Goal: Task Accomplishment & Management: Manage account settings

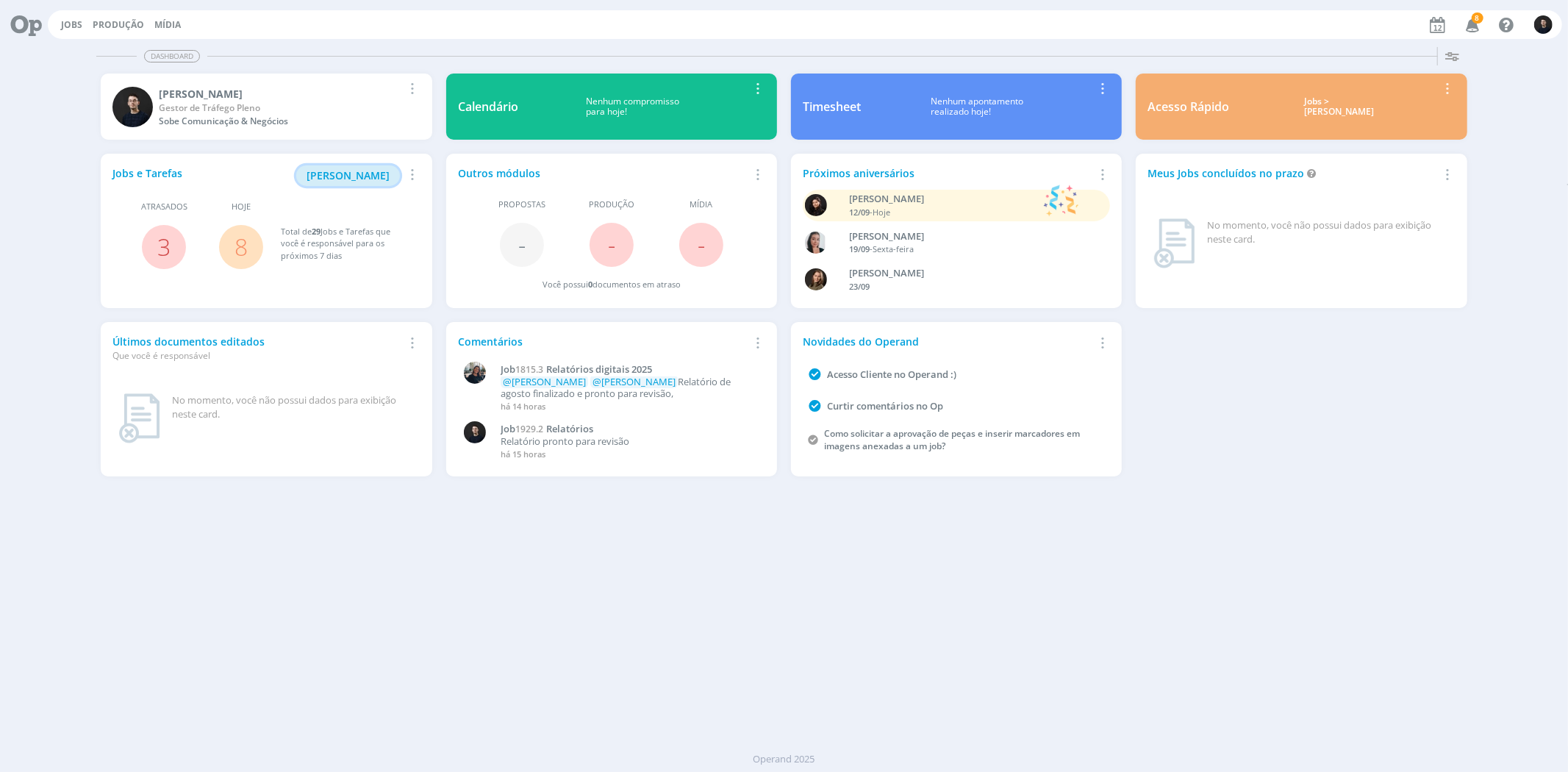
click at [365, 169] on span "[PERSON_NAME]" at bounding box center [348, 175] width 83 height 14
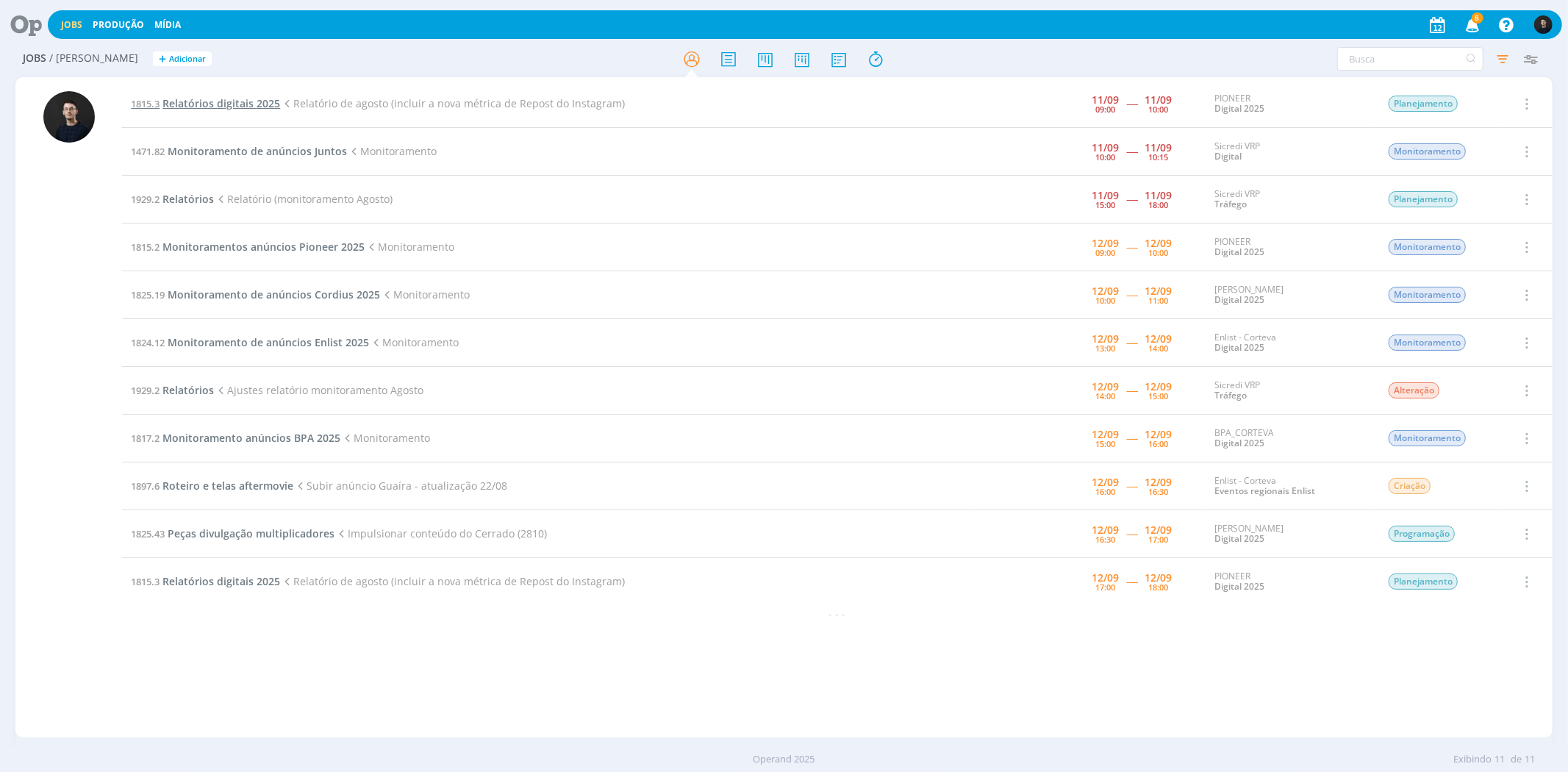
click at [246, 101] on span "Relatórios digitais 2025" at bounding box center [221, 104] width 118 height 14
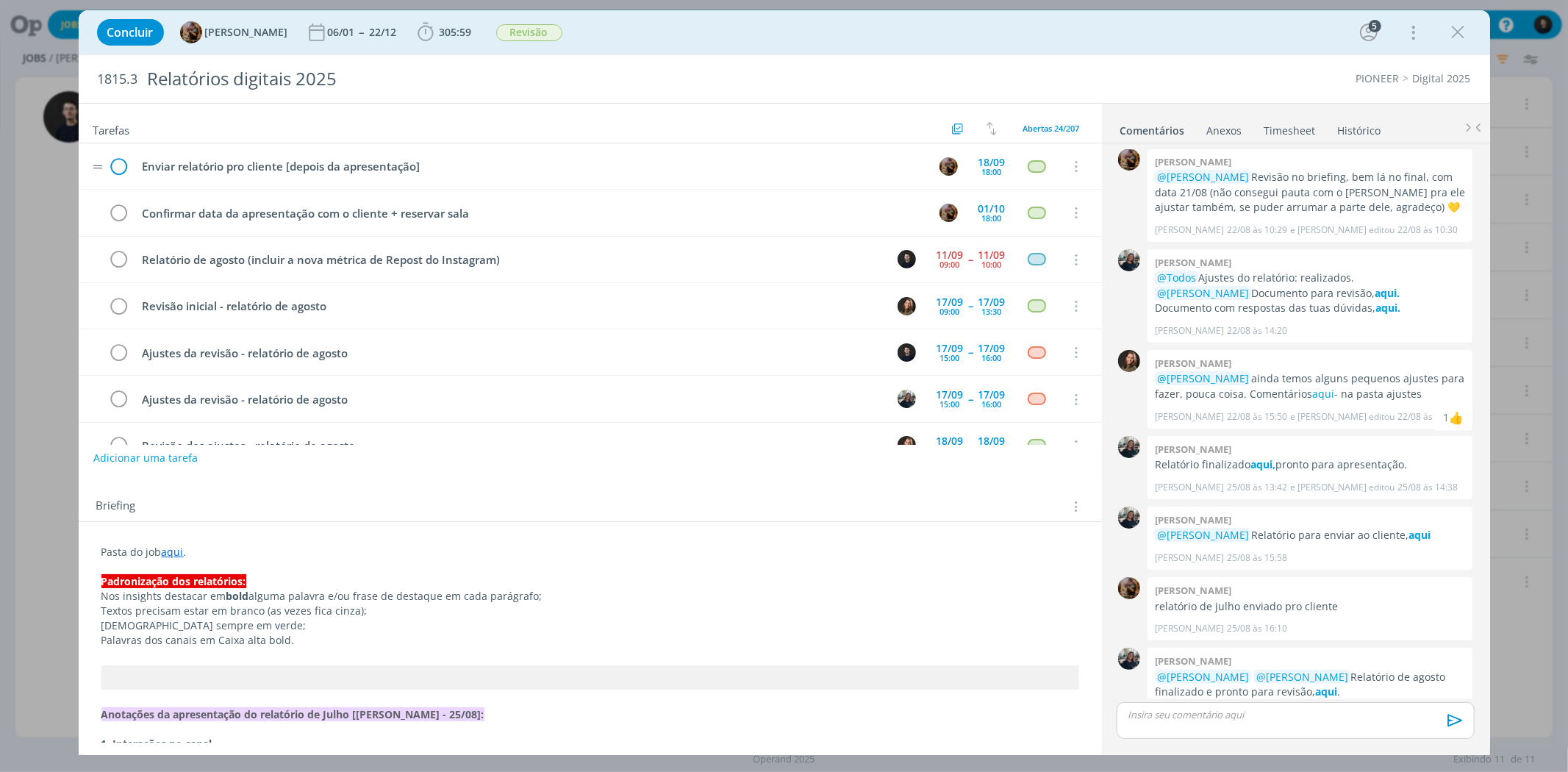
scroll to position [46, 0]
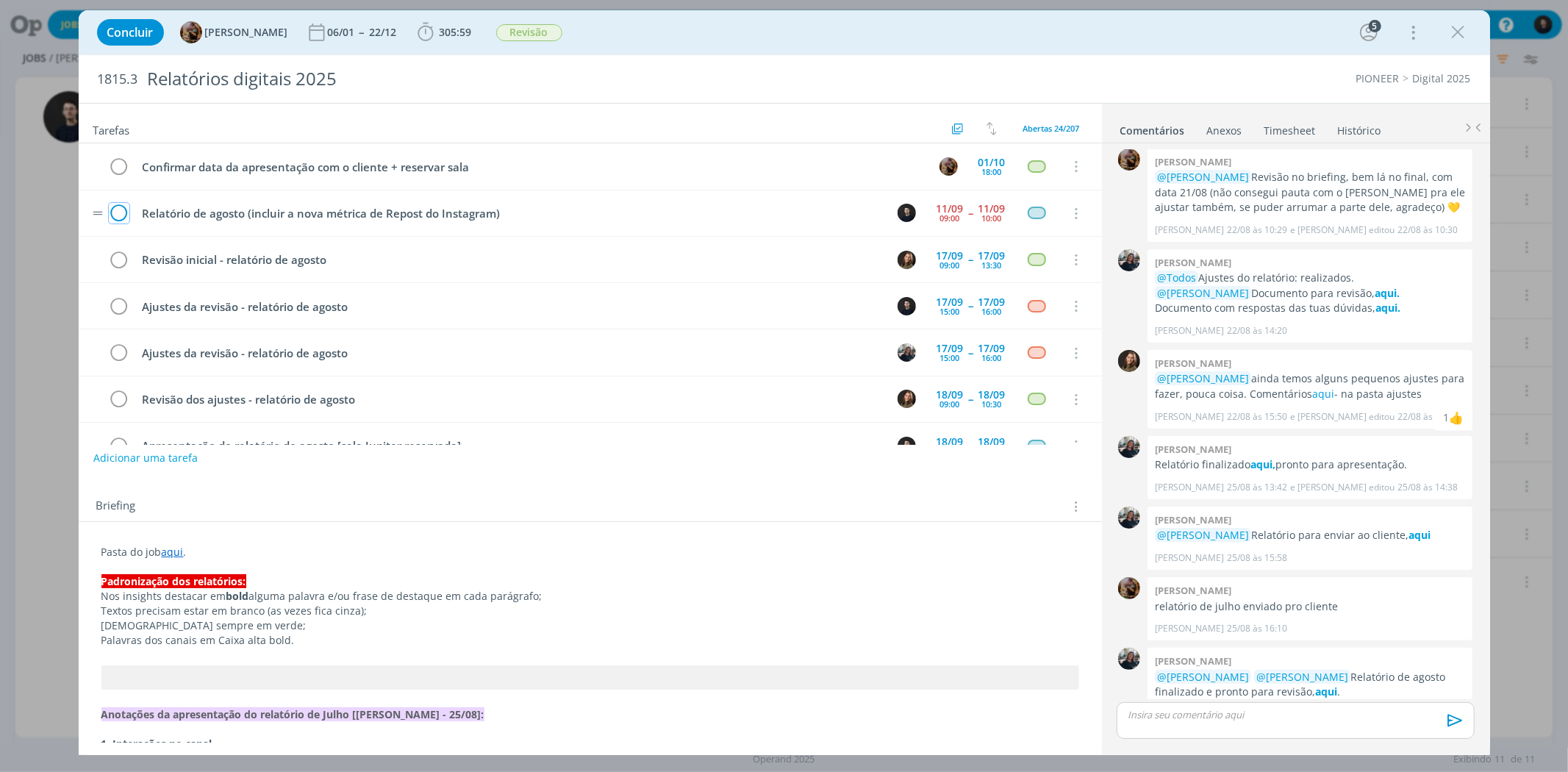
click at [123, 214] on icon "dialog" at bounding box center [119, 213] width 20 height 22
click at [1458, 29] on icon "dialog" at bounding box center [1458, 32] width 22 height 22
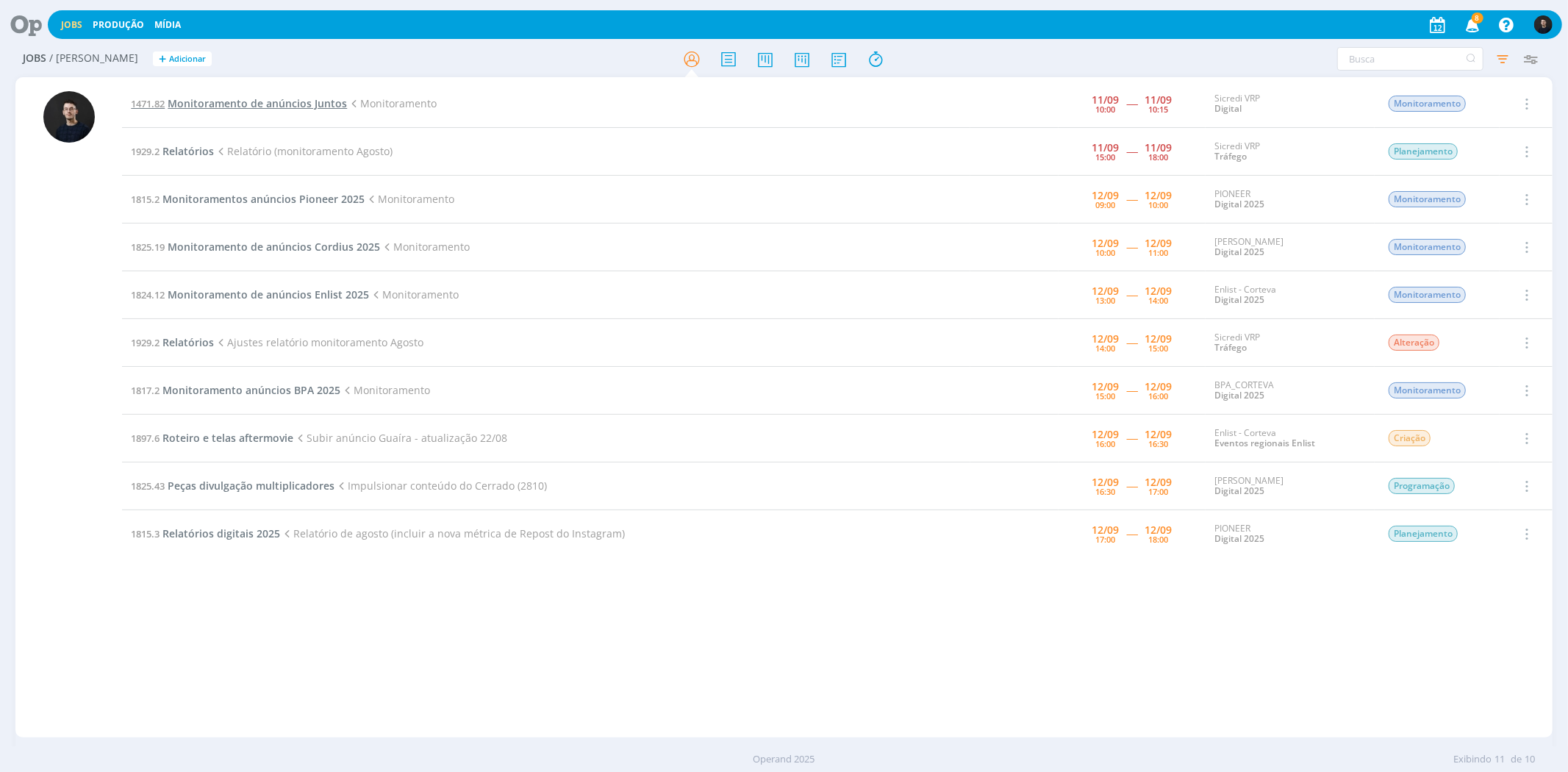
click at [259, 97] on span "Monitoramento de anúncios Juntos" at bounding box center [257, 104] width 180 height 14
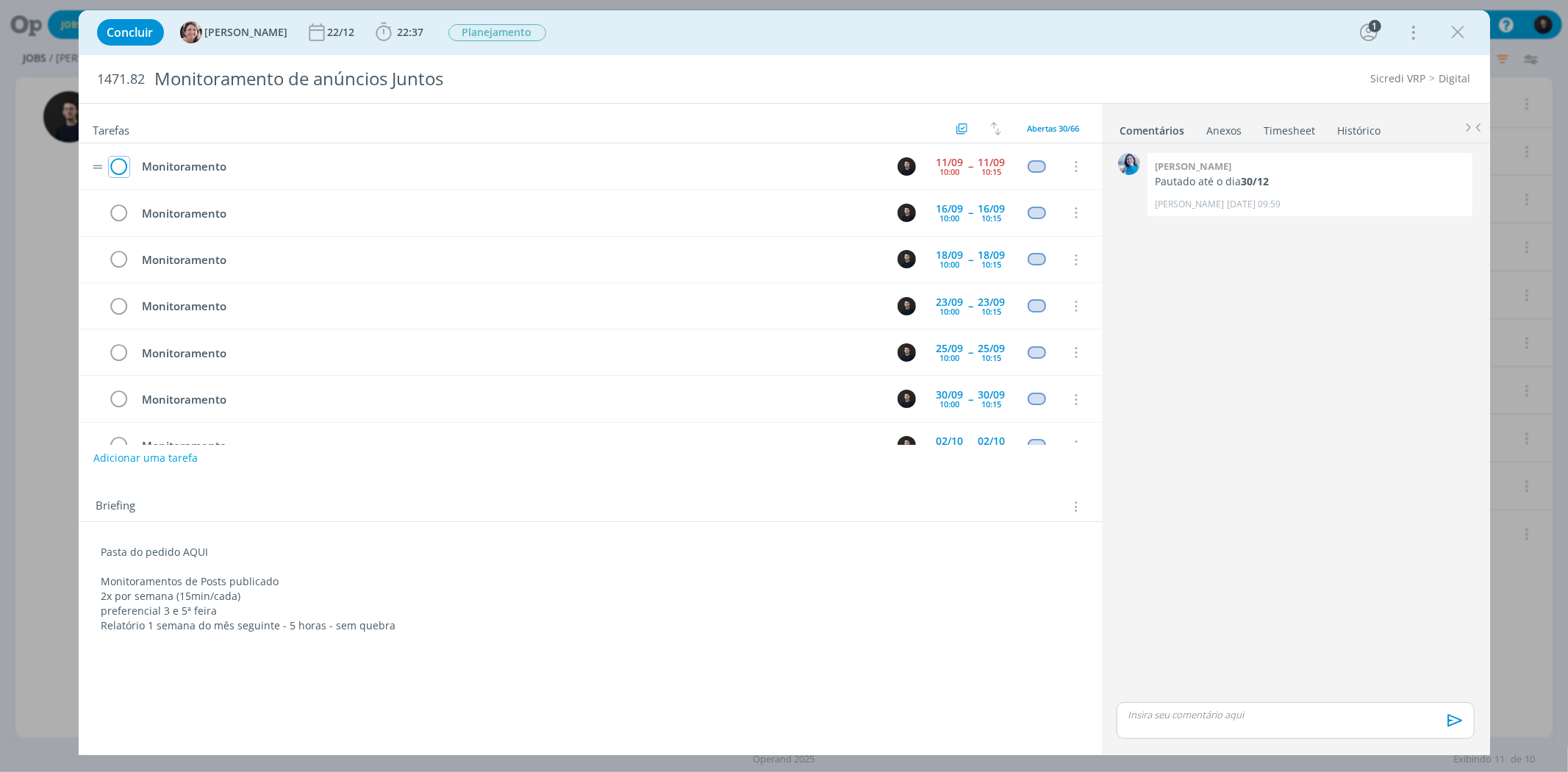
click at [125, 171] on icon "dialog" at bounding box center [119, 166] width 20 height 22
click at [1452, 35] on icon "dialog" at bounding box center [1458, 32] width 22 height 22
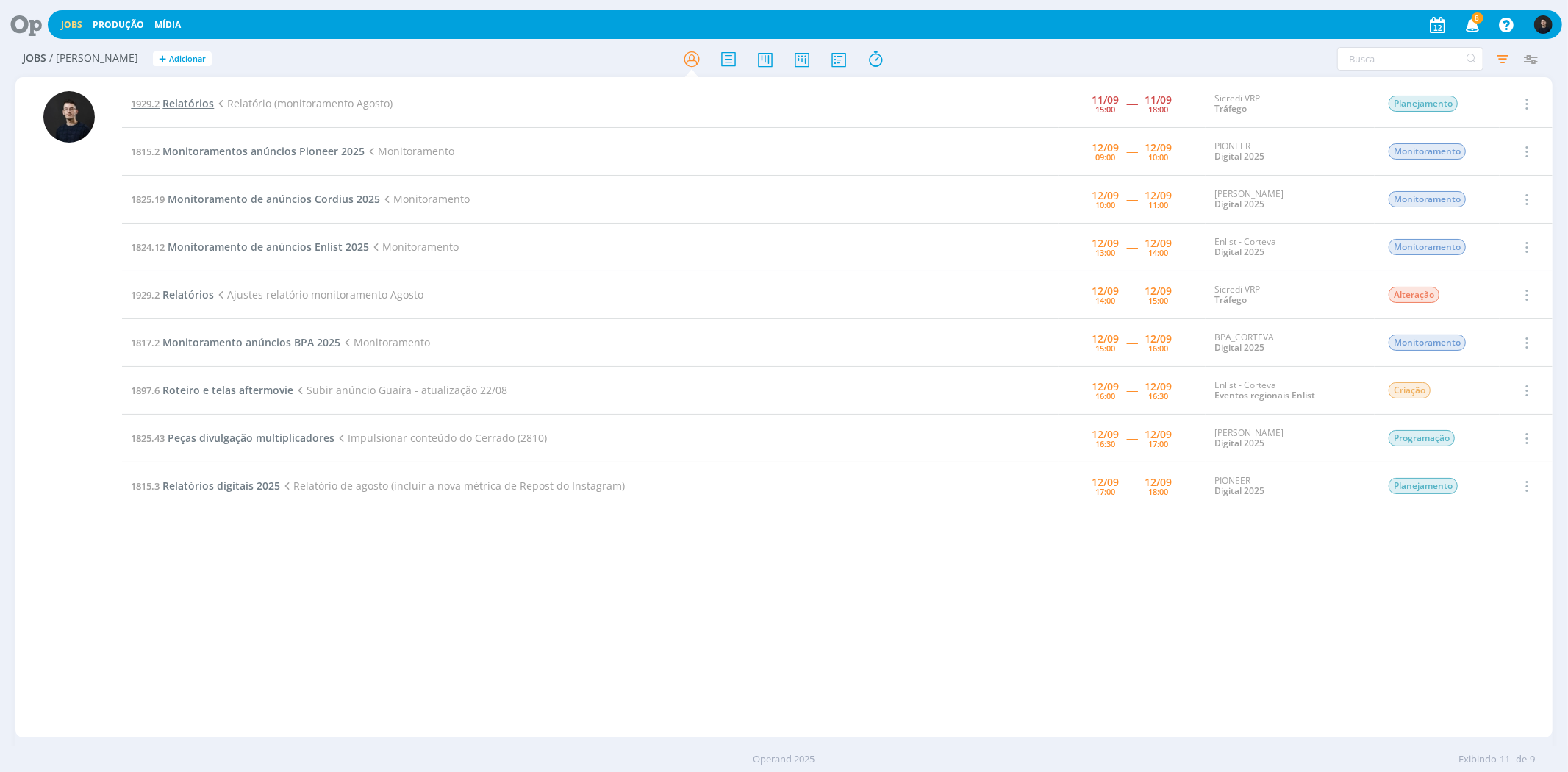
click at [170, 100] on span "Relatórios" at bounding box center [189, 104] width 51 height 14
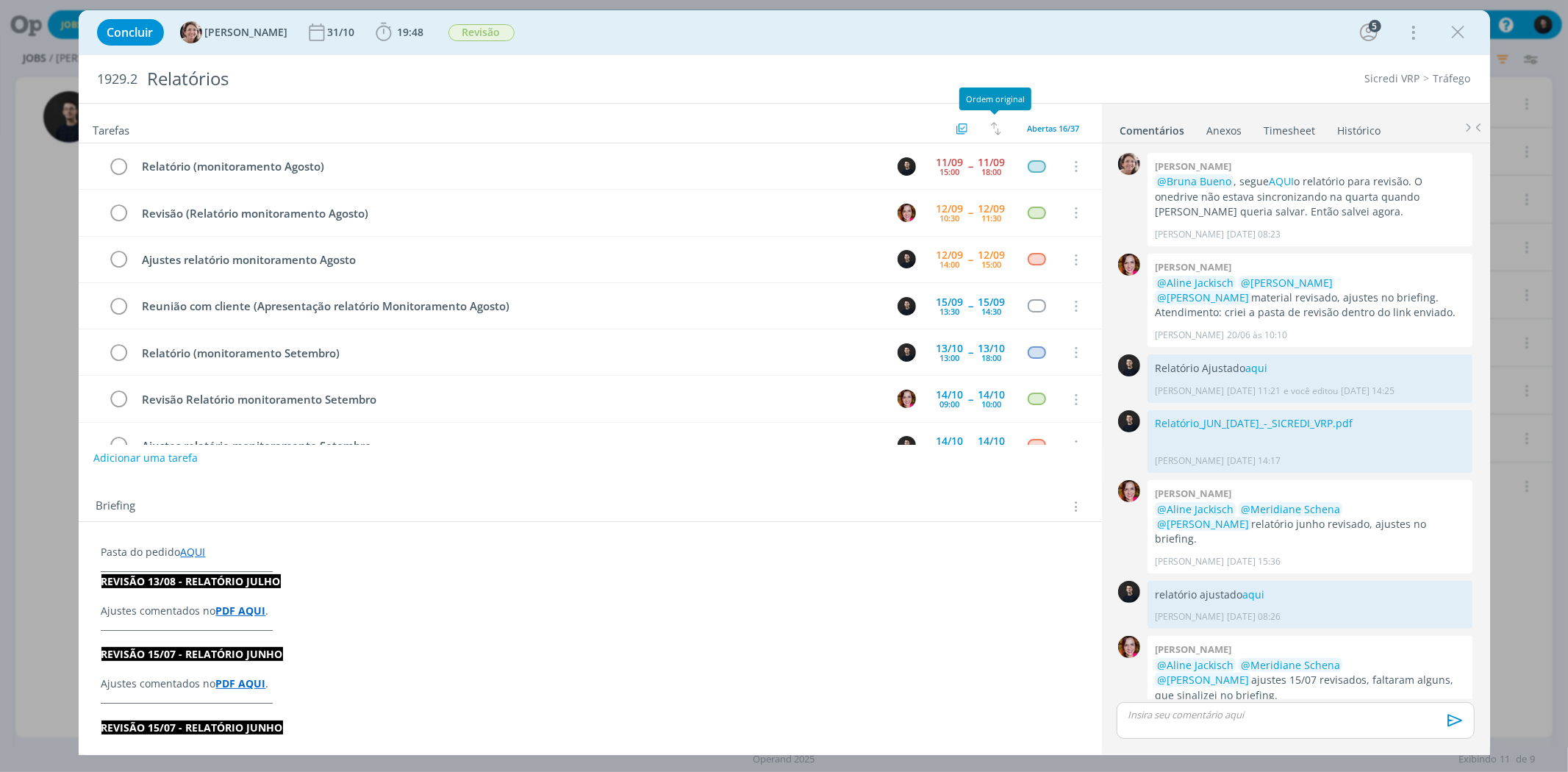
scroll to position [401, 0]
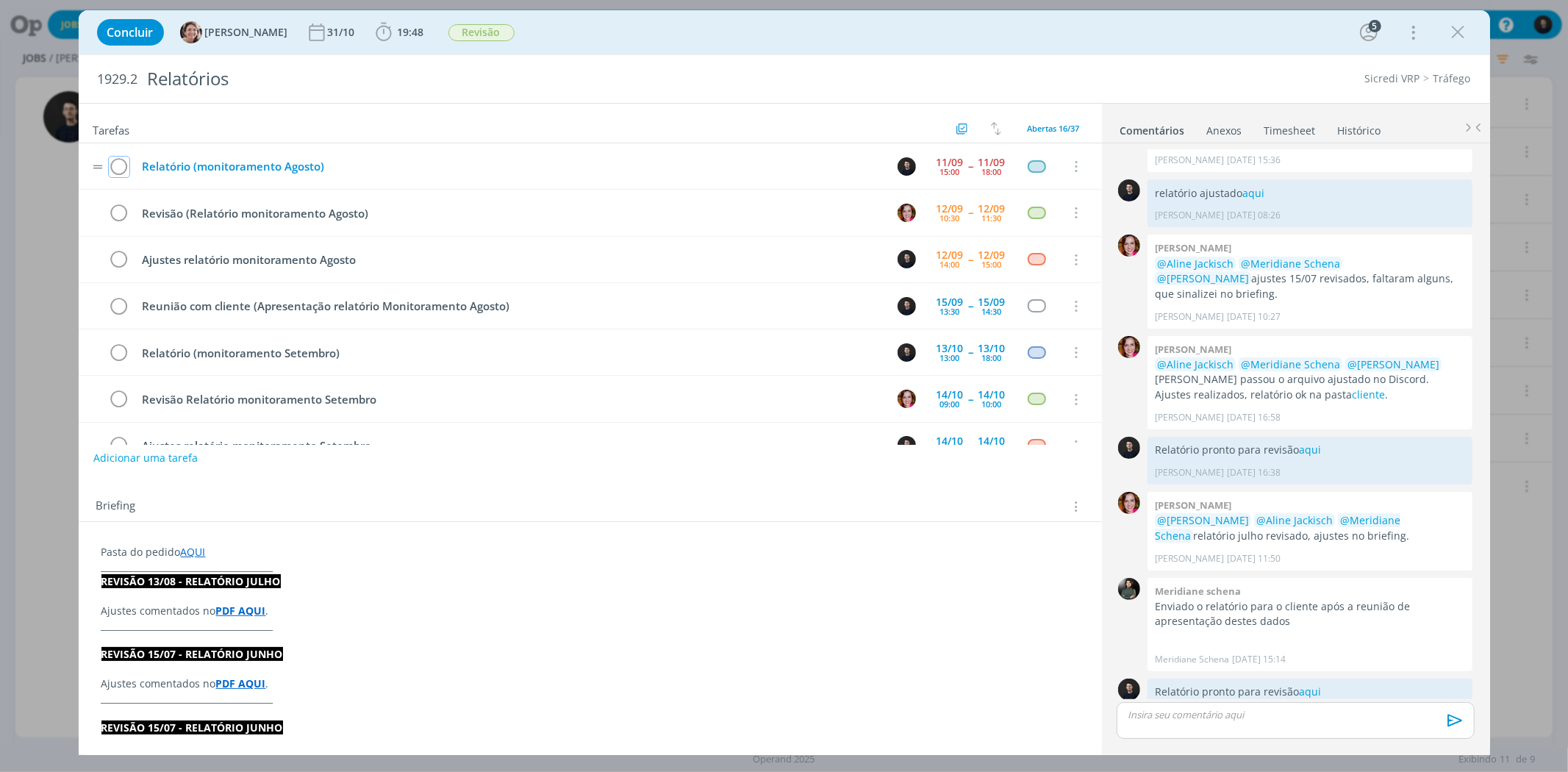
drag, startPoint x: 109, startPoint y: 167, endPoint x: 189, endPoint y: 171, distance: 80.1
click at [109, 166] on icon "dialog" at bounding box center [119, 166] width 20 height 22
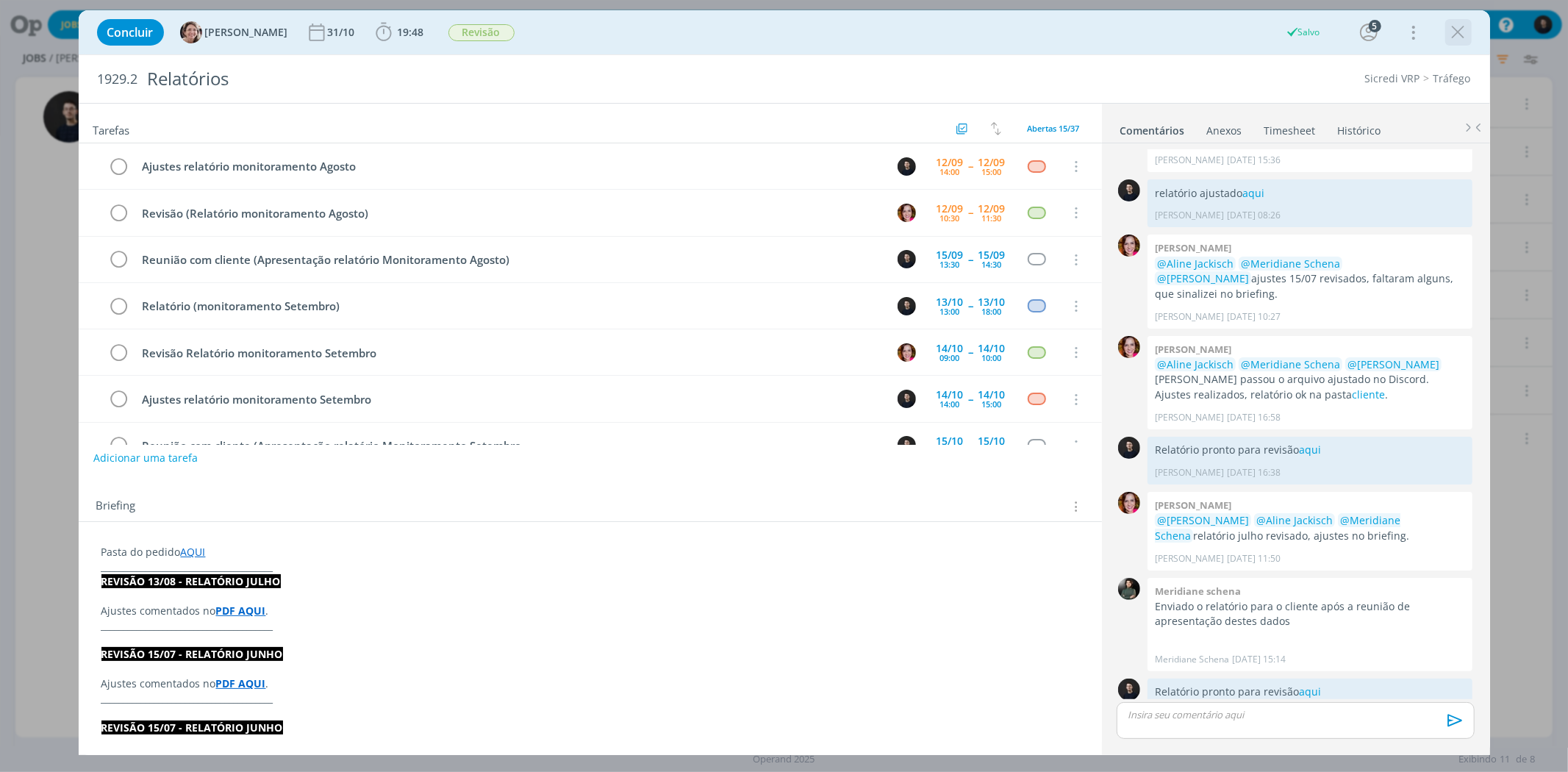
click at [1459, 35] on icon "dialog" at bounding box center [1458, 32] width 22 height 22
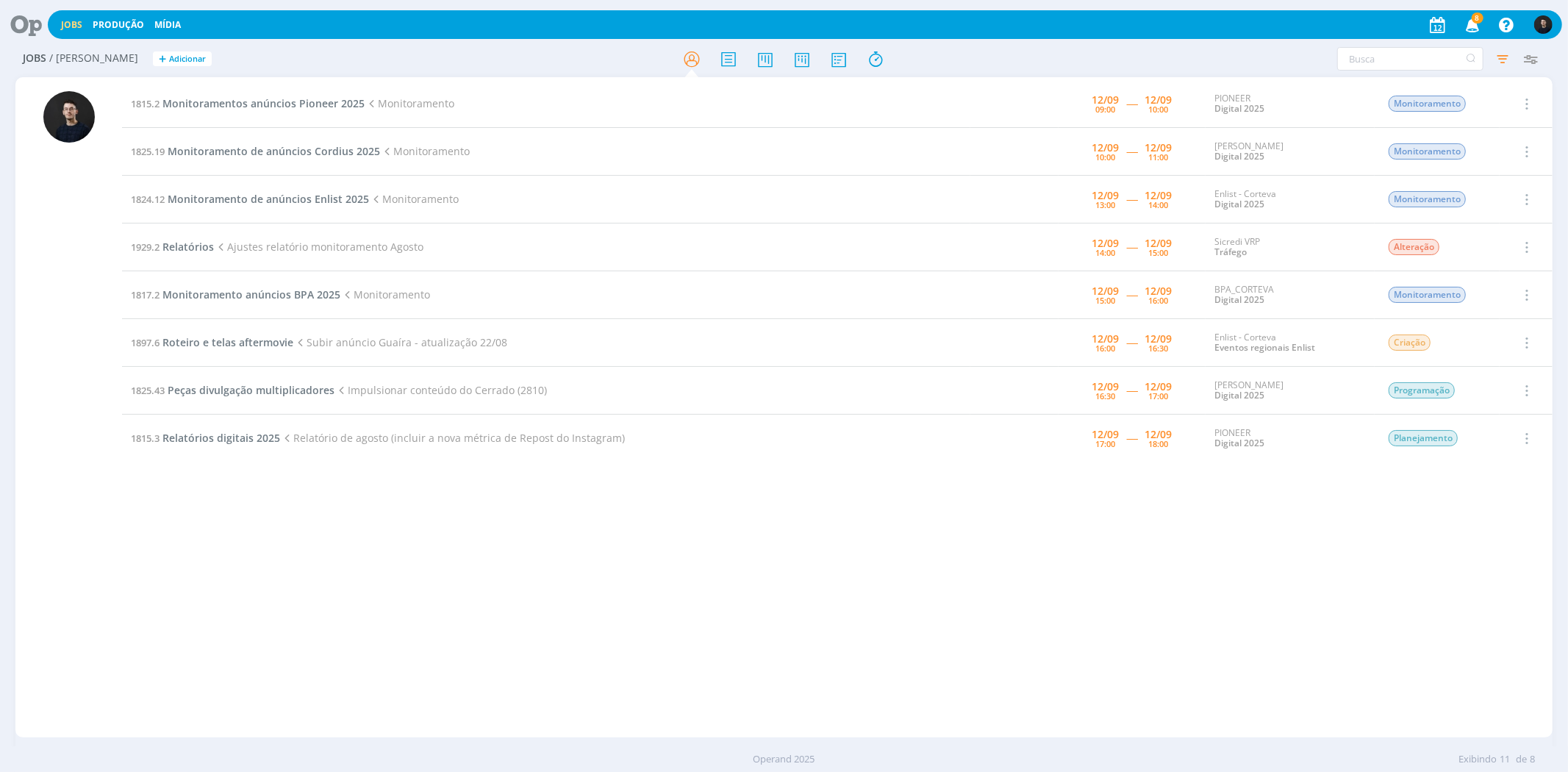
drag, startPoint x: 598, startPoint y: 290, endPoint x: 126, endPoint y: 294, distance: 472.0
click at [126, 294] on td "1817.2 Monitoramento anúncios BPA 2025 Monitoramento" at bounding box center [546, 295] width 848 height 48
click at [488, 246] on td "1929.2 Relatórios Ajustes relatório monitoramento Agosto" at bounding box center [546, 247] width 848 height 48
drag, startPoint x: 475, startPoint y: 255, endPoint x: 137, endPoint y: 245, distance: 338.1
click at [137, 245] on td "1929.2 Relatórios Ajustes relatório monitoramento Agosto" at bounding box center [546, 247] width 848 height 48
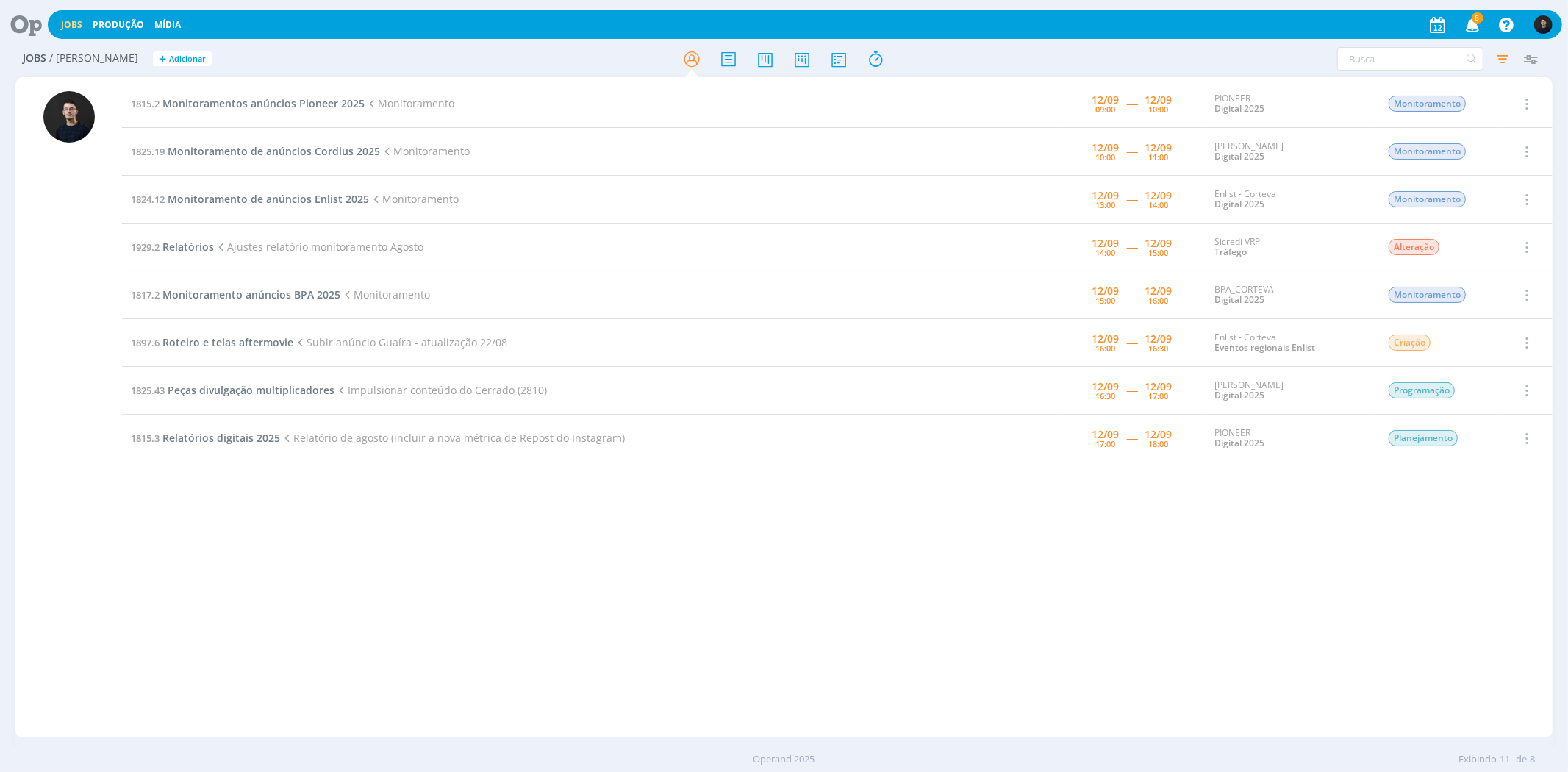
drag, startPoint x: 569, startPoint y: 336, endPoint x: 125, endPoint y: 355, distance: 444.4
click at [125, 355] on td "1897.6 [PERSON_NAME] e telas aftermovie Subir anúncio Guaíra - atualização 22/08" at bounding box center [546, 343] width 848 height 48
drag, startPoint x: 578, startPoint y: 390, endPoint x: 549, endPoint y: 405, distance: 32.6
click at [549, 405] on td "1825.43 Peças divulgação multiplicadores Impulsionar conteúdo do Cerrado (2810)" at bounding box center [546, 390] width 848 height 48
click at [715, 471] on div "1815.2 Monitoramentos anúncios Pioneer 2025 Monitoramento [DATE] 09:00 ----- [D…" at bounding box center [837, 407] width 1430 height 654
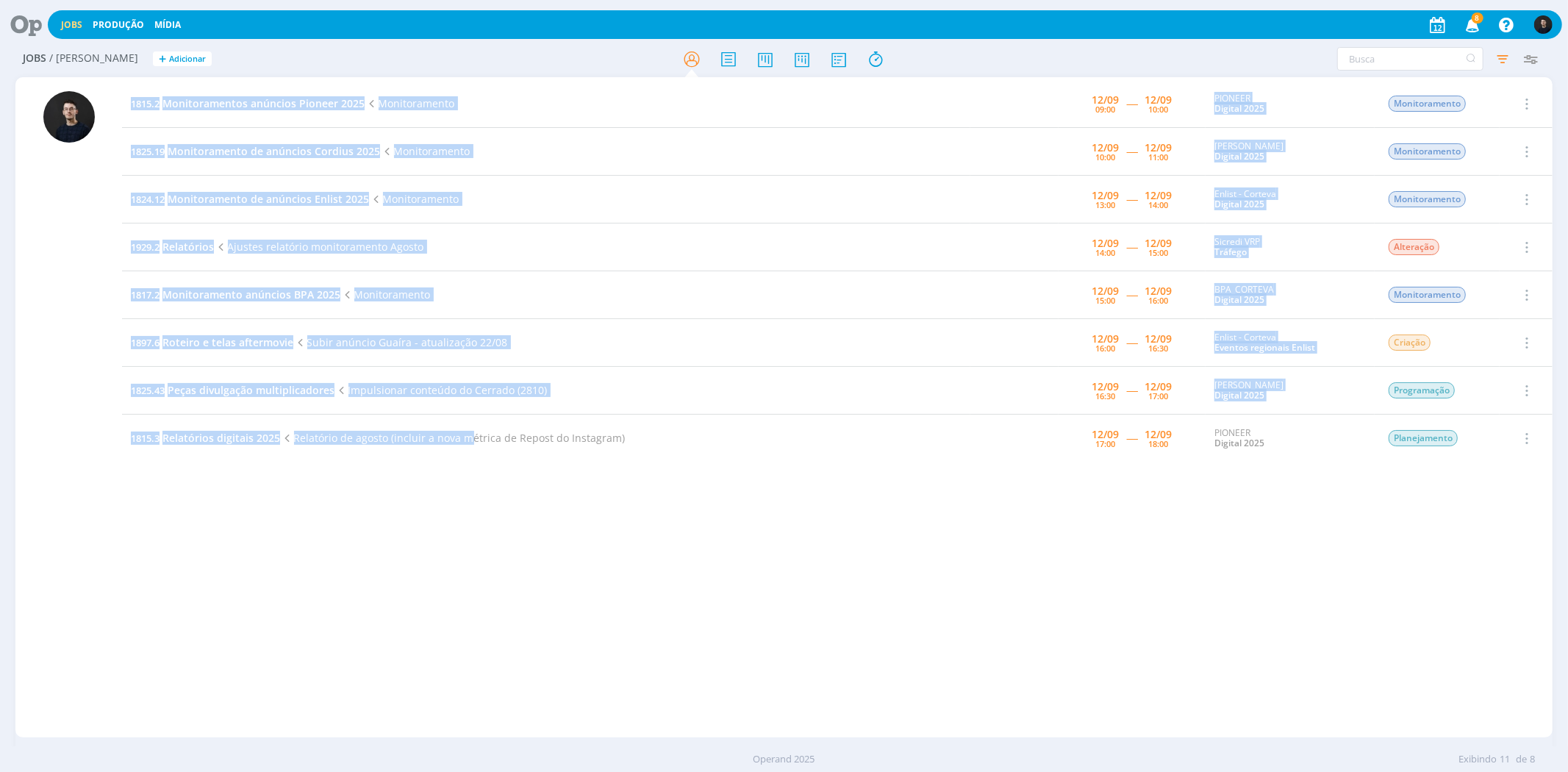
drag, startPoint x: 766, startPoint y: 481, endPoint x: 466, endPoint y: 452, distance: 301.4
click at [463, 459] on div "1815.2 Monitoramentos anúncios Pioneer 2025 Monitoramento [DATE] 09:00 ----- [D…" at bounding box center [837, 407] width 1430 height 654
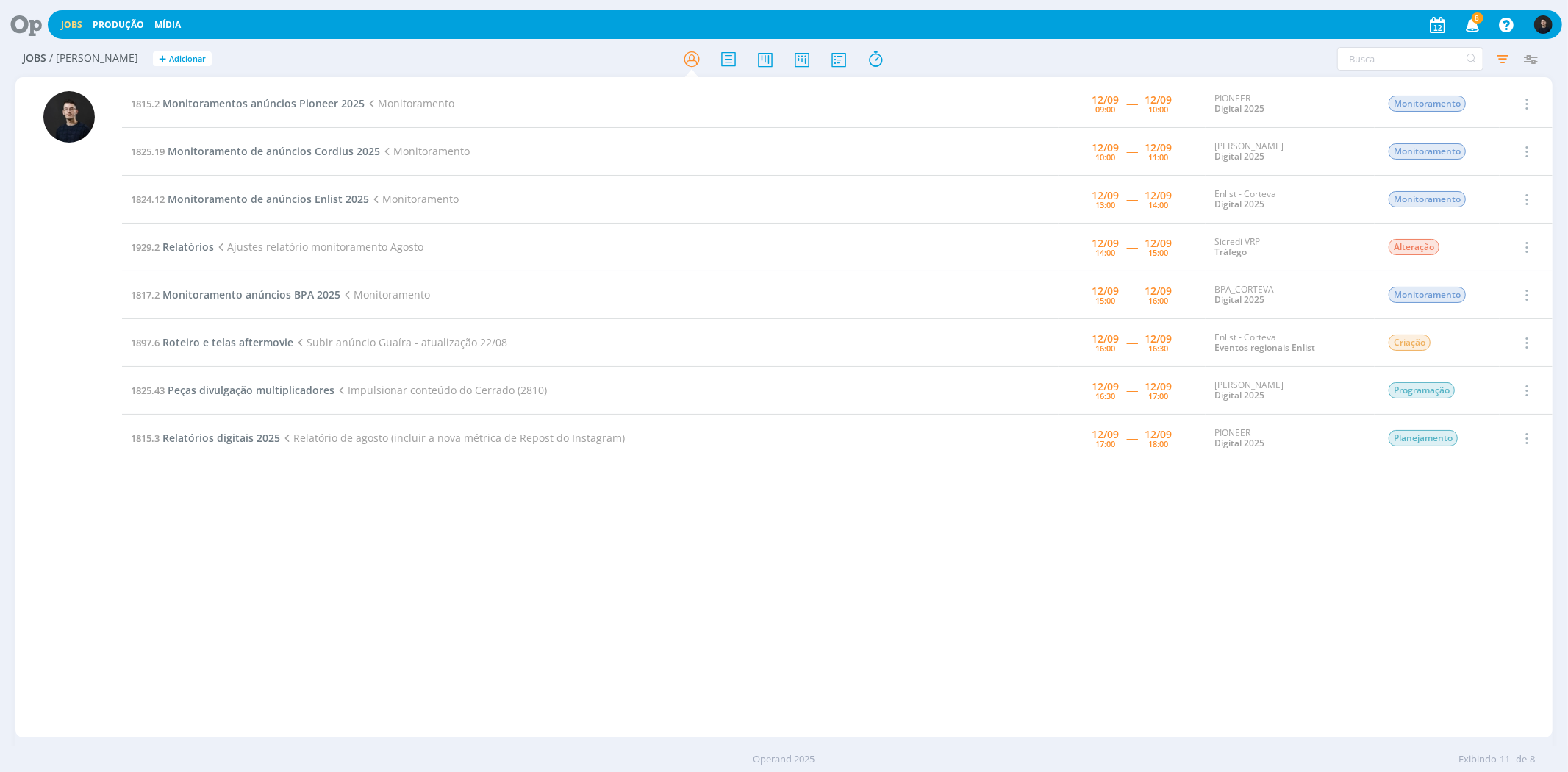
click at [466, 452] on td "1815.3 Relatórios digitais 2025 Relatório de agosto (incluir a nova métrica de …" at bounding box center [546, 438] width 848 height 48
click at [28, 6] on div "Jobs Produção [GEOGRAPHIC_DATA] 8 Notificações Central de Ajuda Área de Membros…" at bounding box center [784, 24] width 1556 height 35
click at [28, 12] on icon at bounding box center [21, 25] width 30 height 28
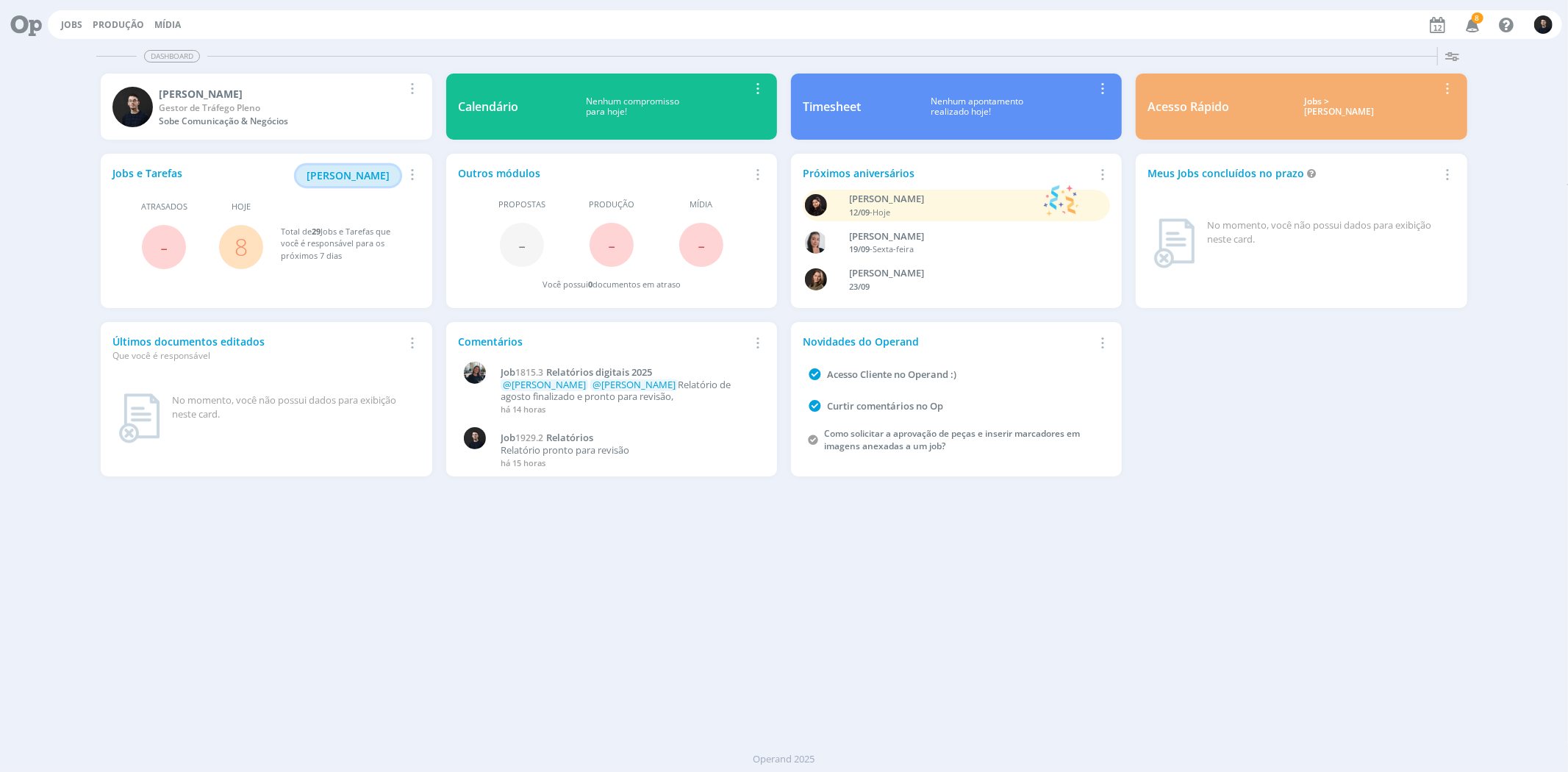
click at [349, 169] on span "[PERSON_NAME]" at bounding box center [348, 175] width 83 height 14
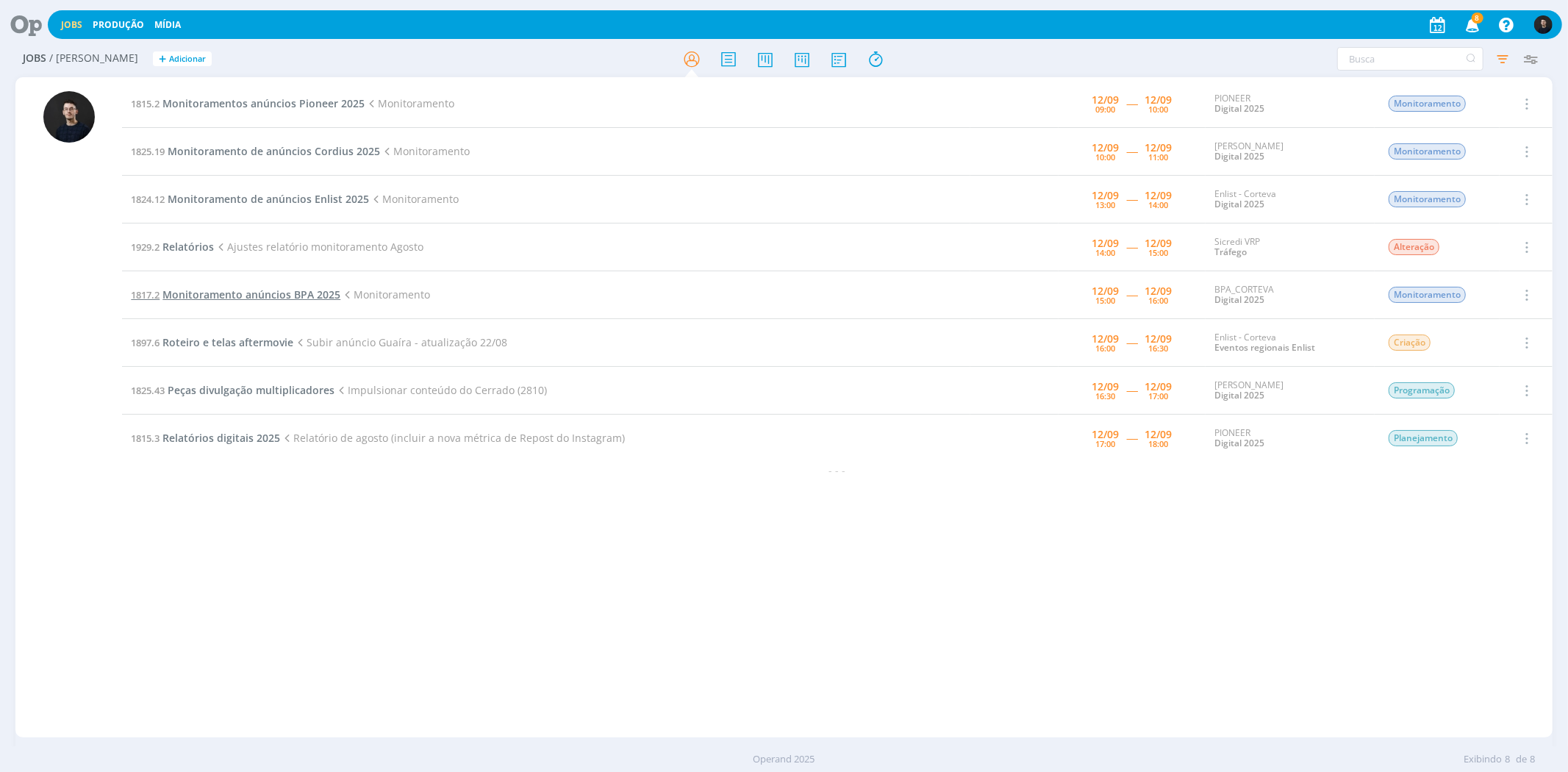
click at [280, 297] on span "Monitoramento anúncios BPA 2025" at bounding box center [251, 295] width 178 height 14
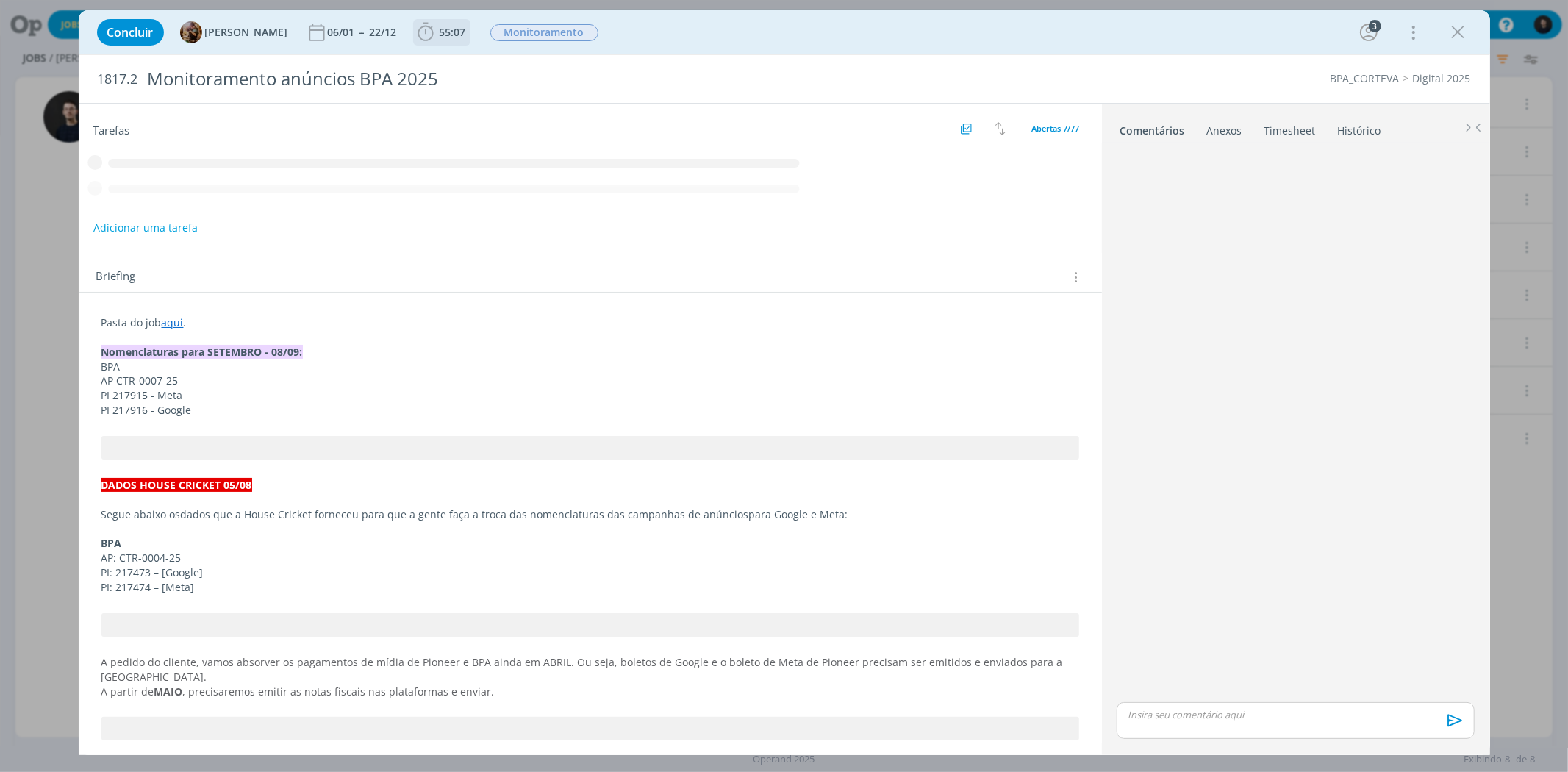
click at [433, 33] on icon "dialog" at bounding box center [425, 32] width 15 height 19
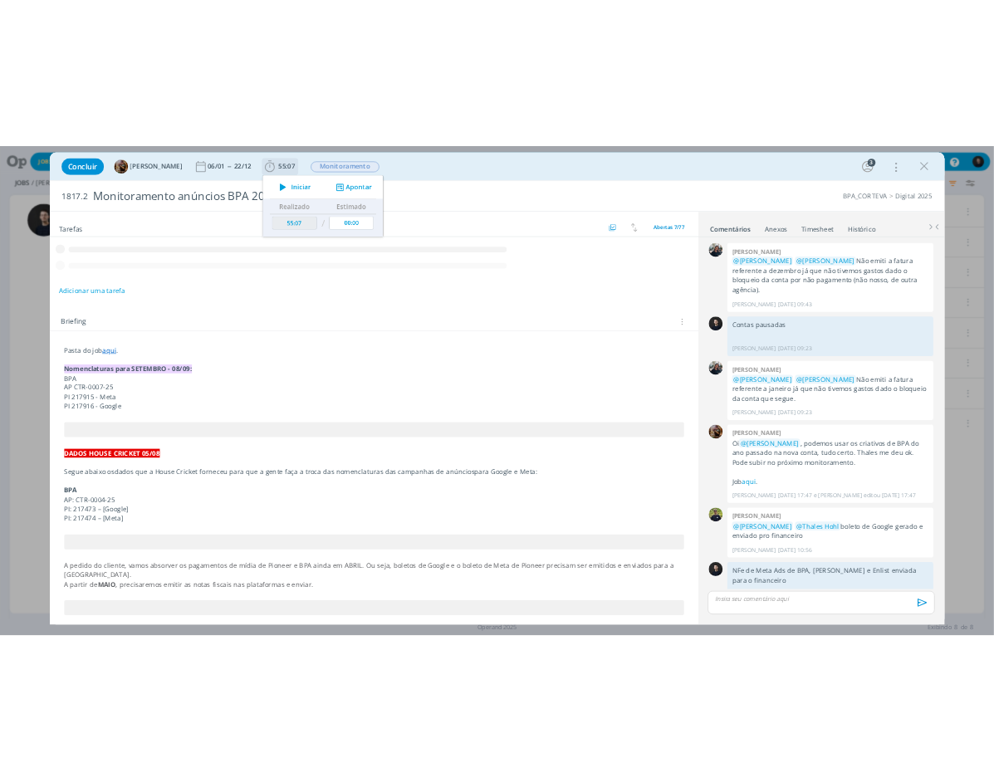
scroll to position [1056, 0]
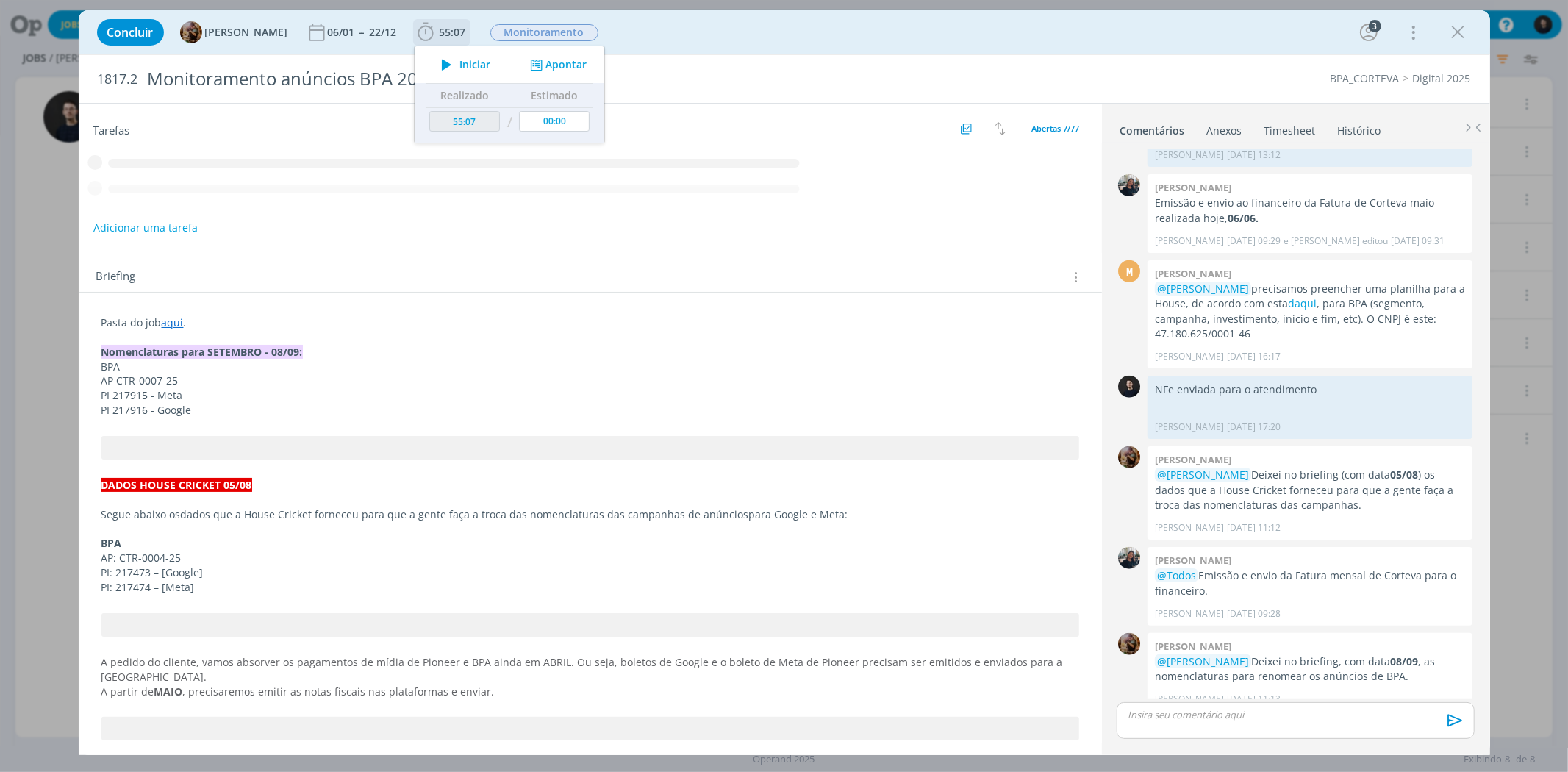
click at [475, 59] on span "Iniciar" at bounding box center [475, 65] width 31 height 11
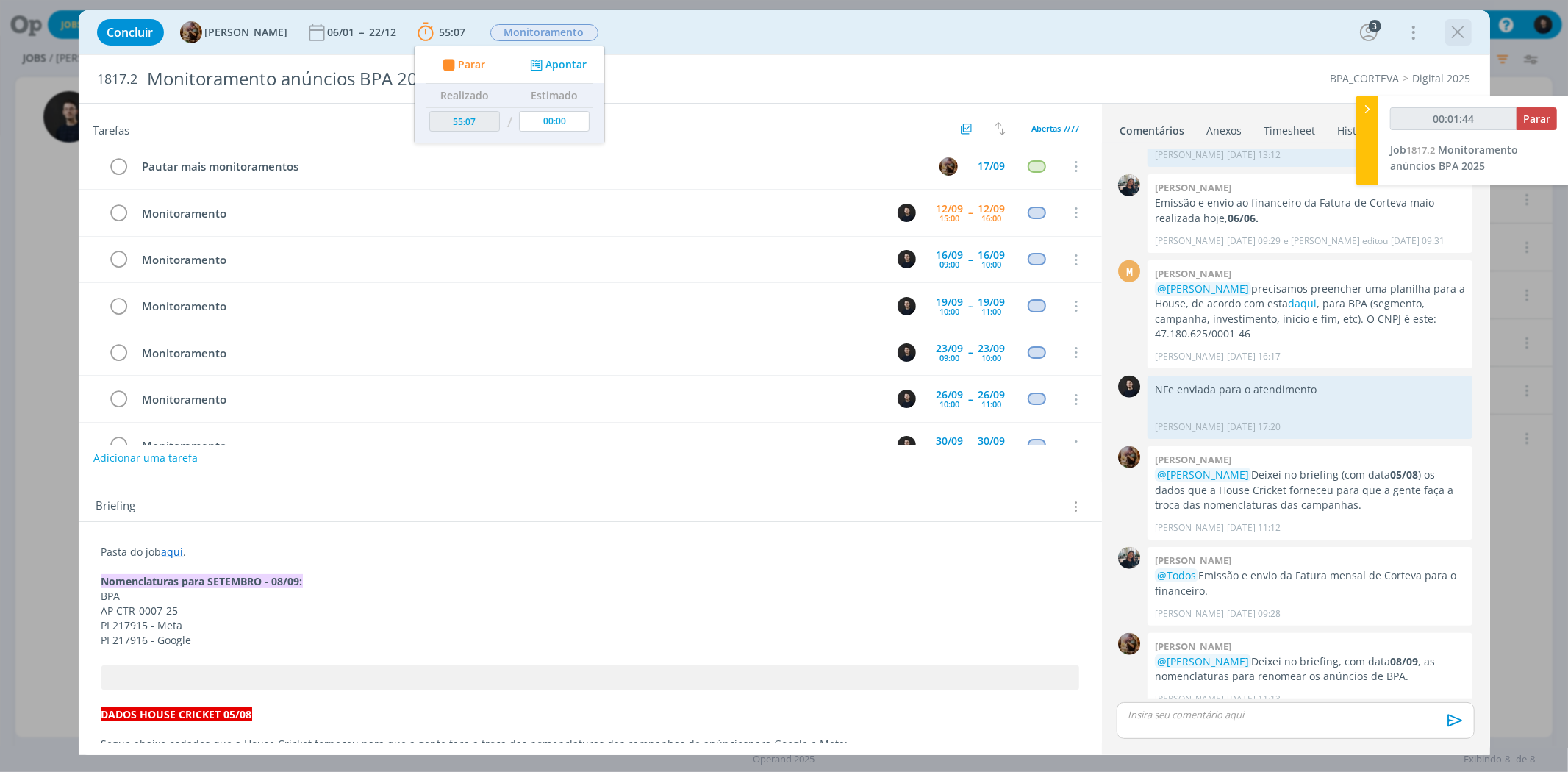
click at [1456, 34] on icon "dialog" at bounding box center [1458, 32] width 22 height 22
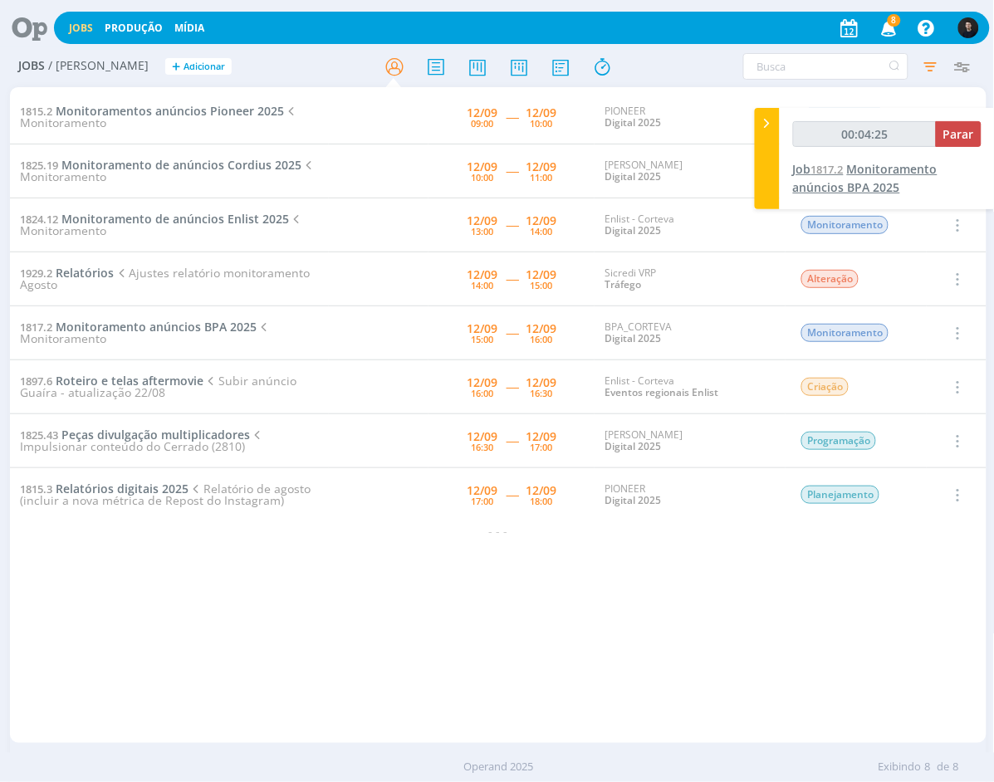
click at [869, 178] on span "Monitoramento anúncios BPA 2025" at bounding box center [865, 178] width 144 height 34
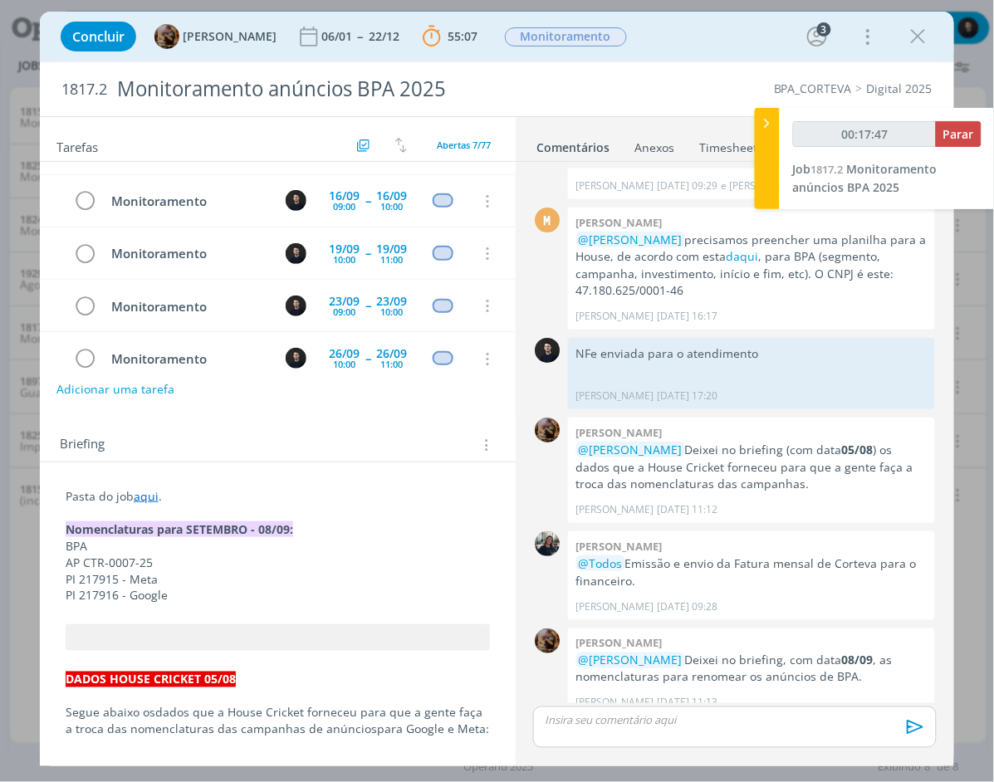
scroll to position [1142, 0]
type input "00:49:19"
click at [949, 130] on span "Parar" at bounding box center [958, 134] width 31 height 16
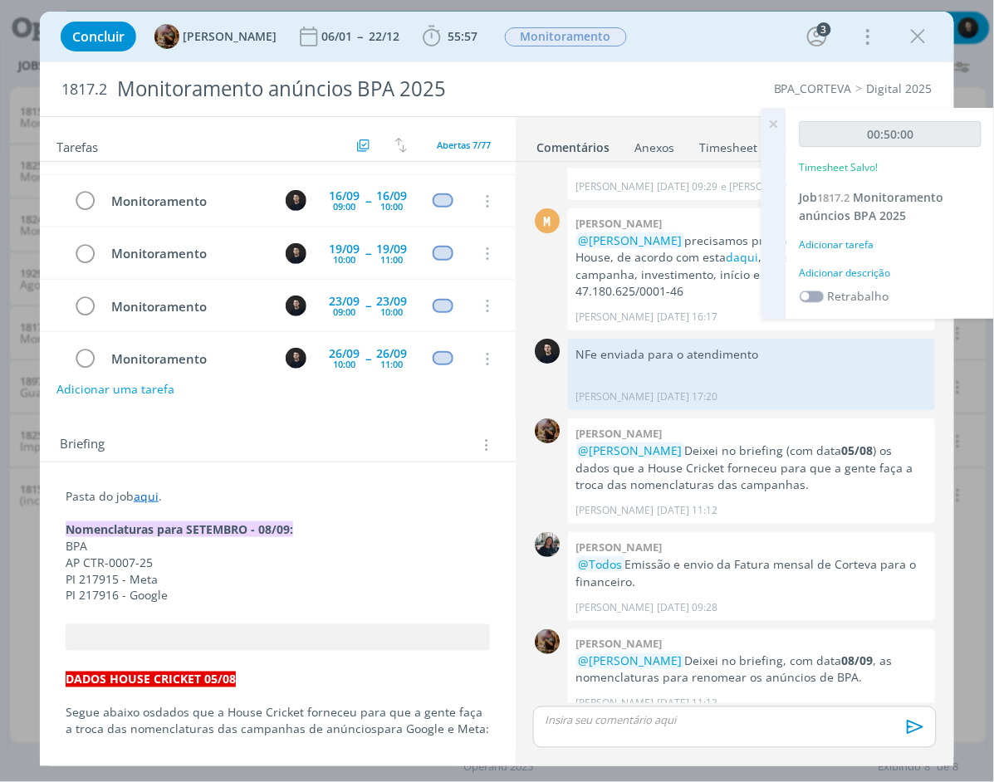
click at [864, 270] on div "Adicionar descrição" at bounding box center [891, 273] width 182 height 15
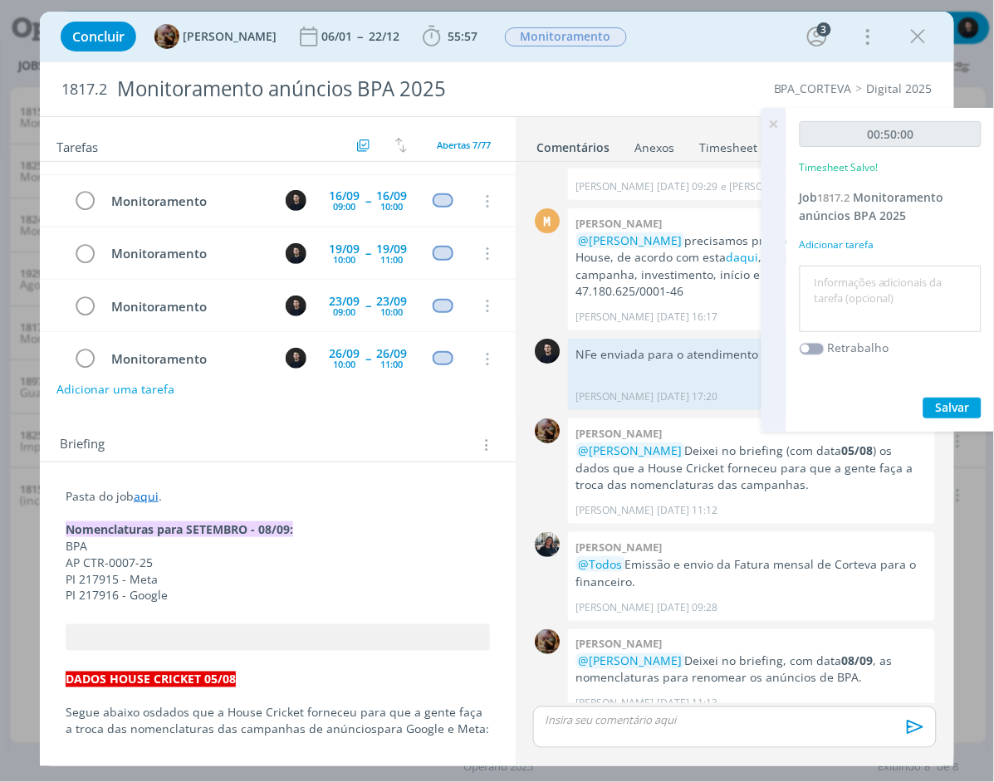
click at [877, 285] on textarea at bounding box center [891, 299] width 174 height 59
type textarea "Monitoramento"
click at [960, 399] on span "Salvar" at bounding box center [953, 407] width 34 height 16
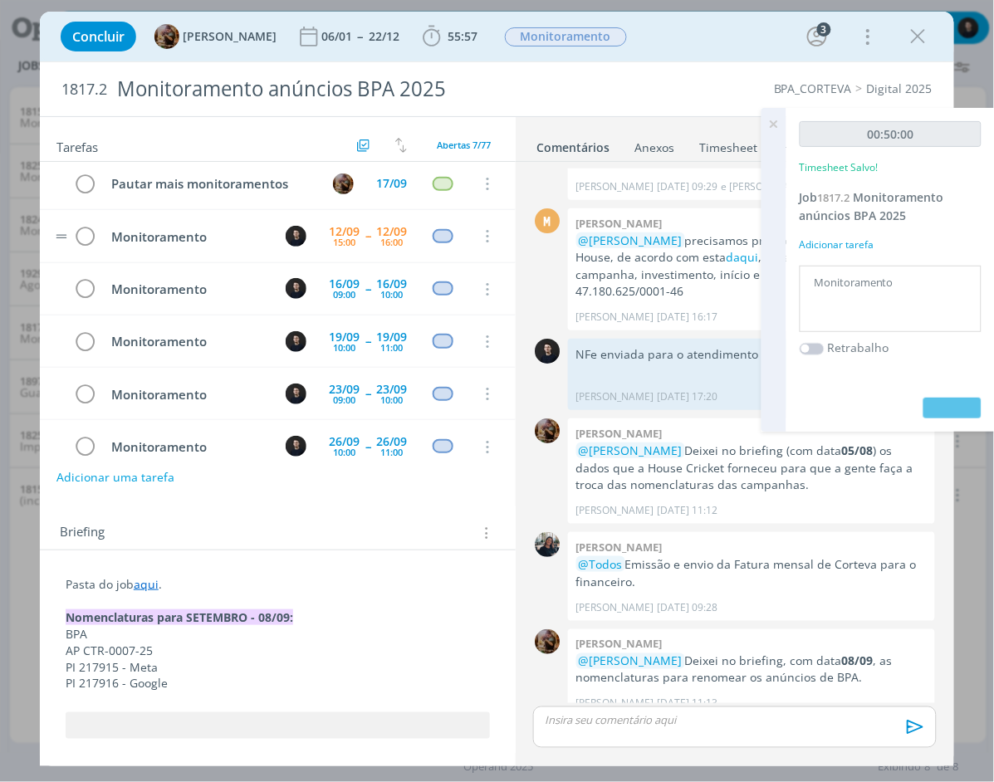
scroll to position [0, 0]
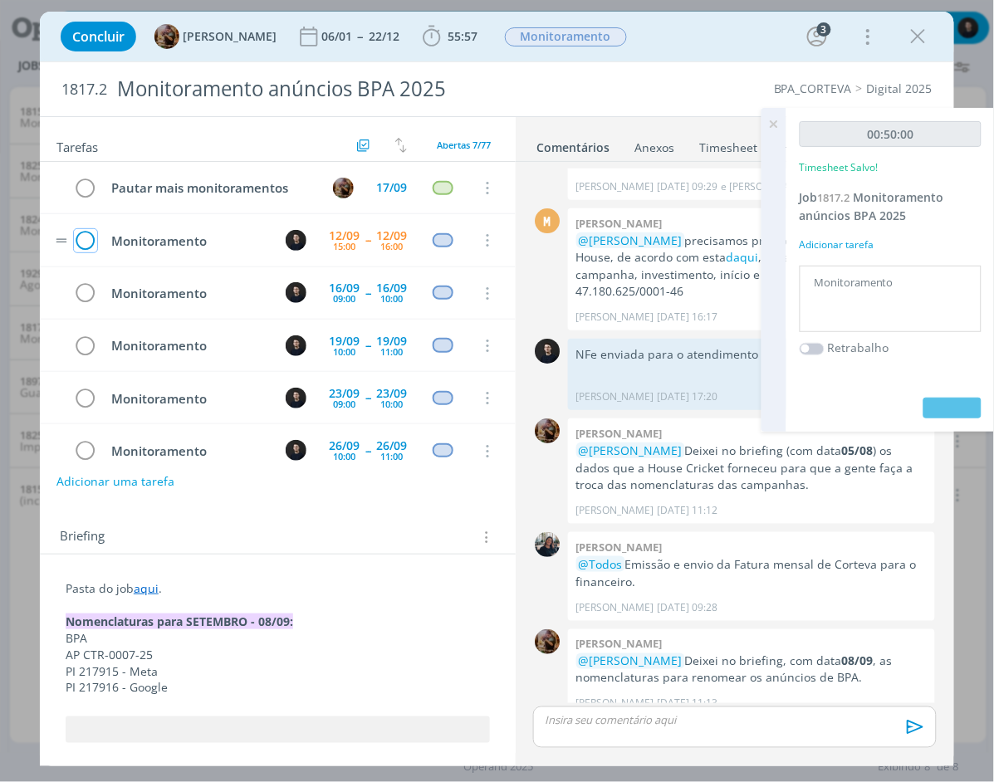
click at [84, 242] on icon "dialog" at bounding box center [85, 240] width 23 height 25
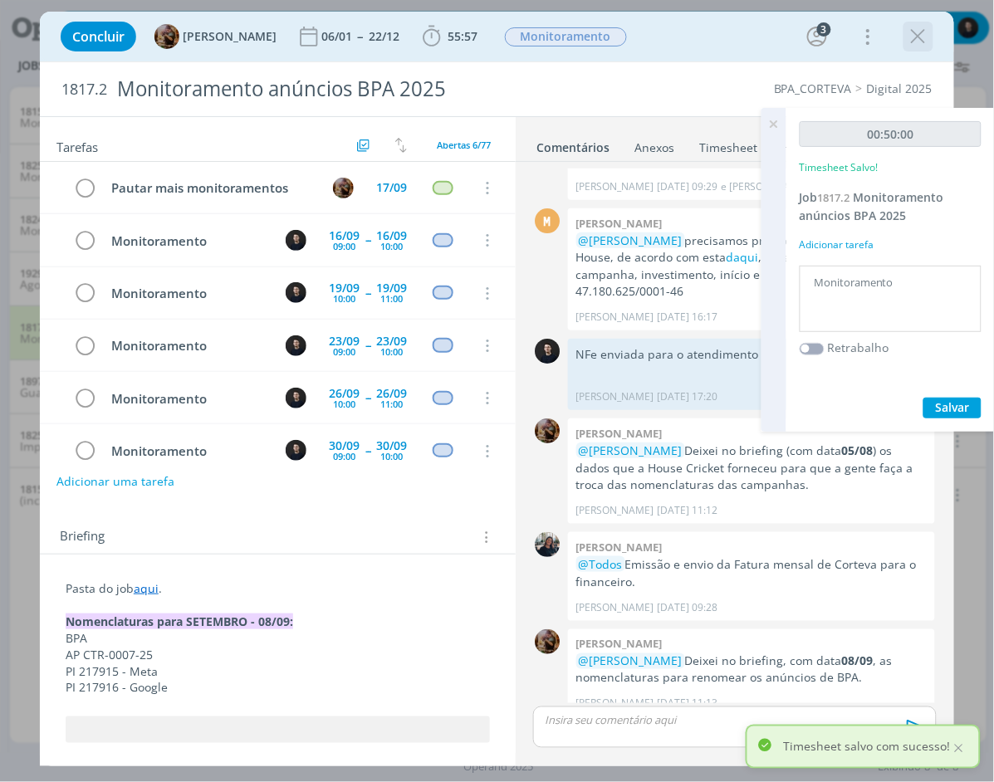
click at [922, 39] on icon "dialog" at bounding box center [918, 36] width 25 height 25
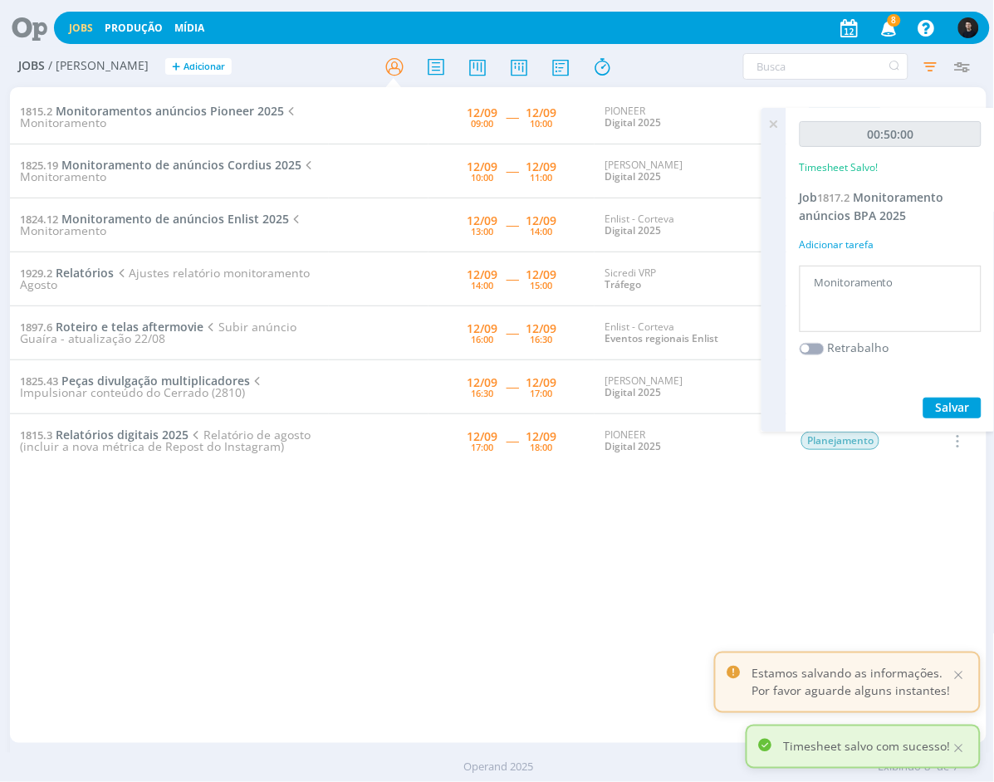
click at [120, 100] on td "1815.2 Monitoramentos anúncios Pioneer 2025 Monitoramento" at bounding box center [169, 118] width 319 height 54
click at [120, 105] on span "Monitoramentos anúncios Pioneer 2025" at bounding box center [170, 111] width 228 height 16
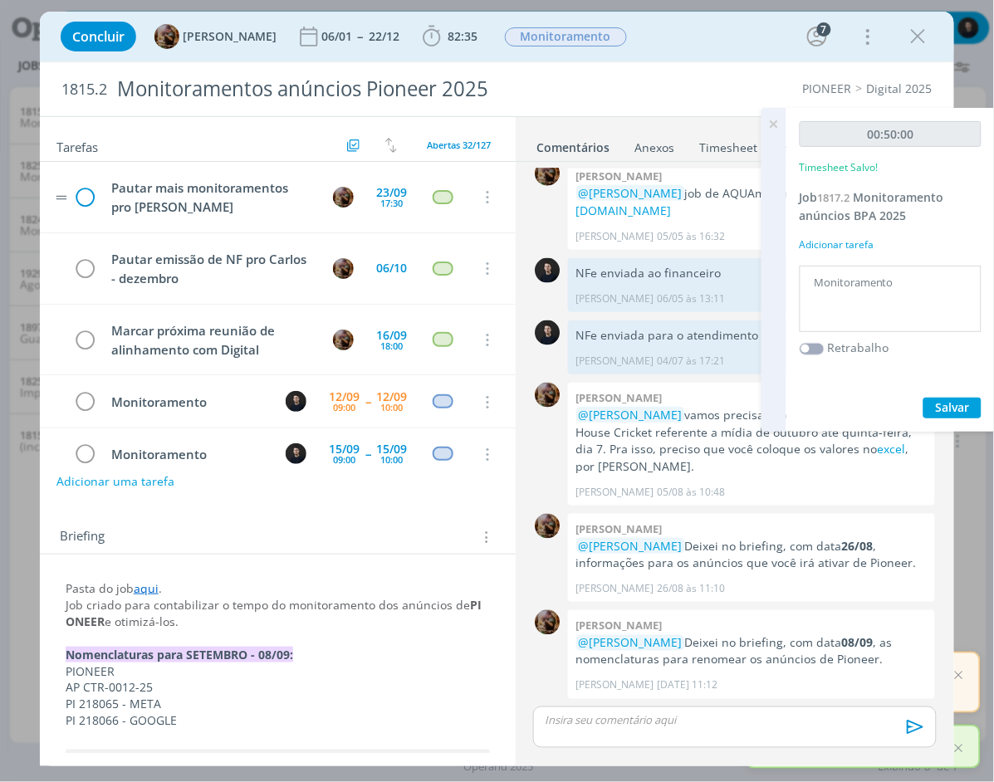
scroll to position [162, 0]
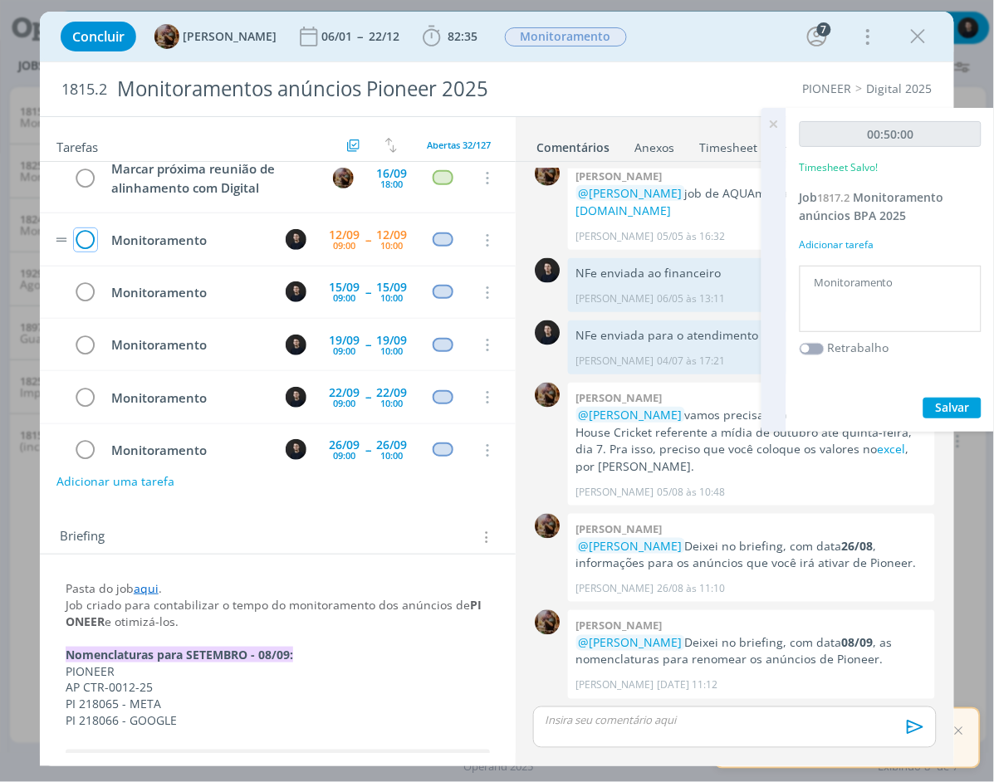
click at [77, 243] on icon "dialog" at bounding box center [85, 240] width 23 height 25
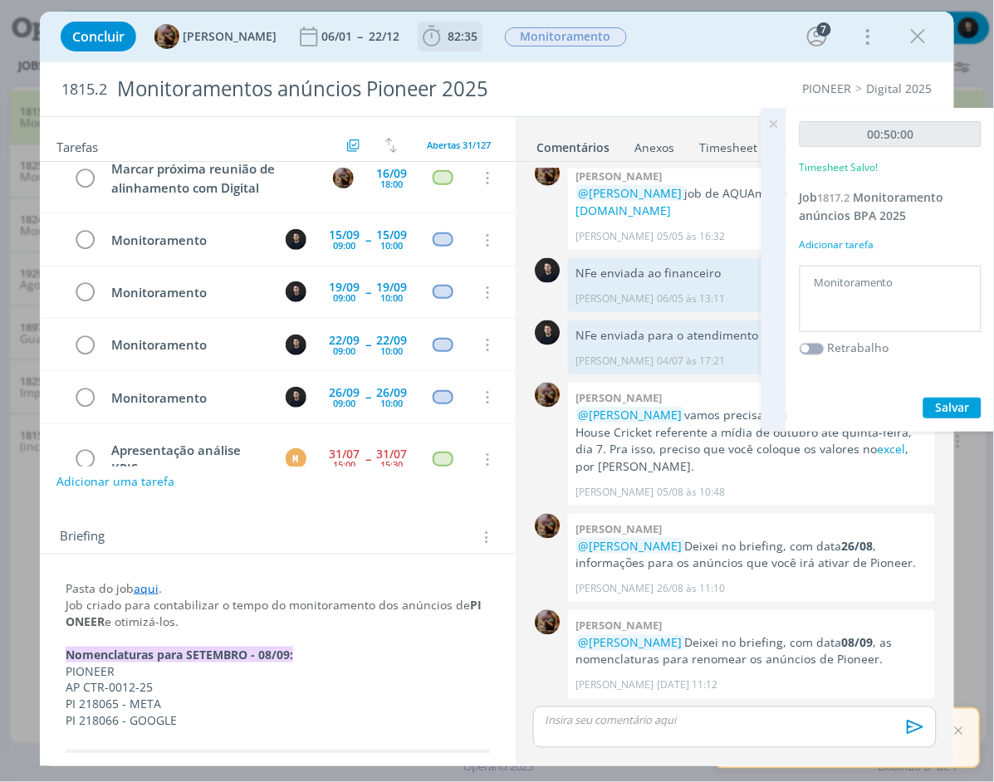
click at [477, 37] on span "82:35" at bounding box center [463, 36] width 30 height 16
click at [440, 31] on icon "dialog" at bounding box center [431, 36] width 17 height 21
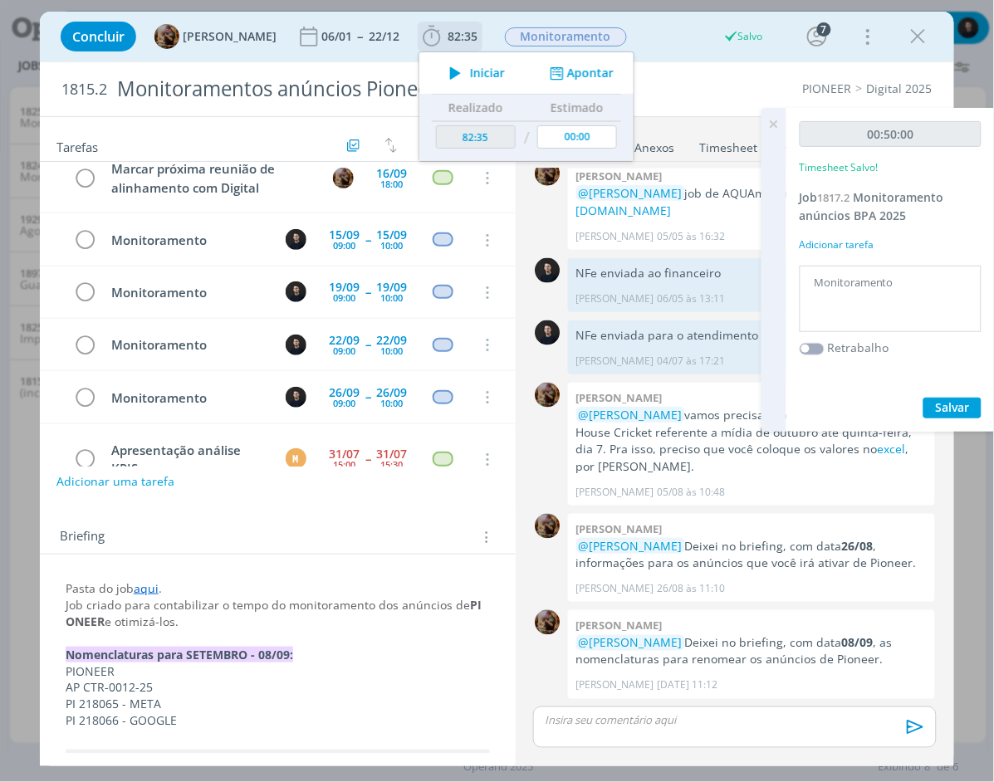
click at [586, 67] on button "Apontar" at bounding box center [580, 73] width 69 height 17
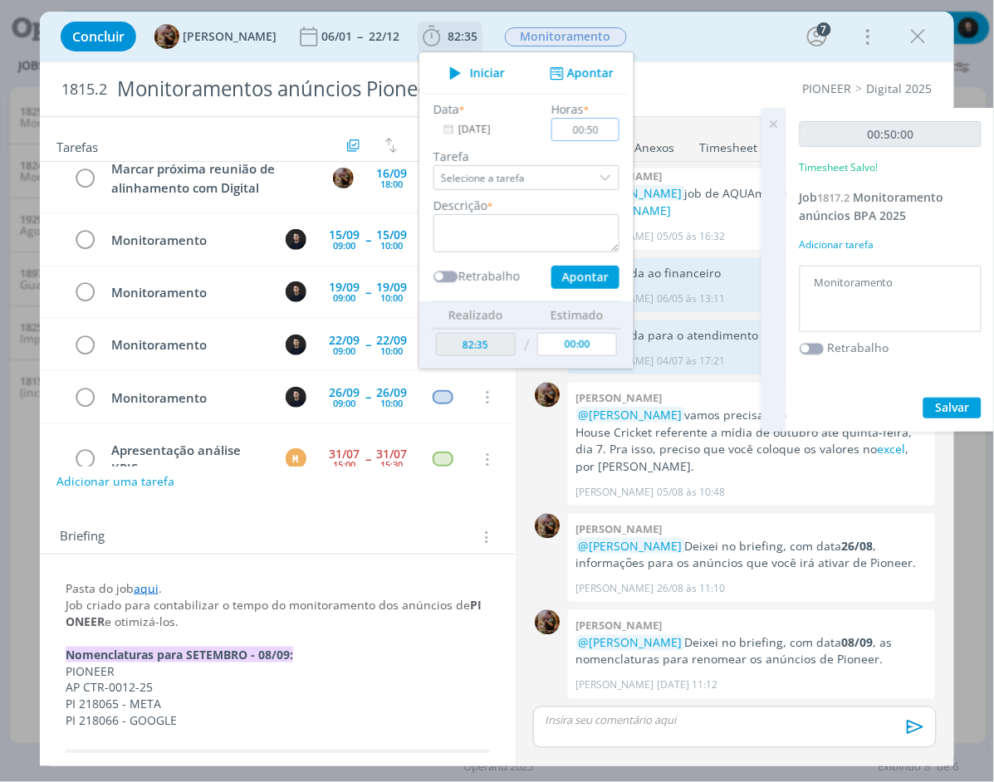
type input "00:50"
click at [541, 222] on textarea "dialog" at bounding box center [526, 233] width 186 height 38
type textarea "monitoramento"
click at [551, 266] on button "Apontar" at bounding box center [585, 277] width 68 height 23
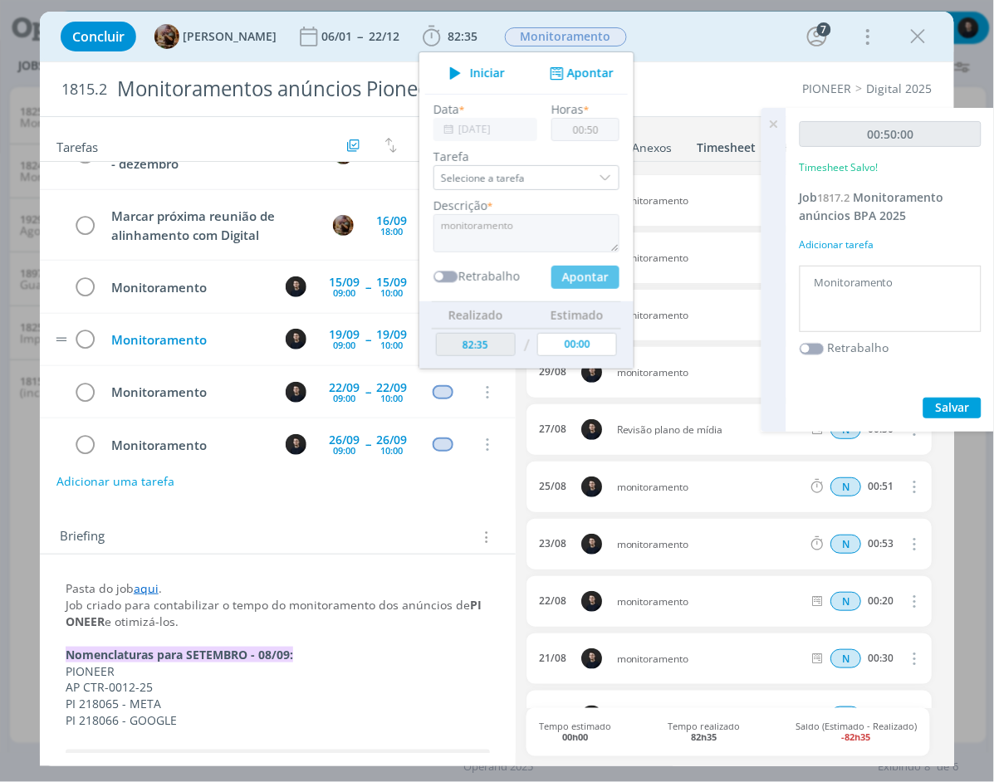
scroll to position [0, 0]
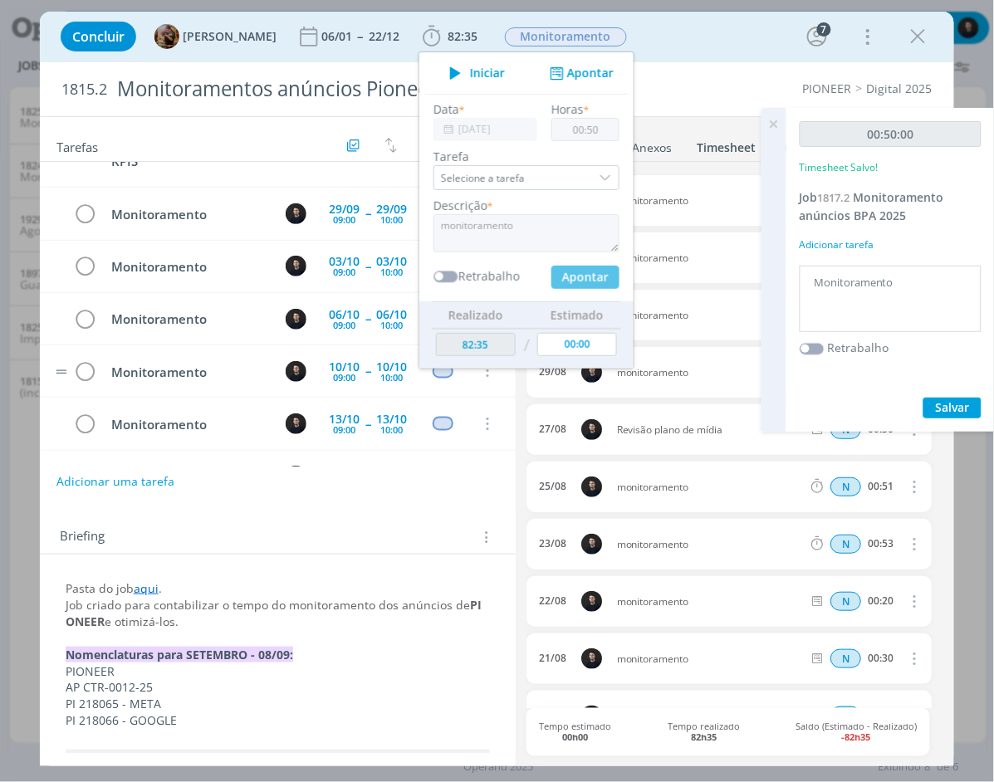
type input "83:25"
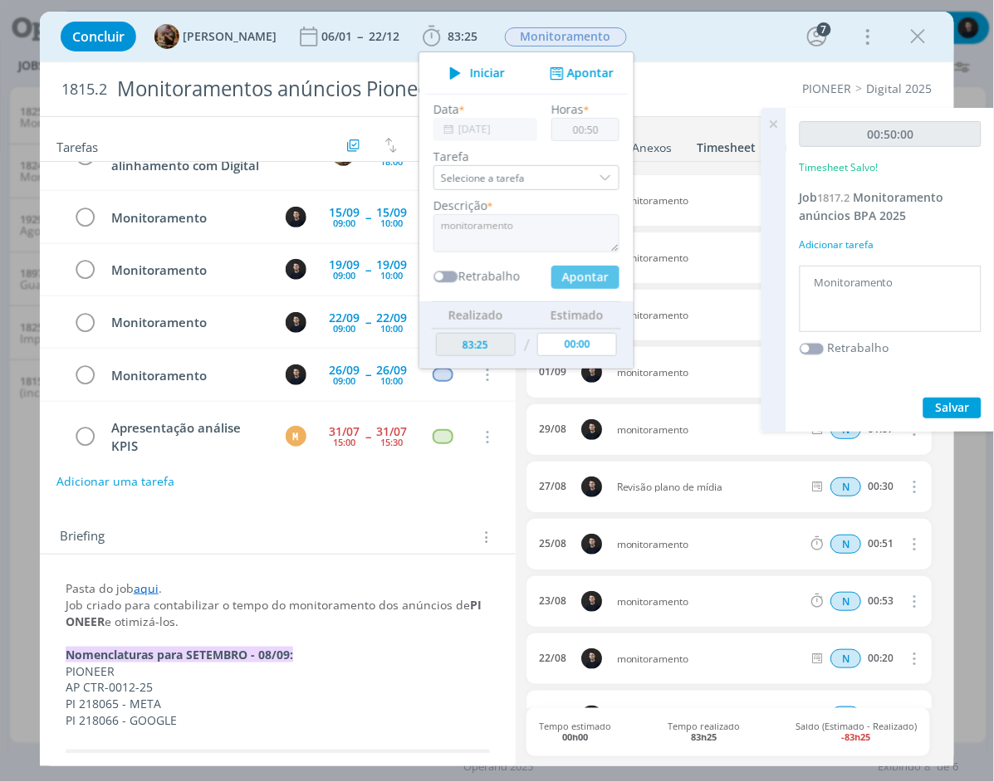
type input "00:00"
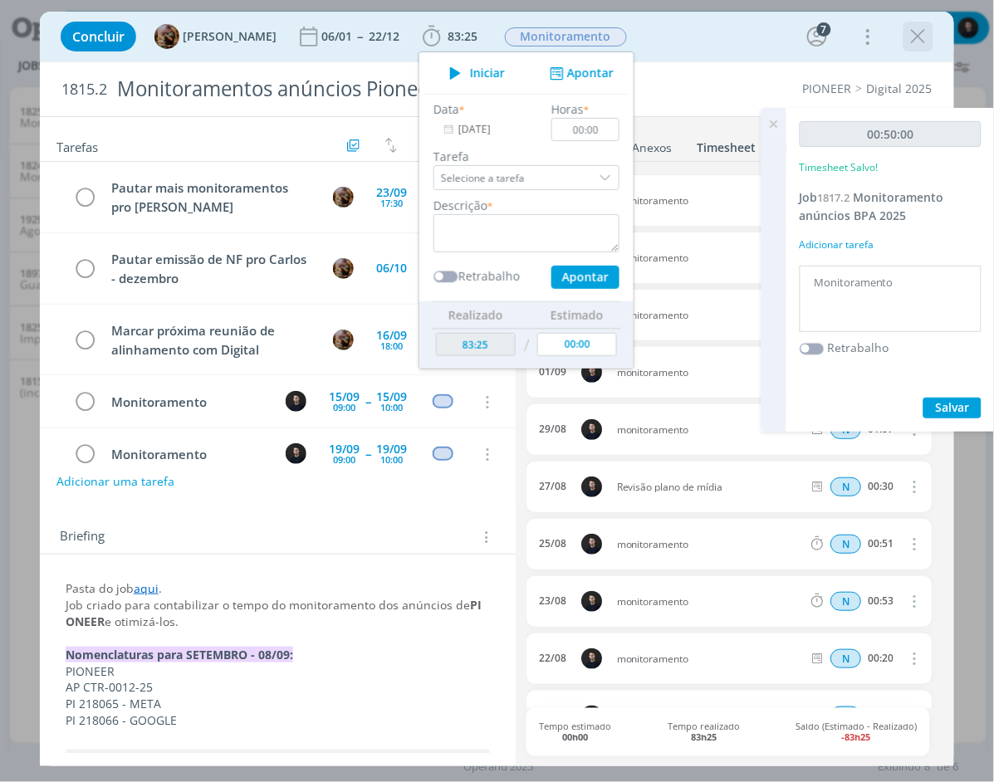
click at [924, 22] on div "dialog" at bounding box center [918, 37] width 30 height 30
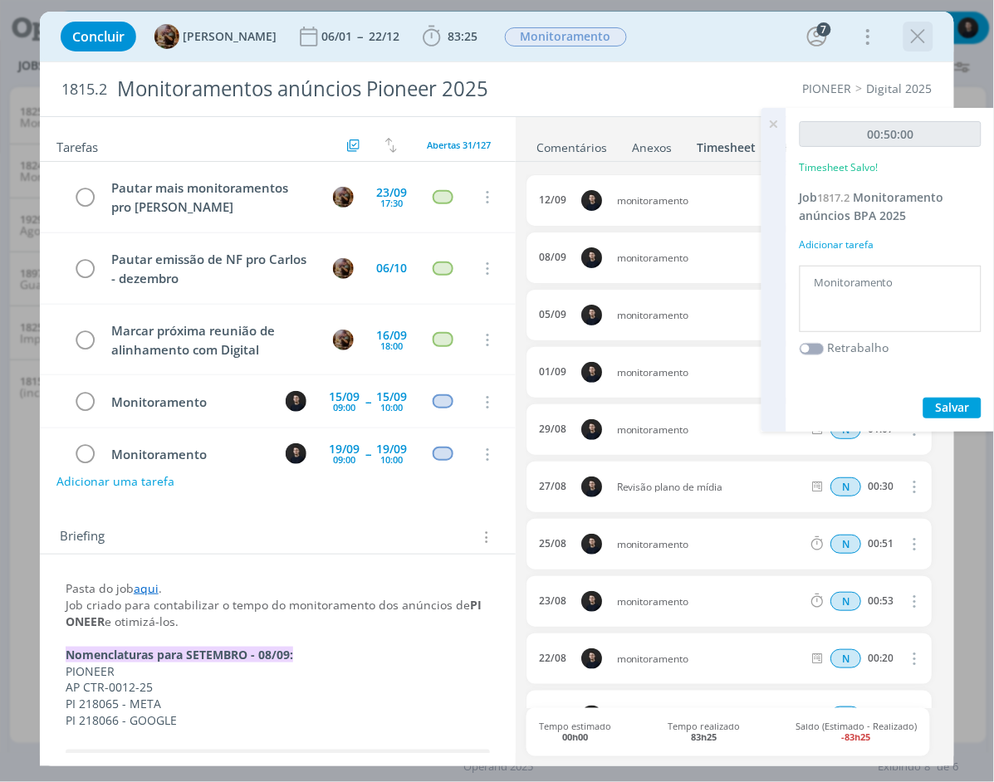
click at [918, 29] on icon "dialog" at bounding box center [918, 36] width 25 height 25
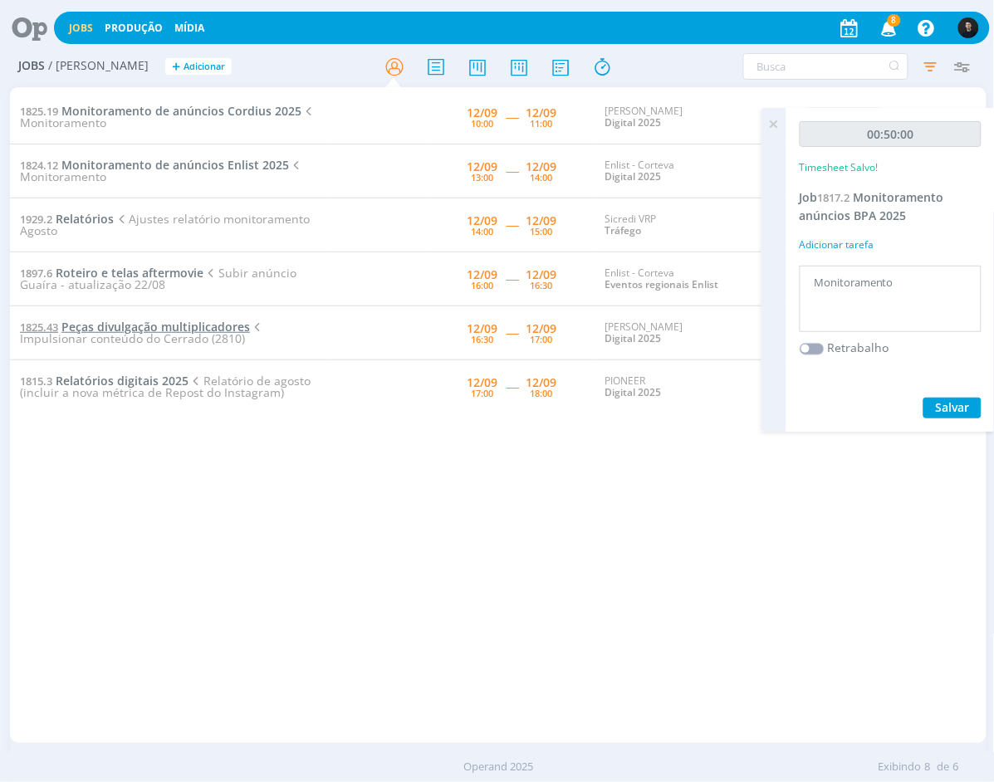
click at [118, 324] on span "Peças divulgação multiplicadores" at bounding box center [155, 327] width 188 height 16
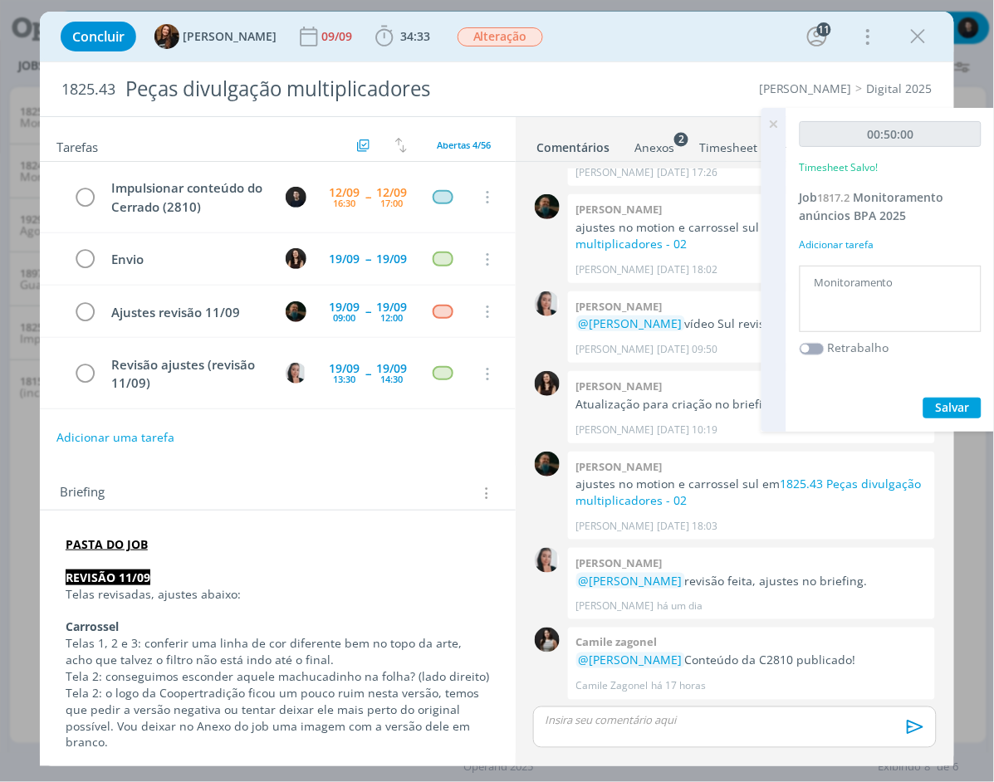
scroll to position [1299, 0]
click at [922, 24] on icon "dialog" at bounding box center [918, 36] width 25 height 25
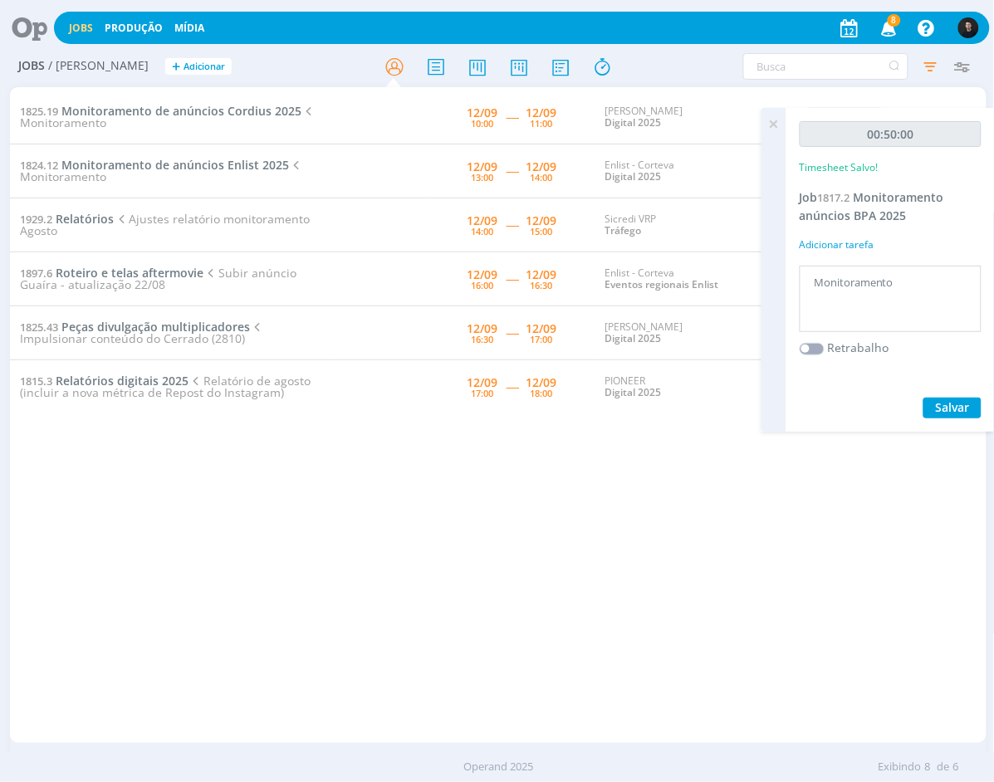
click at [776, 121] on icon at bounding box center [774, 124] width 30 height 32
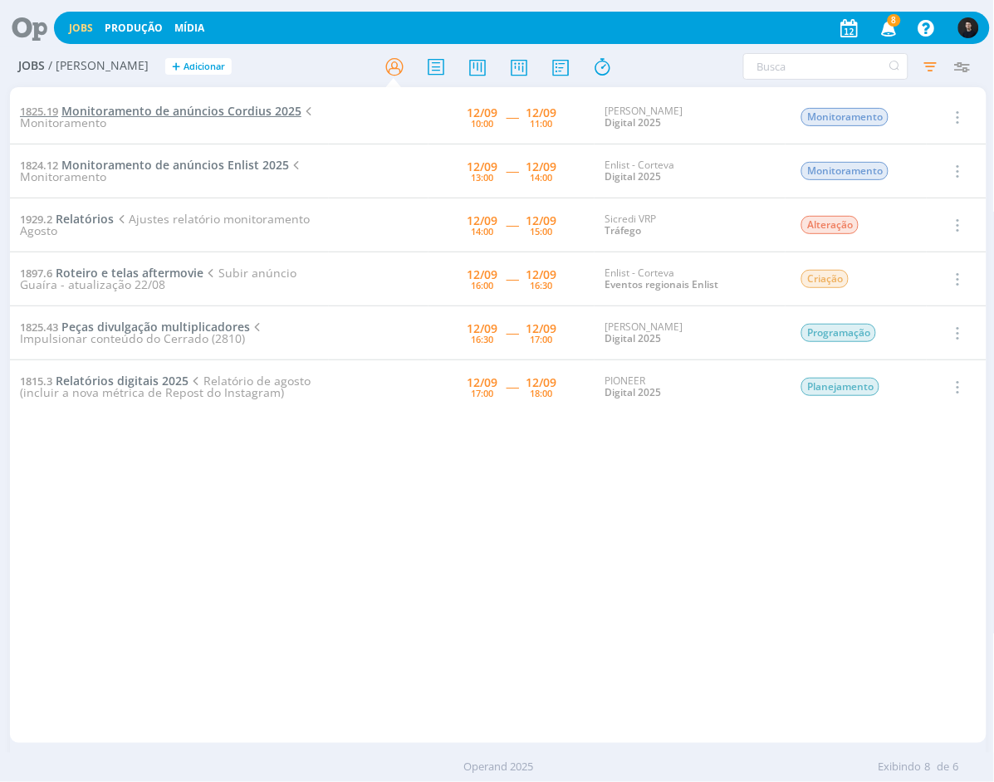
click at [170, 114] on span "Monitoramento de anúncios Cordius 2025" at bounding box center [181, 111] width 240 height 16
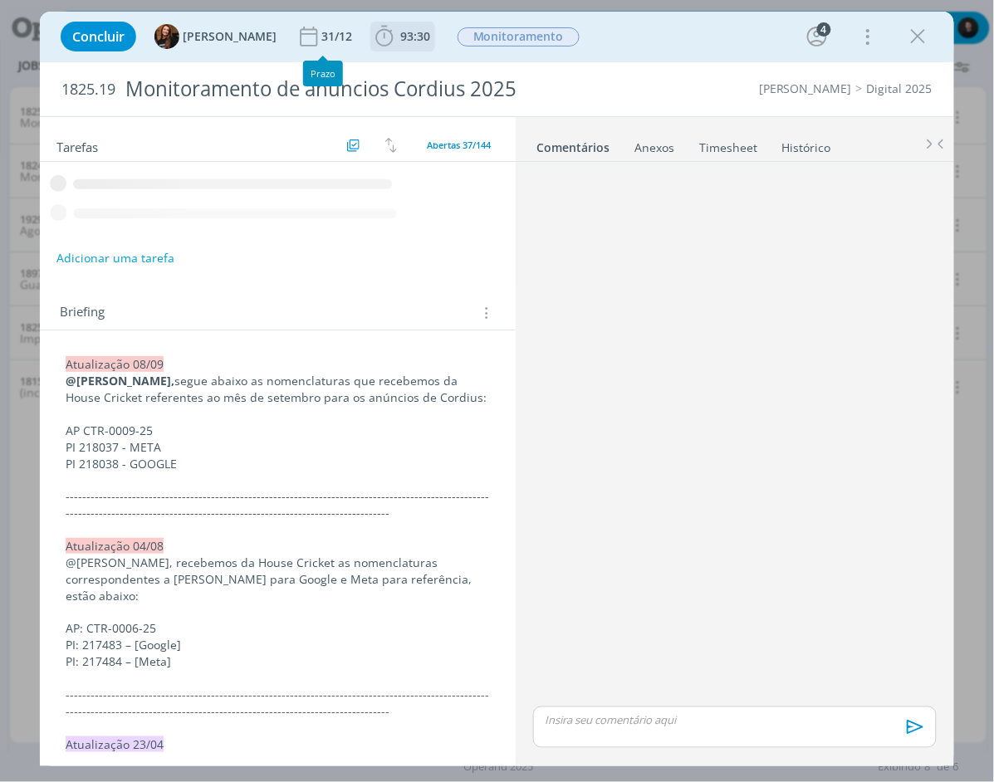
click at [372, 36] on icon "dialog" at bounding box center [384, 36] width 25 height 25
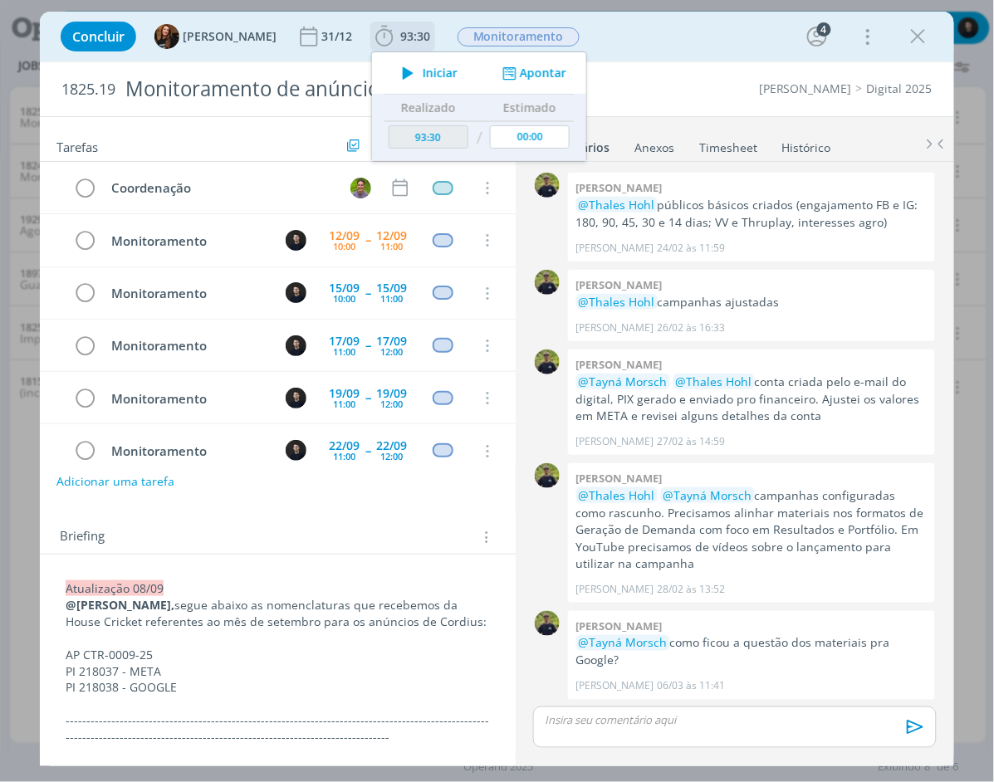
scroll to position [872, 0]
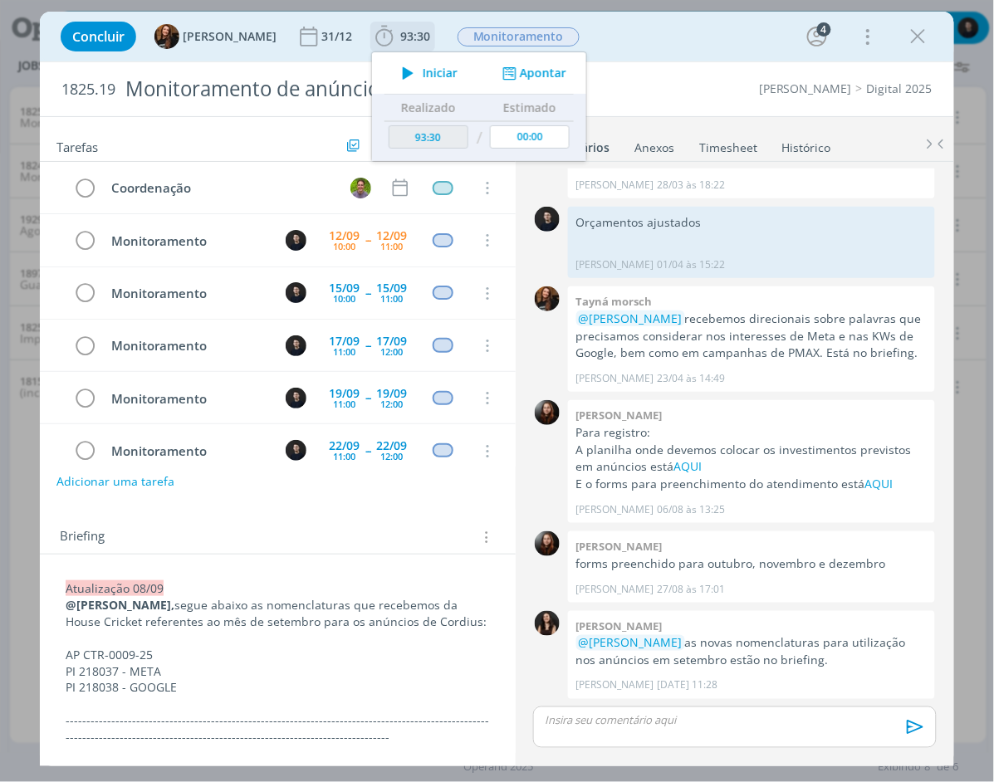
click at [372, 43] on icon "dialog" at bounding box center [384, 36] width 25 height 25
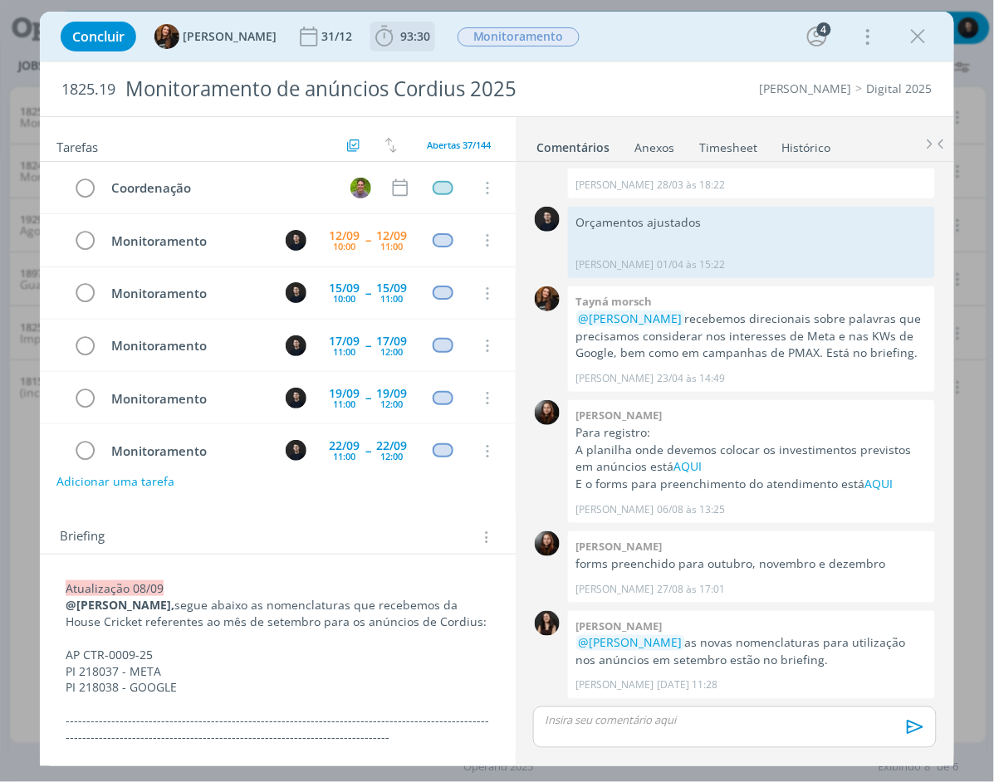
click at [372, 43] on icon "dialog" at bounding box center [384, 36] width 25 height 25
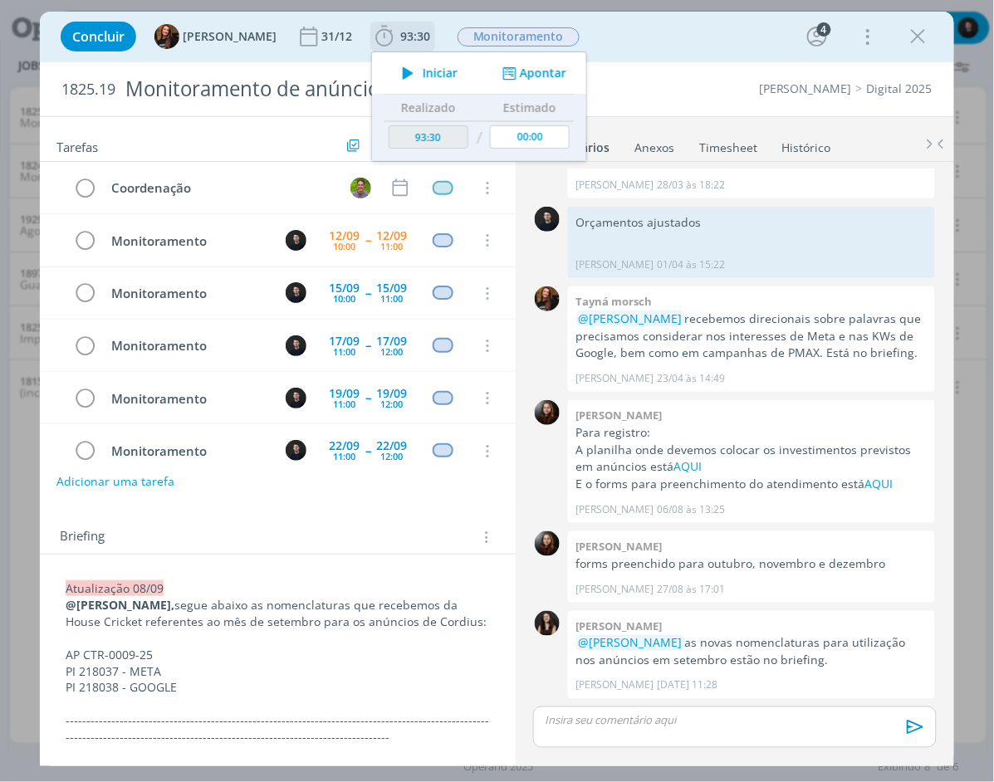
drag, startPoint x: 390, startPoint y: 79, endPoint x: 404, endPoint y: 84, distance: 15.0
click at [394, 79] on icon "dialog" at bounding box center [408, 73] width 29 height 22
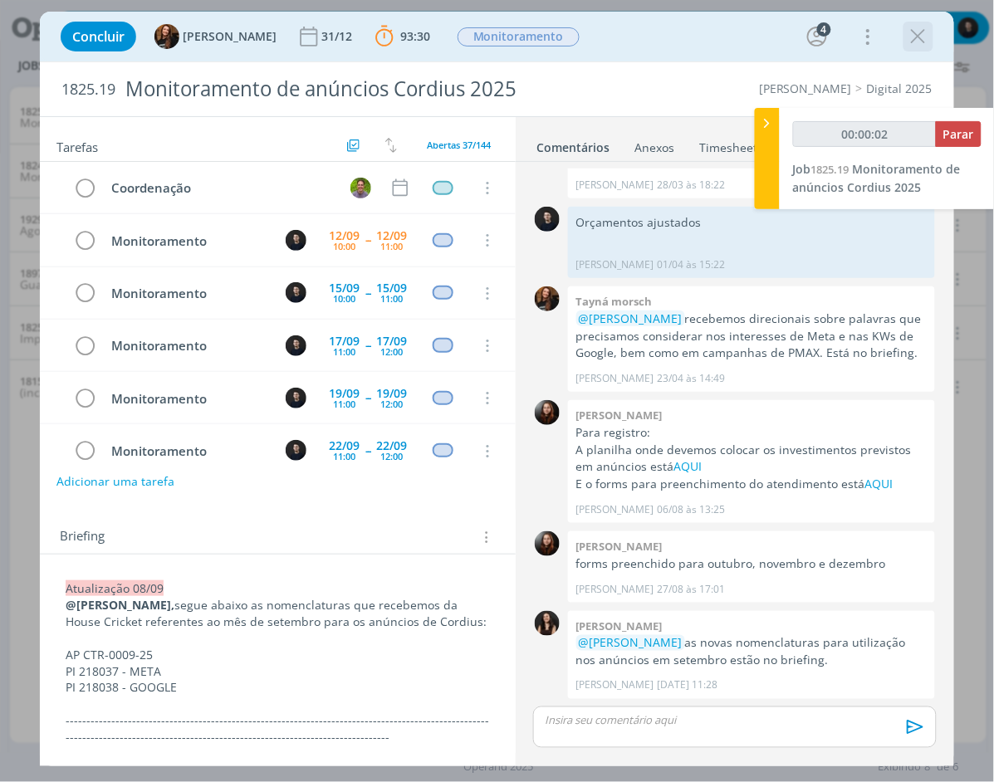
click at [909, 29] on icon "dialog" at bounding box center [918, 36] width 25 height 25
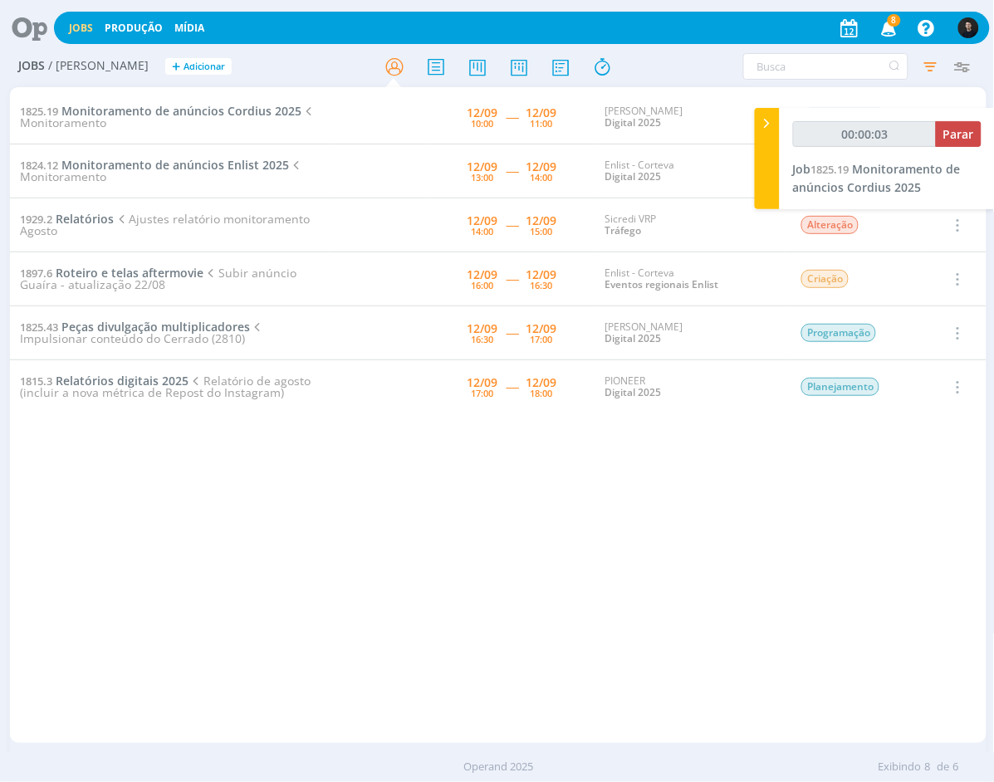
click at [10, 26] on icon at bounding box center [24, 28] width 34 height 32
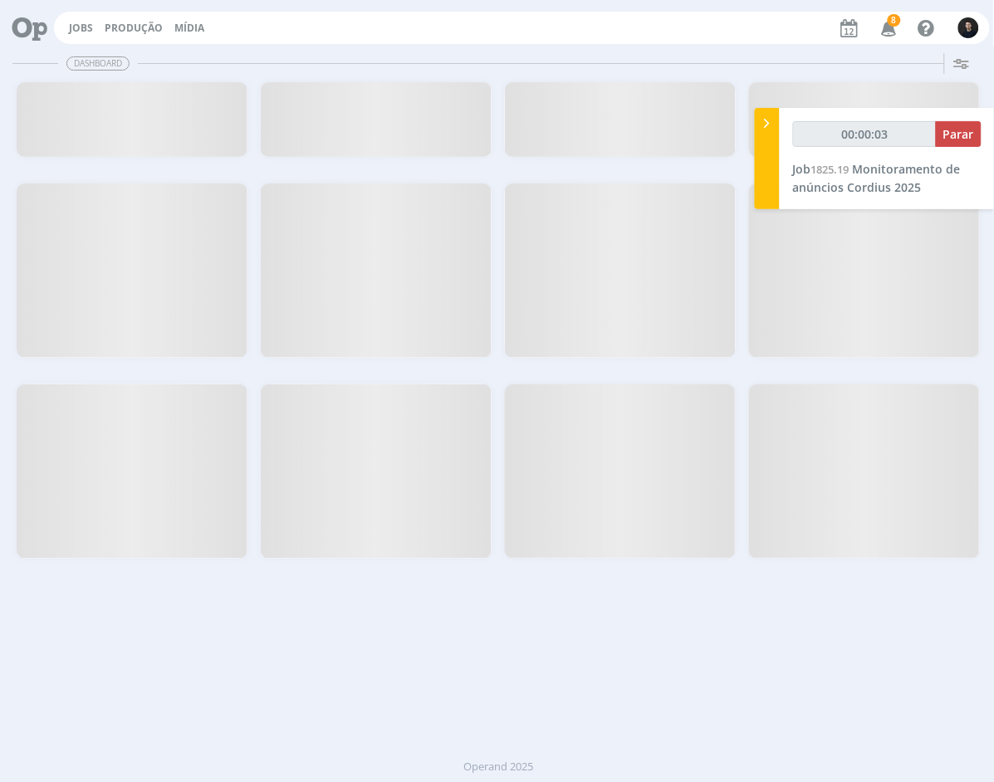
click at [10, 26] on icon at bounding box center [24, 28] width 34 height 32
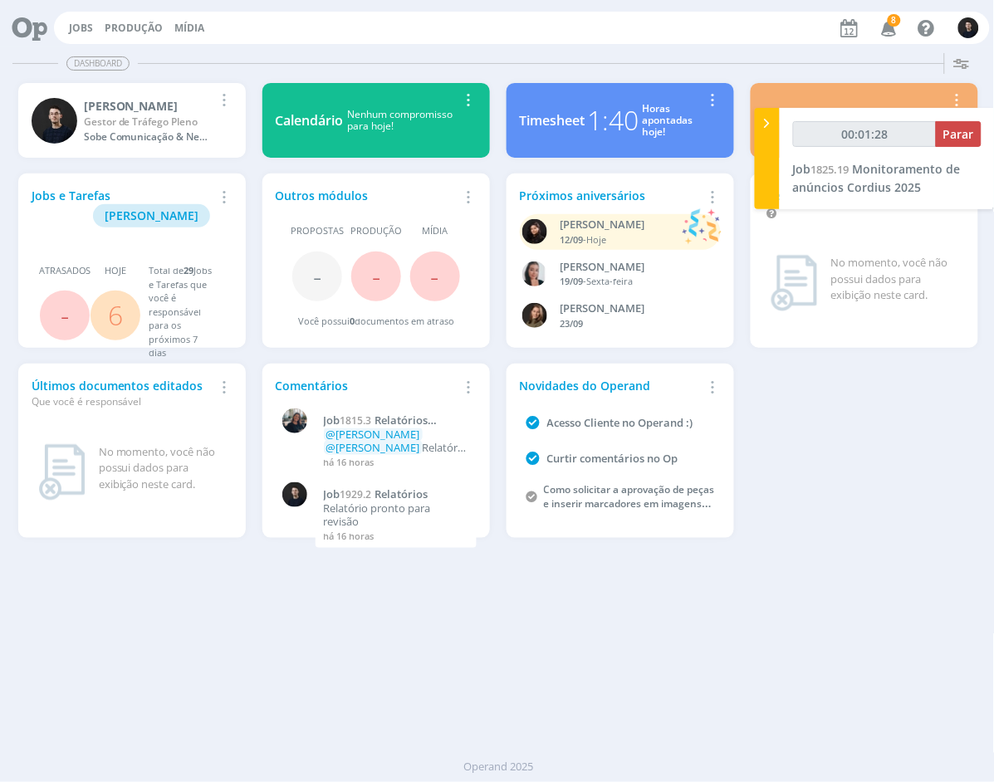
click at [874, 193] on div "00:01:28 Parar Job 1825.19 Monitoramento de anúncios Cordius 2025" at bounding box center [887, 158] width 215 height 101
click at [876, 186] on span "Monitoramento de anúncios Cordius 2025" at bounding box center [877, 178] width 168 height 34
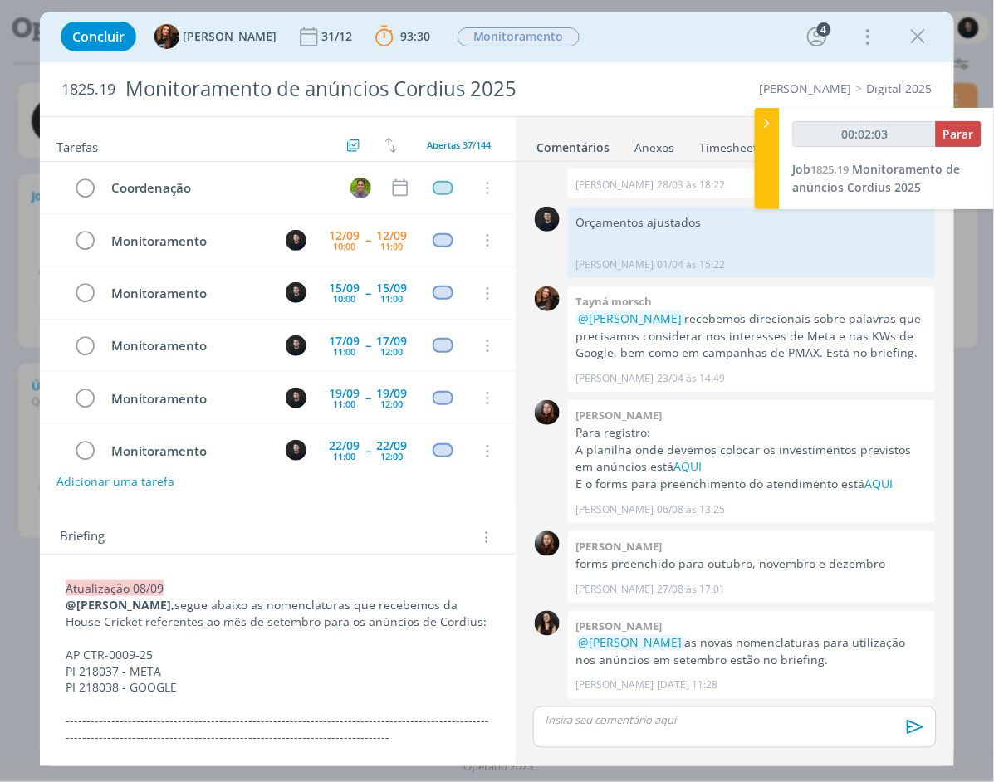
scroll to position [870, 0]
click at [546, 690] on div "0" at bounding box center [547, 656] width 42 height 89
type input "00:44:29"
click at [957, 137] on span "Parar" at bounding box center [958, 134] width 31 height 16
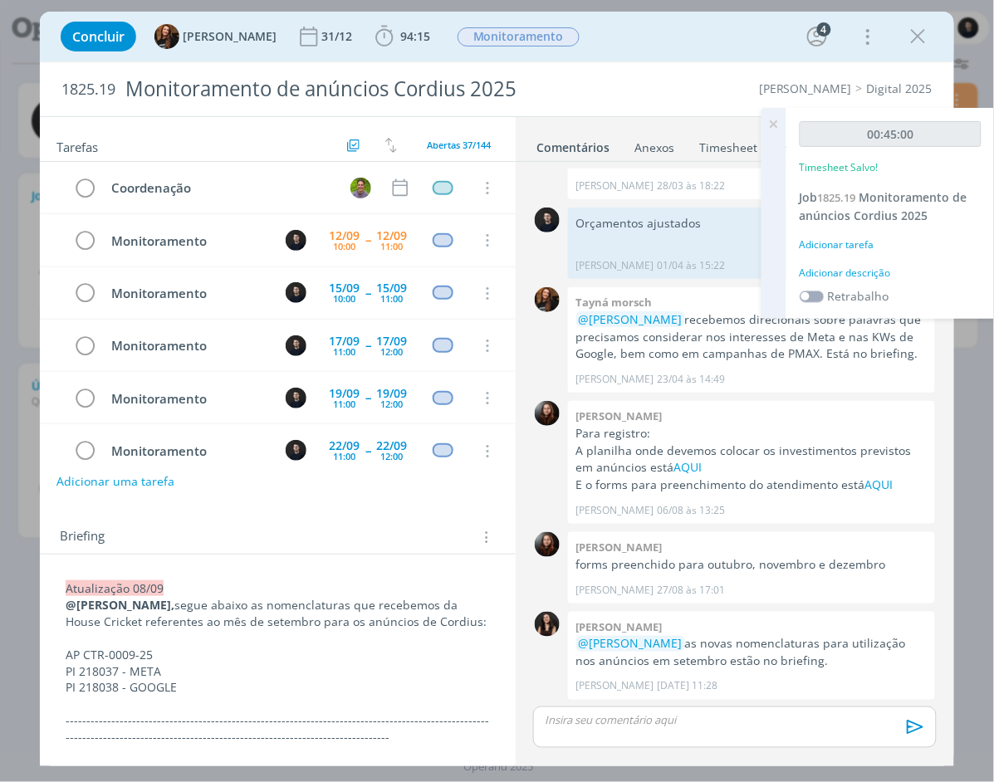
click at [869, 269] on div "Adicionar descrição" at bounding box center [891, 273] width 182 height 15
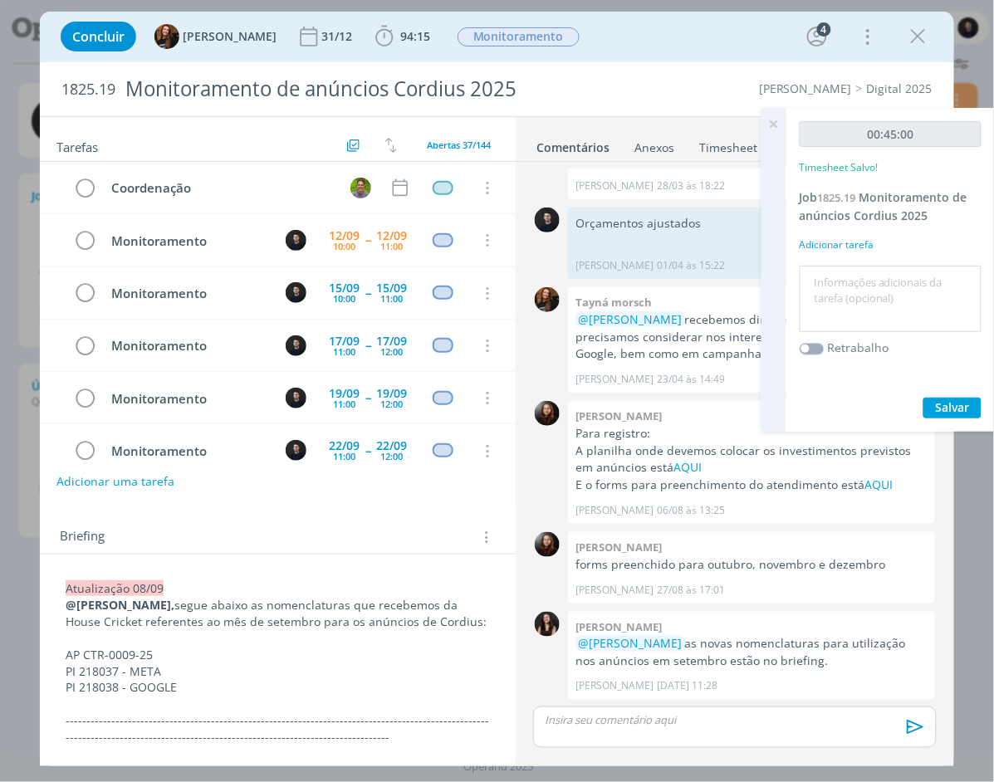
click at [916, 292] on textarea at bounding box center [891, 299] width 174 height 59
type textarea "monitoramento"
click at [923, 398] on button "Salvar" at bounding box center [952, 408] width 58 height 21
click at [907, 34] on icon "dialog" at bounding box center [918, 36] width 25 height 25
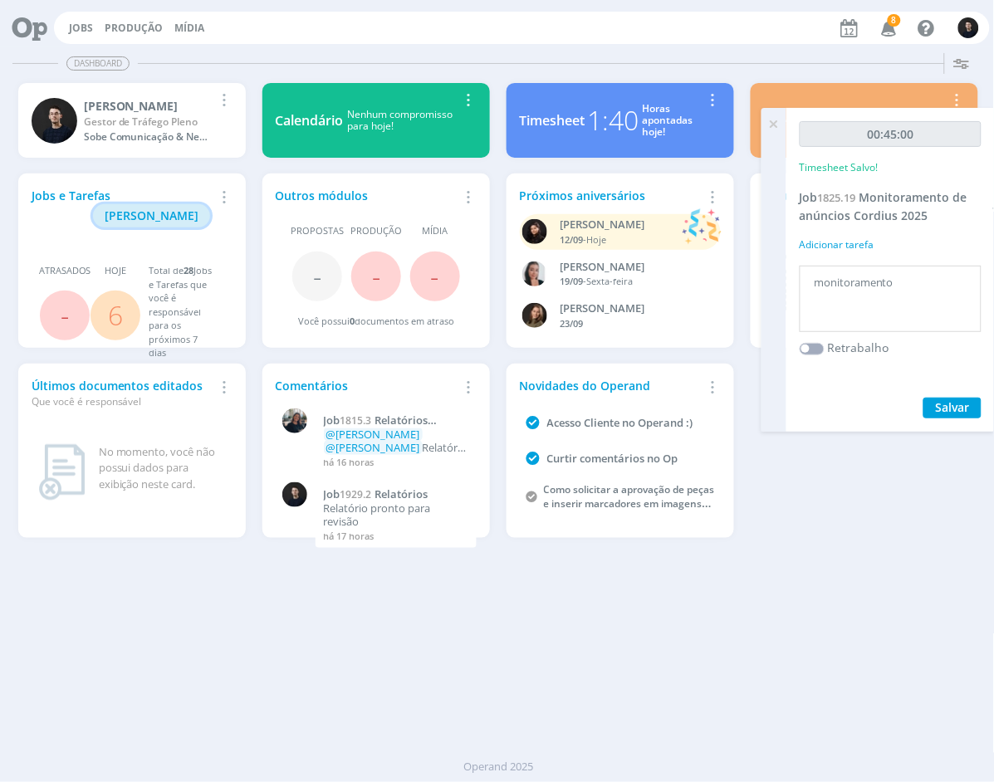
click at [149, 208] on span "[PERSON_NAME]" at bounding box center [152, 216] width 94 height 16
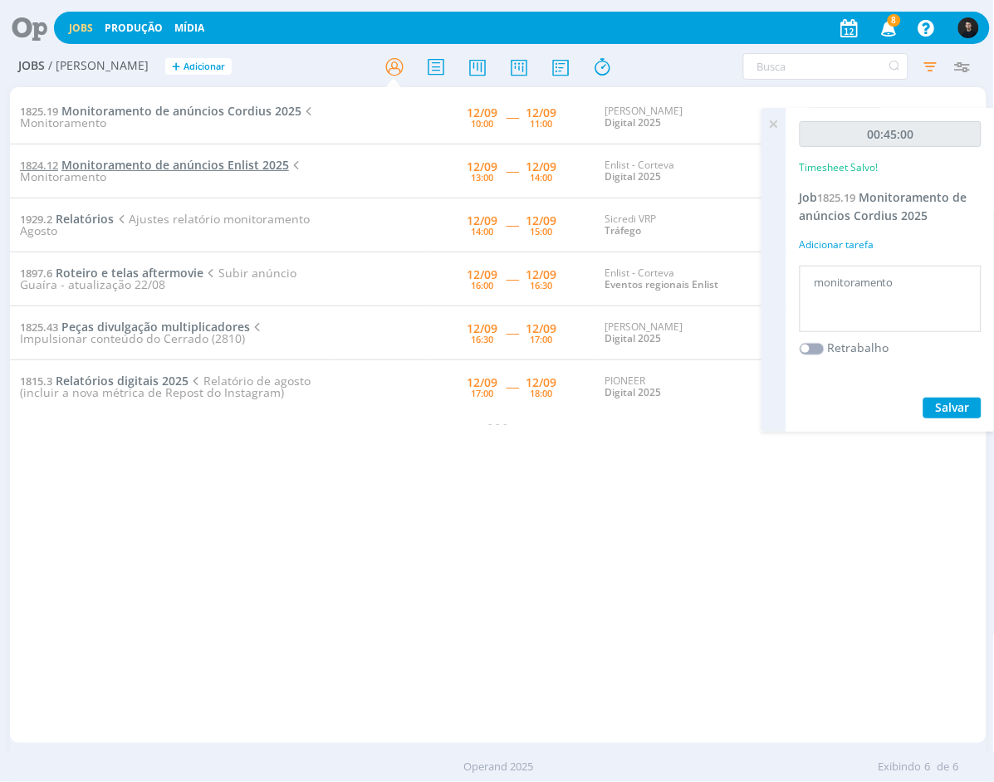
click at [176, 160] on span "Monitoramento de anúncios Enlist 2025" at bounding box center [175, 165] width 228 height 16
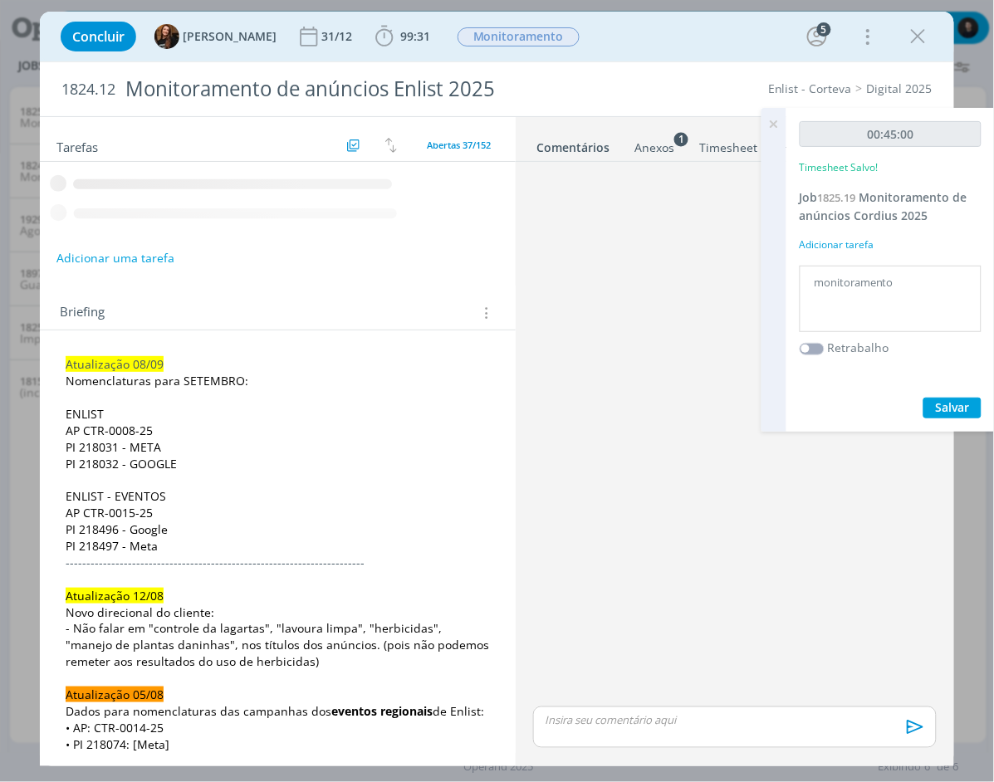
click at [773, 123] on icon at bounding box center [774, 124] width 30 height 32
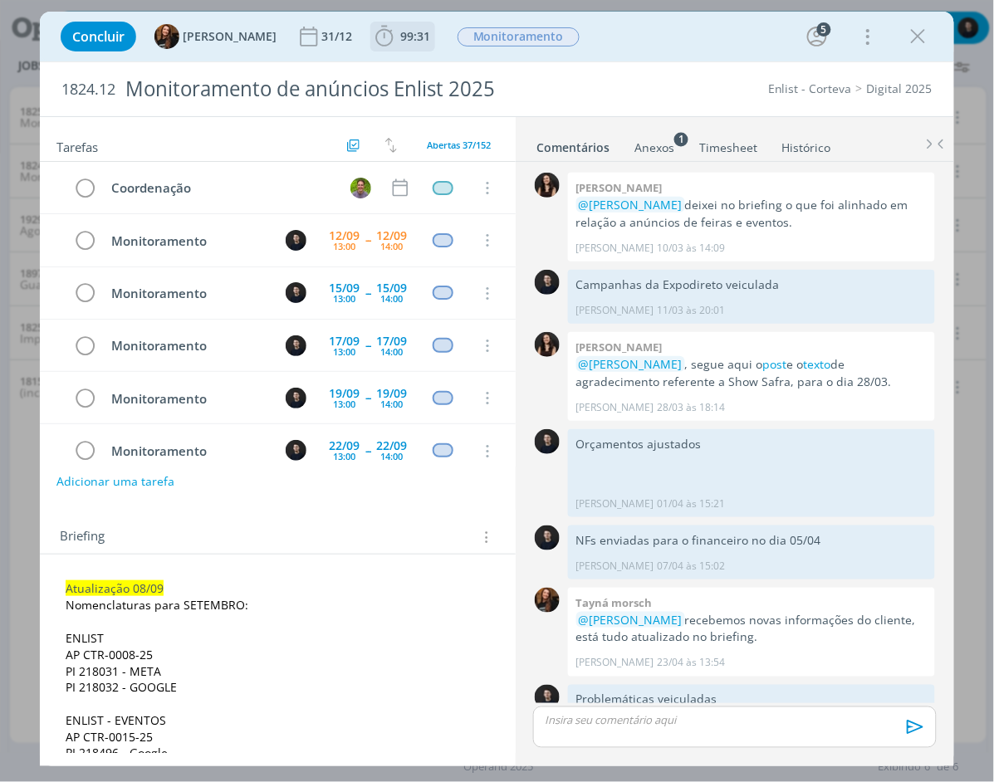
scroll to position [1482, 0]
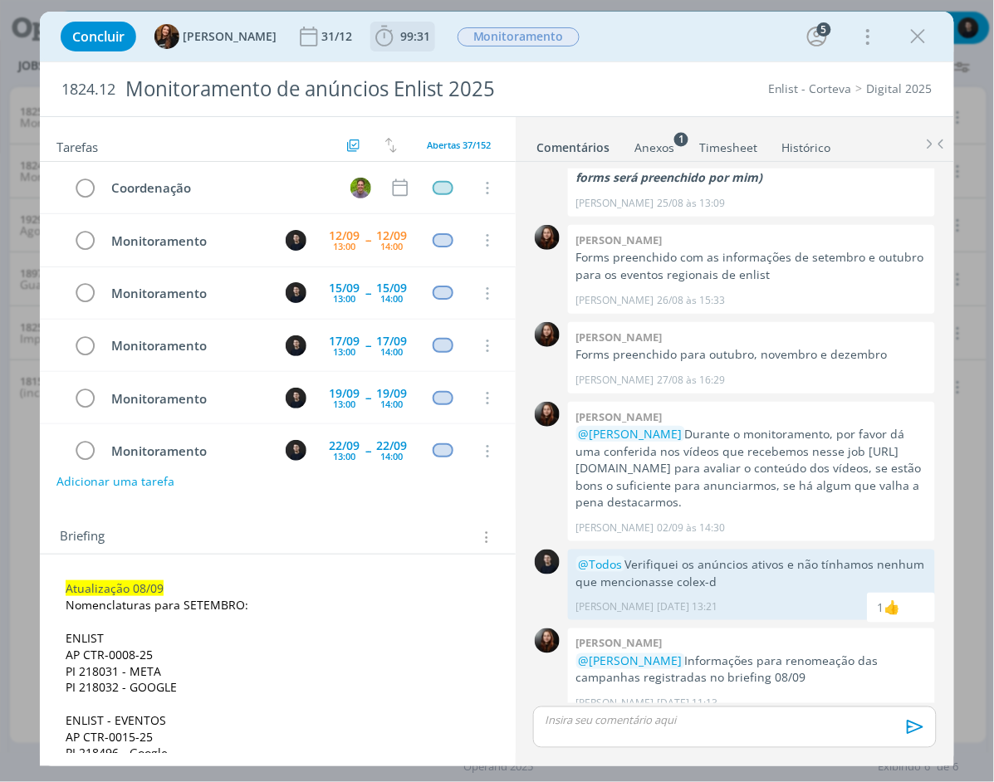
click at [400, 34] on span "99:31" at bounding box center [415, 36] width 30 height 16
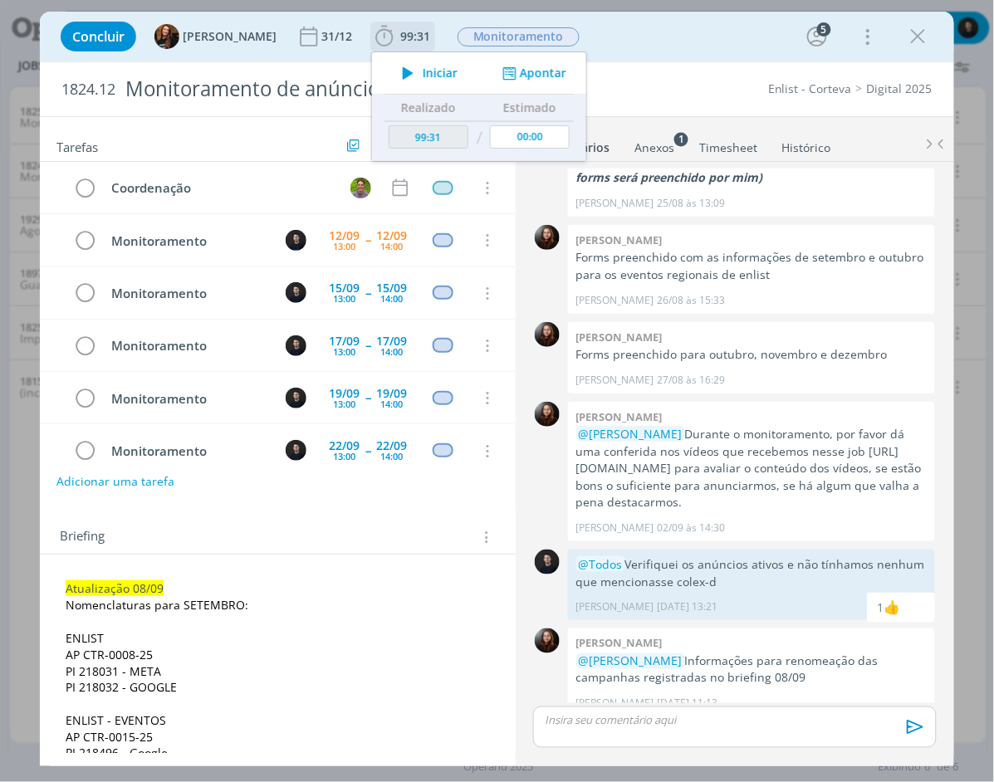
click at [423, 70] on span "Iniciar" at bounding box center [440, 73] width 35 height 12
click at [918, 37] on icon "dialog" at bounding box center [918, 36] width 25 height 25
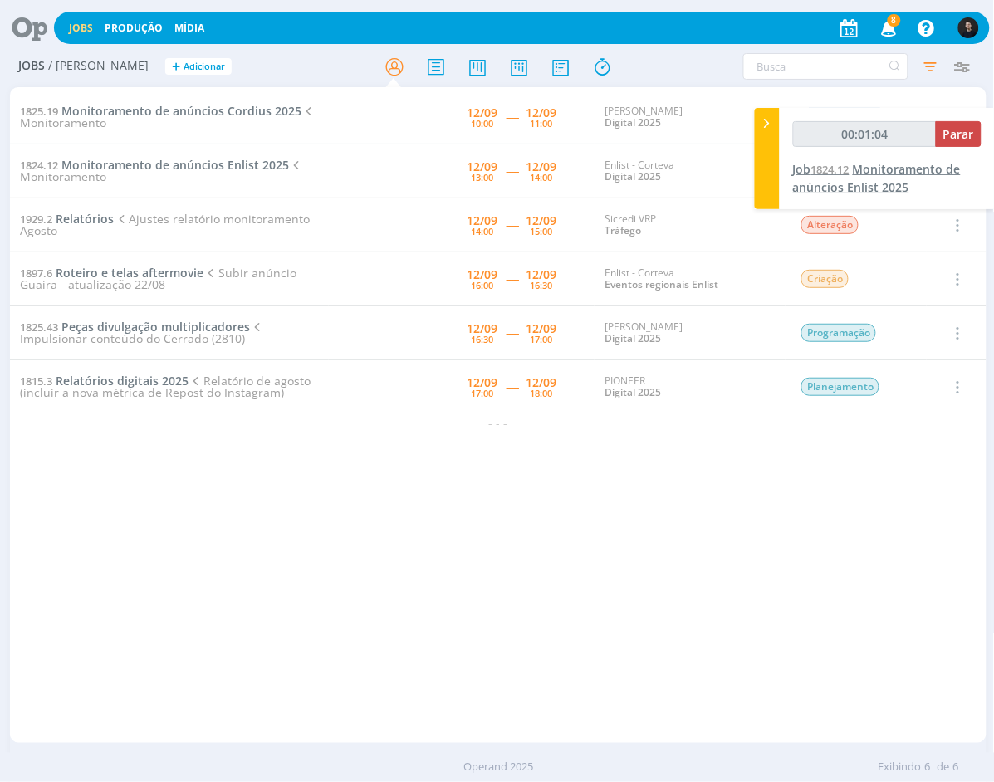
click at [903, 180] on span "Monitoramento de anúncios Enlist 2025" at bounding box center [877, 178] width 168 height 34
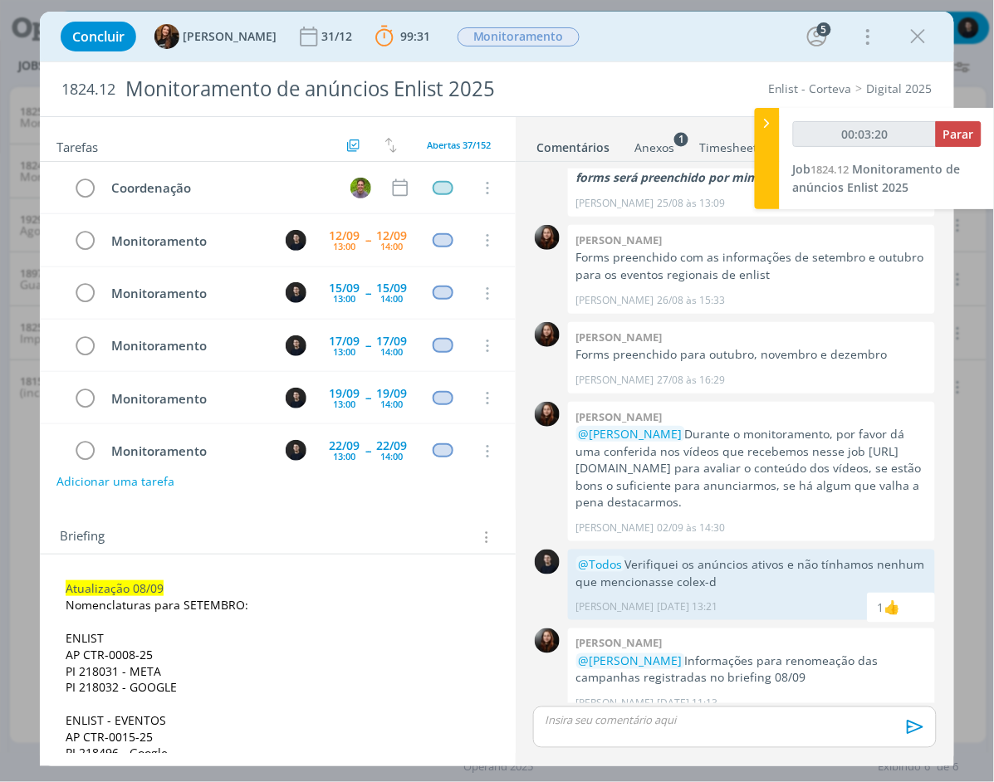
scroll to position [1481, 0]
click at [915, 37] on icon "dialog" at bounding box center [918, 36] width 25 height 25
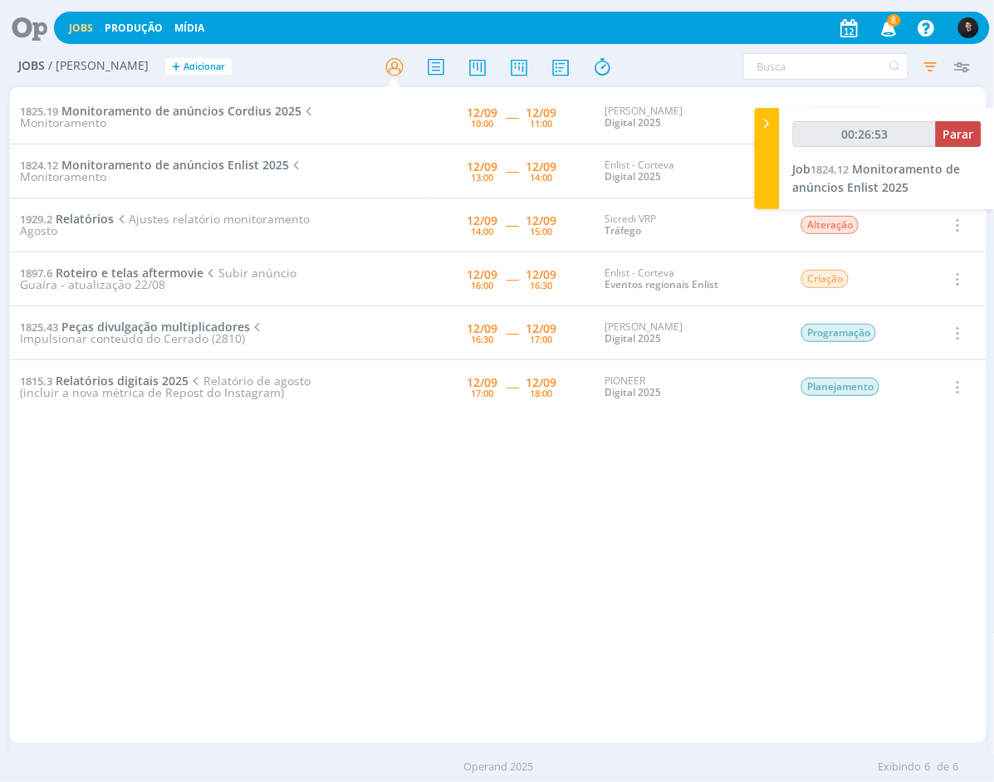
click at [17, 27] on icon at bounding box center [24, 28] width 34 height 32
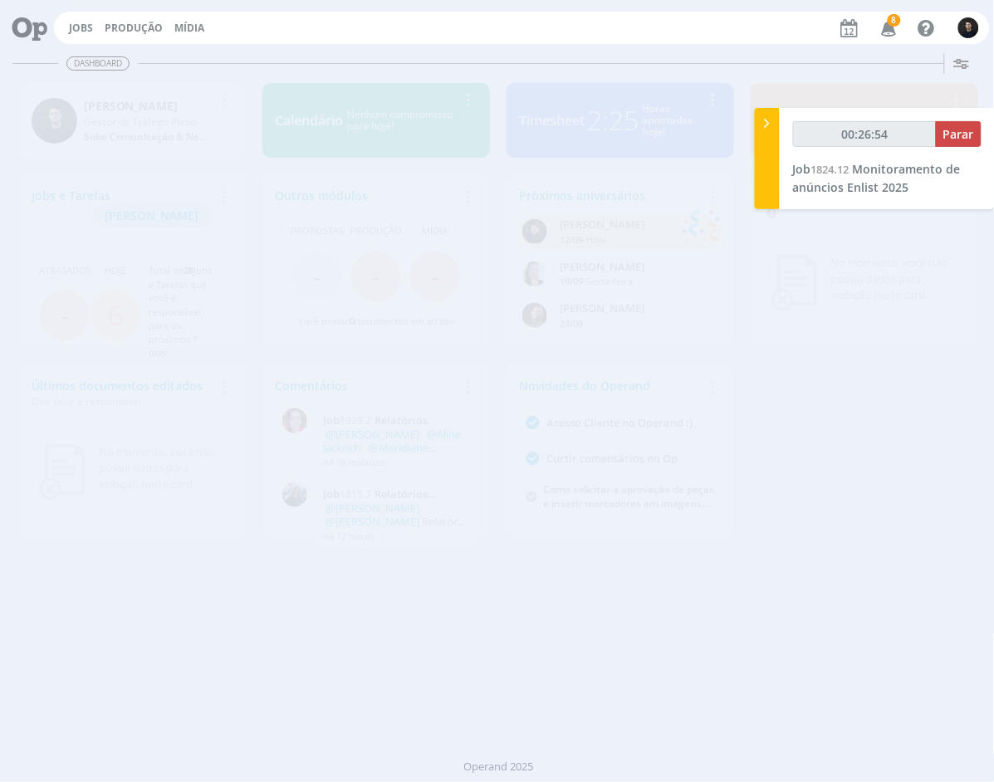
click at [615, 127] on div "2:25" at bounding box center [612, 120] width 51 height 40
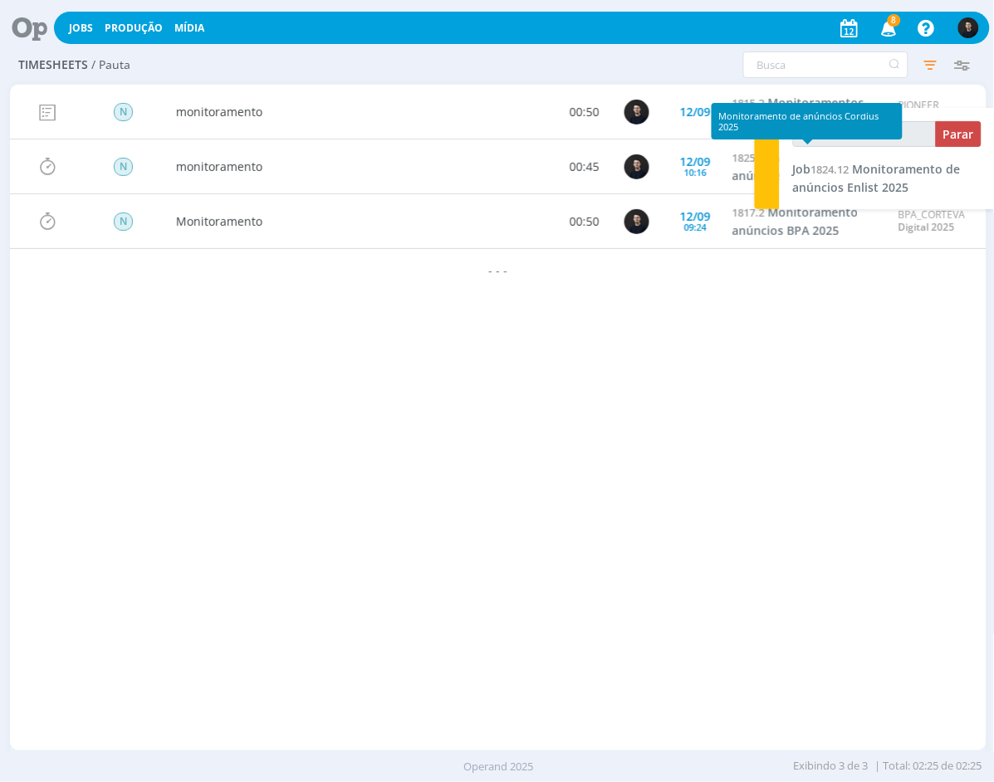
type input "00:26:56"
click at [764, 152] on div at bounding box center [767, 158] width 25 height 101
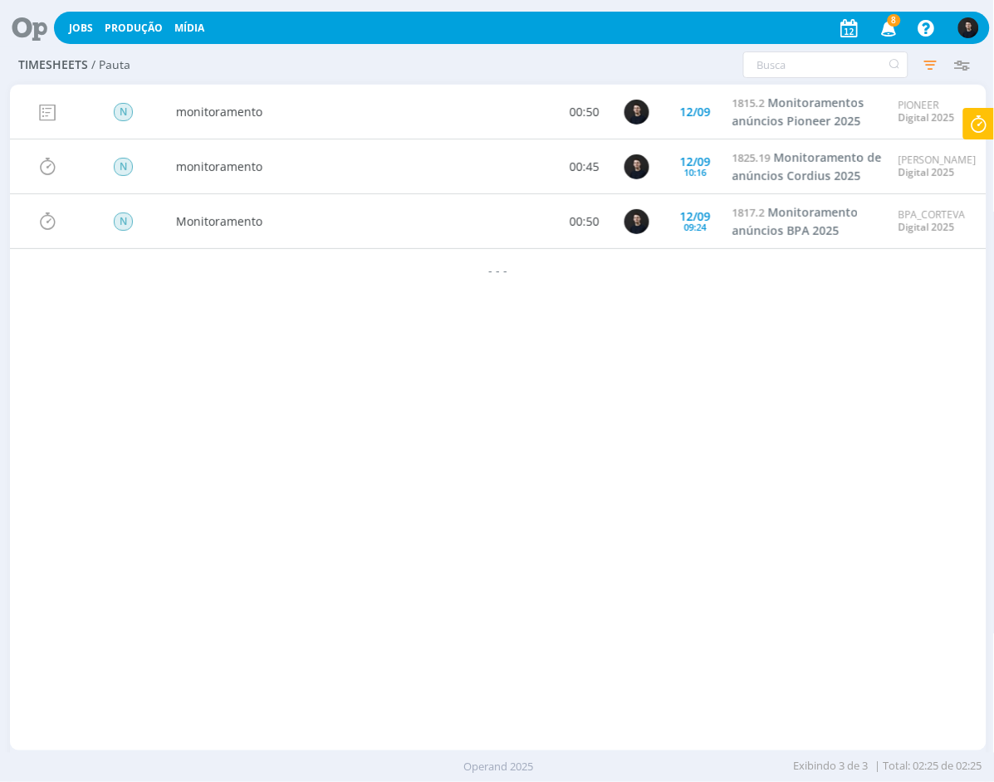
click at [984, 125] on icon at bounding box center [979, 124] width 30 height 32
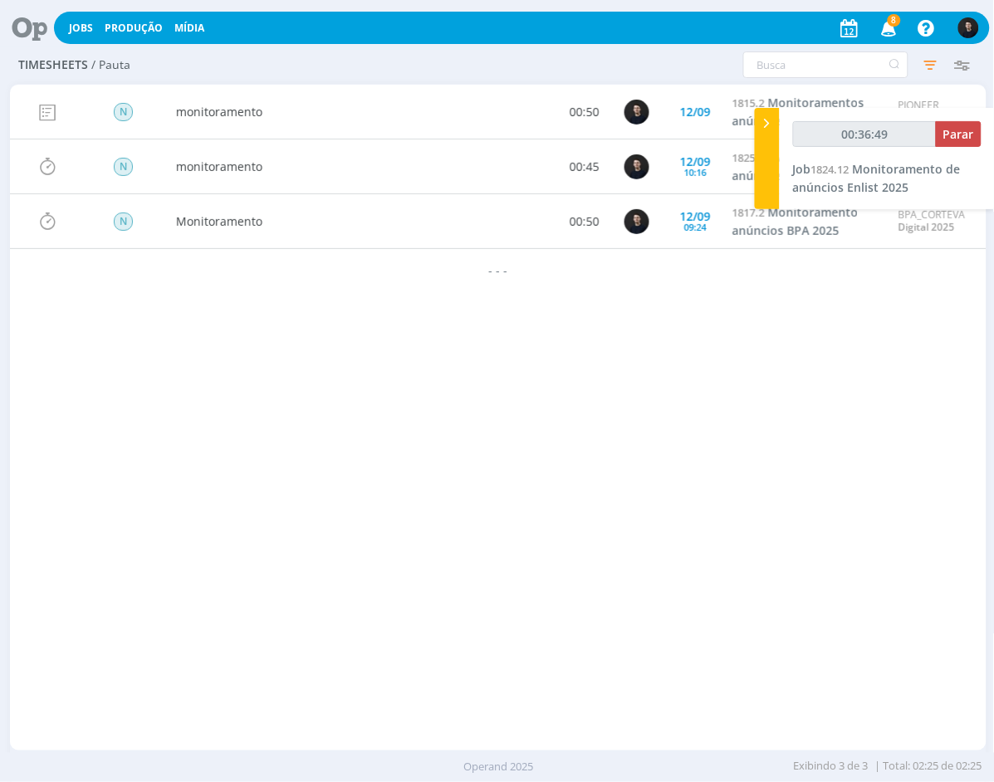
click at [27, 31] on icon at bounding box center [24, 28] width 34 height 32
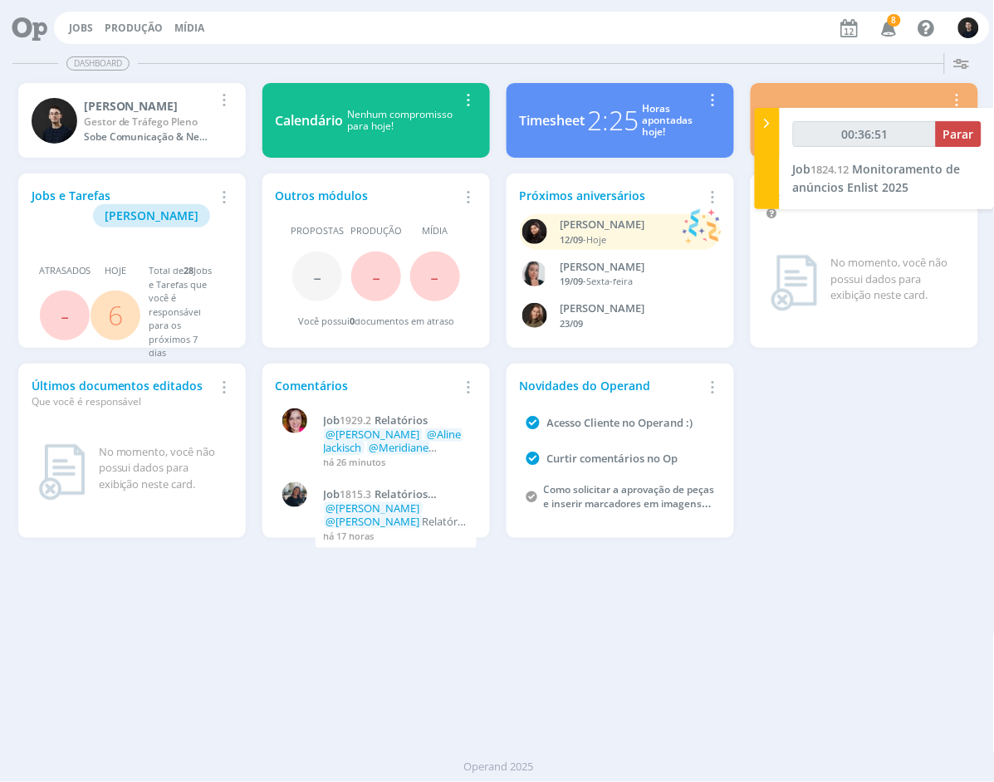
click at [154, 184] on div "Jobs e Tarefas Minha Pauta Remover Card Atrasados - Hoje 6 Total de 28 Jobs e T…" at bounding box center [132, 261] width 228 height 174
click at [158, 208] on span "[PERSON_NAME]" at bounding box center [152, 216] width 94 height 16
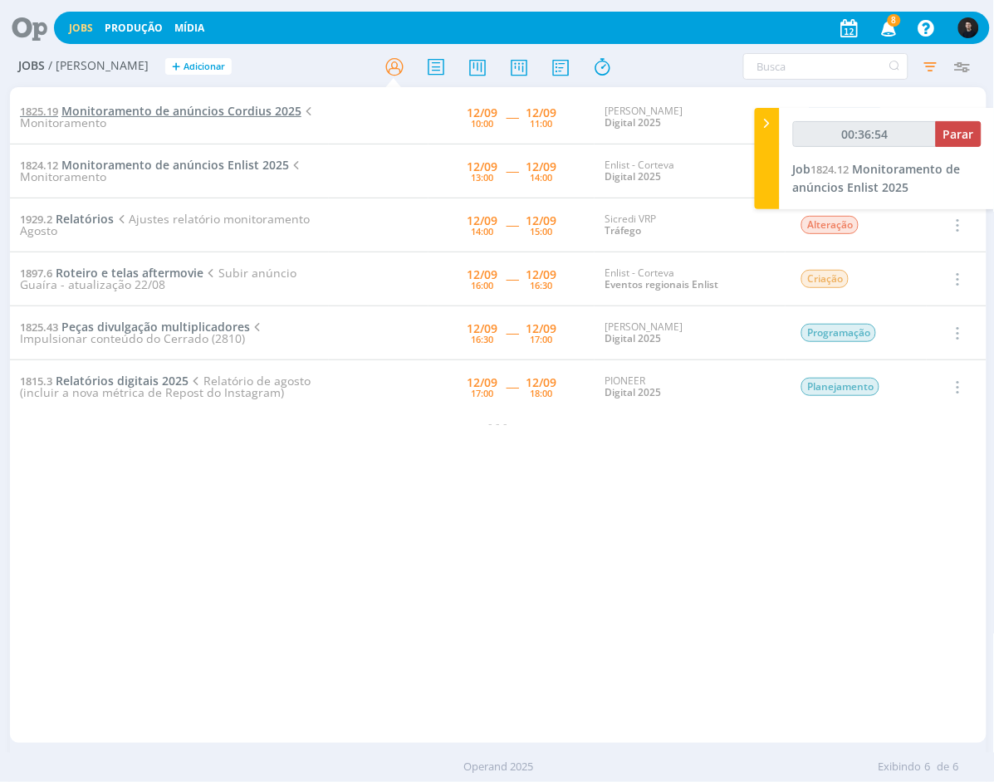
click at [131, 113] on span "Monitoramento de anúncios Cordius 2025" at bounding box center [181, 111] width 240 height 16
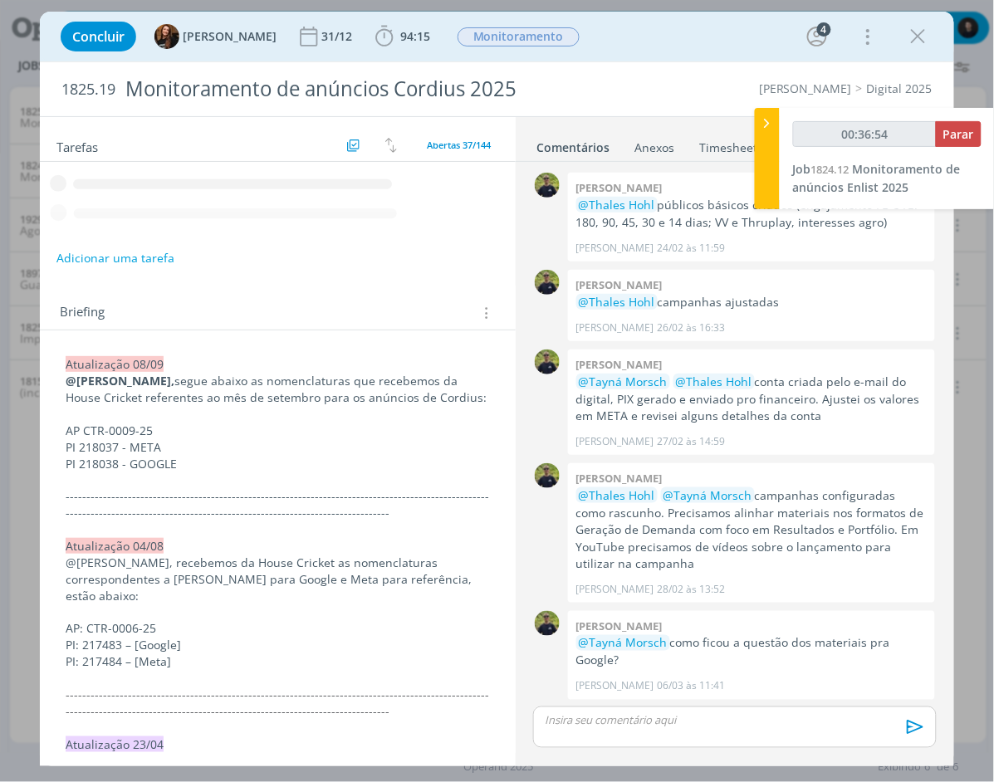
scroll to position [872, 0]
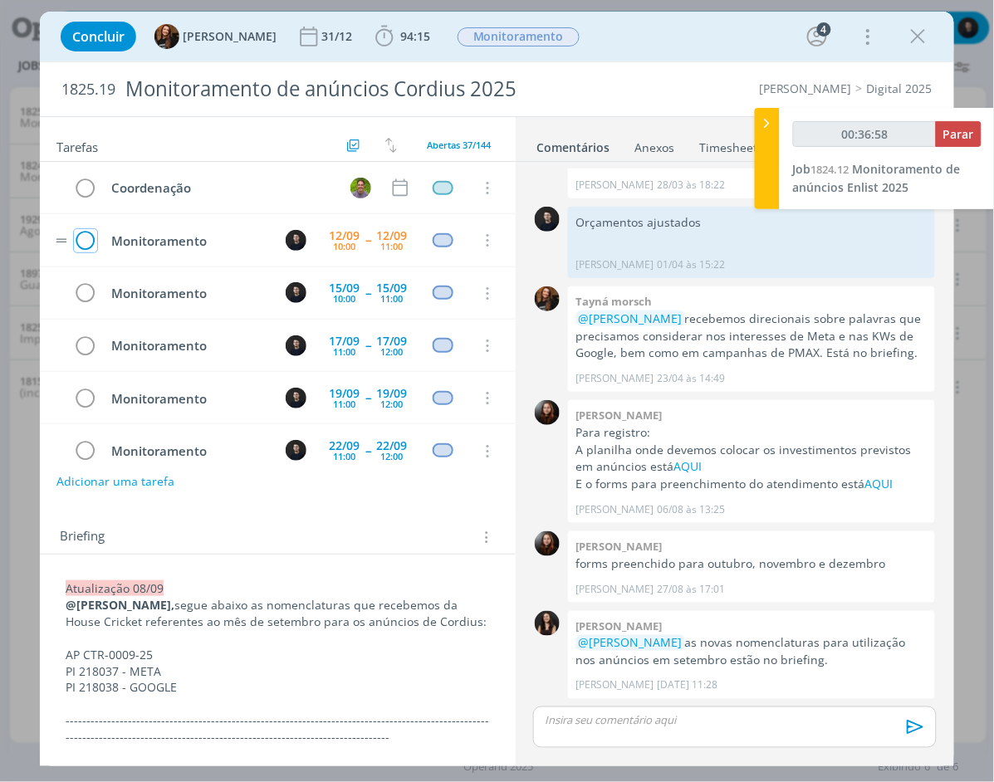
click at [93, 239] on icon "dialog" at bounding box center [85, 240] width 23 height 25
click at [922, 34] on icon "dialog" at bounding box center [918, 36] width 25 height 25
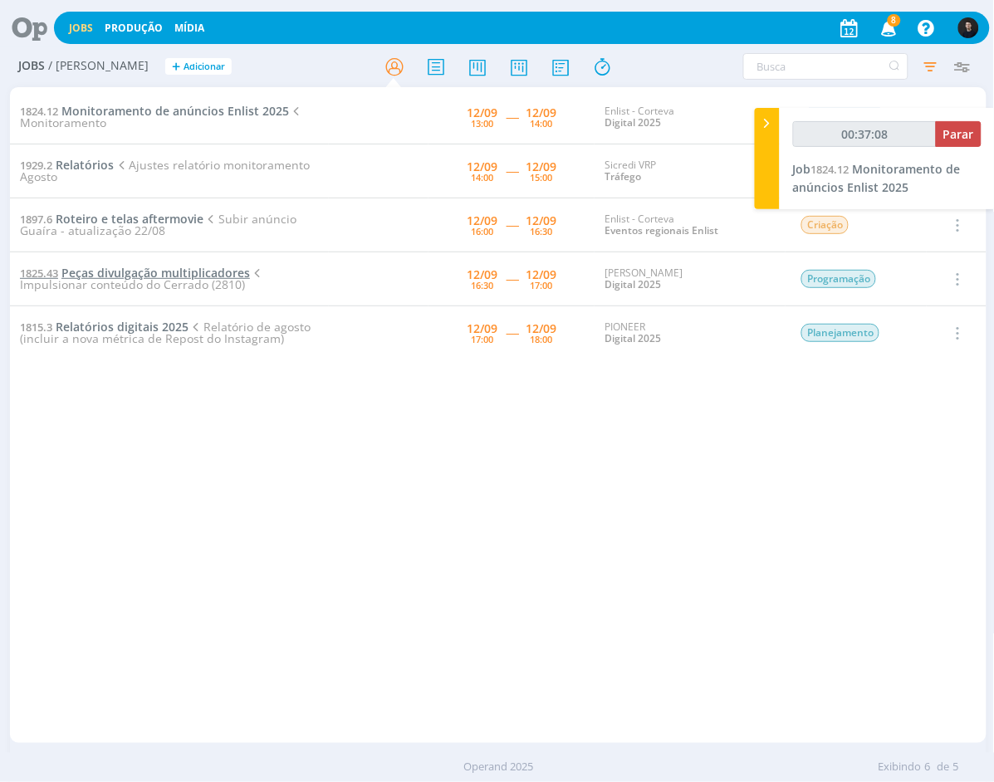
click at [205, 275] on span "Peças divulgação multiplicadores" at bounding box center [155, 273] width 188 height 16
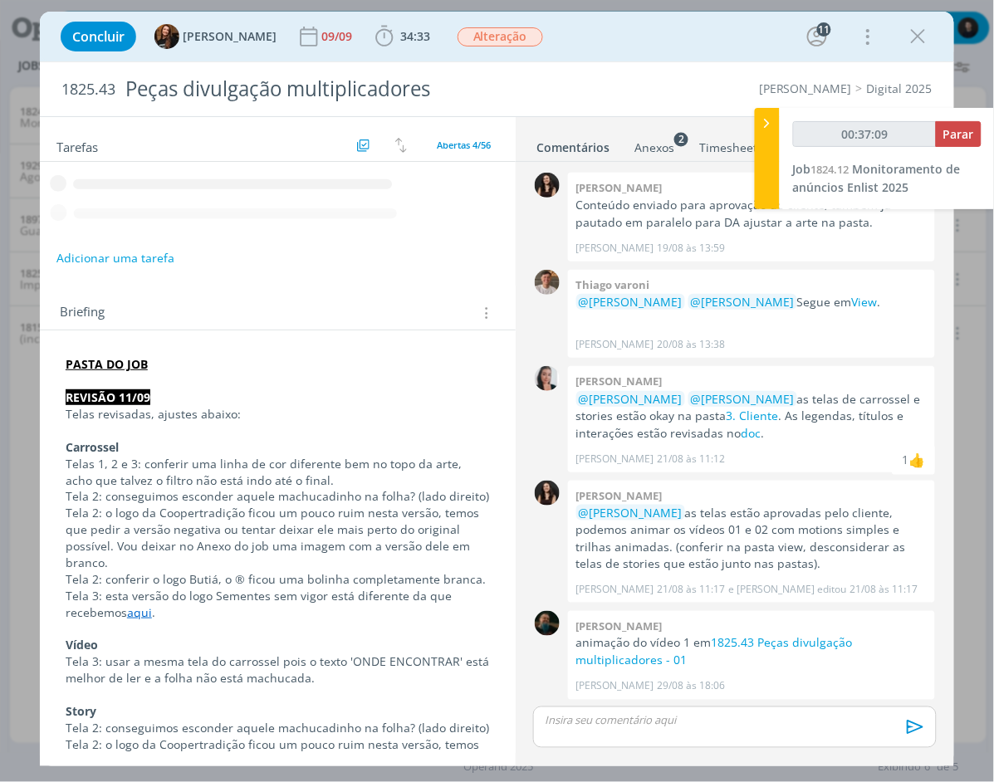
scroll to position [1300, 0]
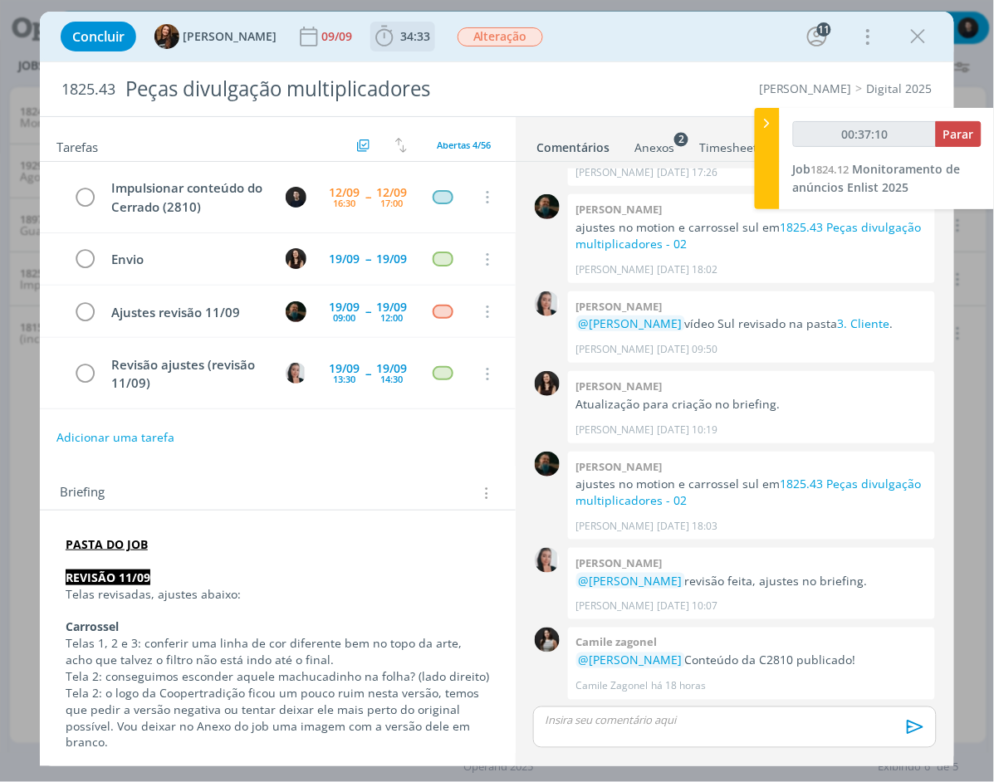
click at [411, 32] on span "34:33" at bounding box center [415, 36] width 30 height 16
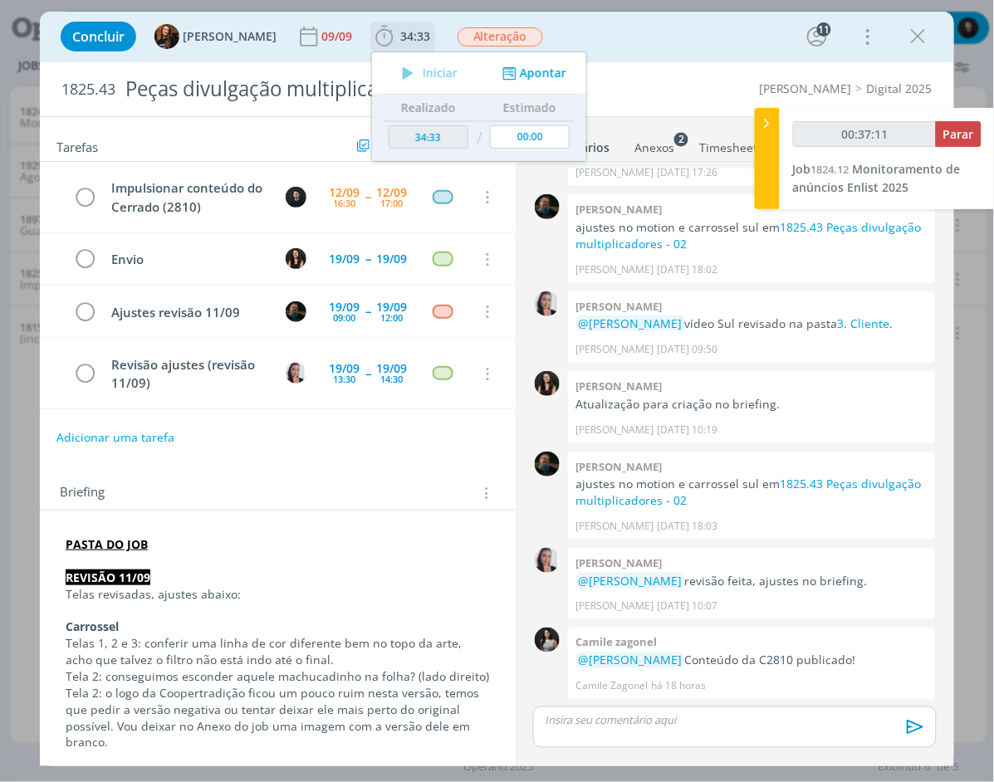
click at [516, 71] on button "Apontar" at bounding box center [532, 73] width 69 height 17
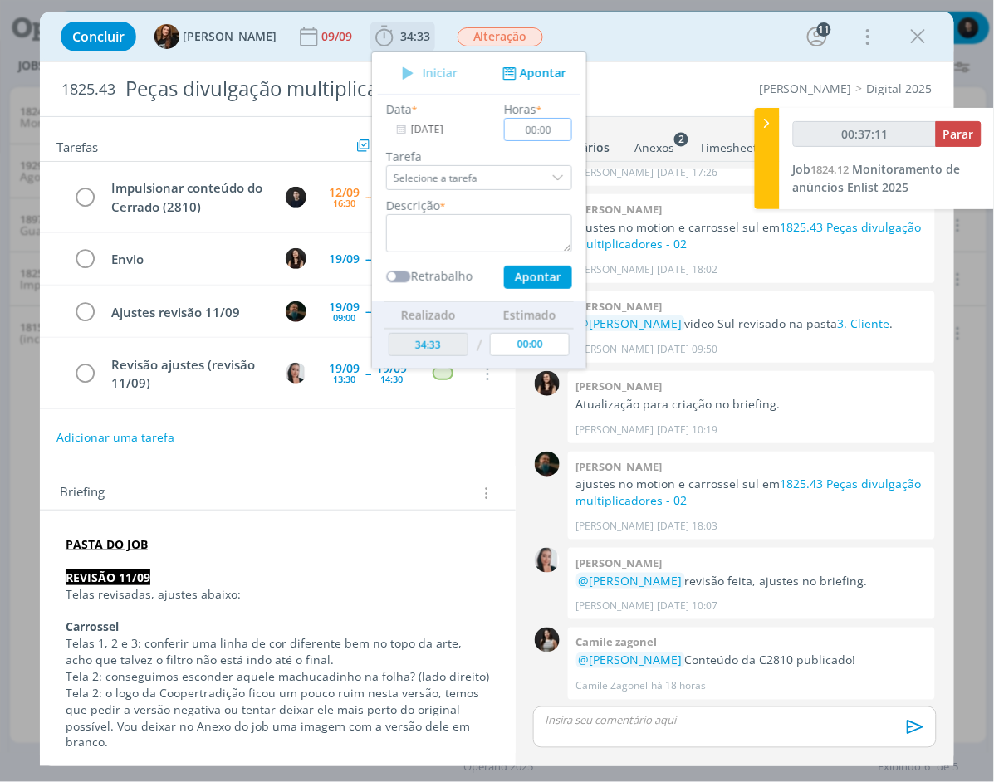
type input "00:37:12"
type input "00:45"
type input "00:37:13"
type input "00:45"
type input "00:37:14"
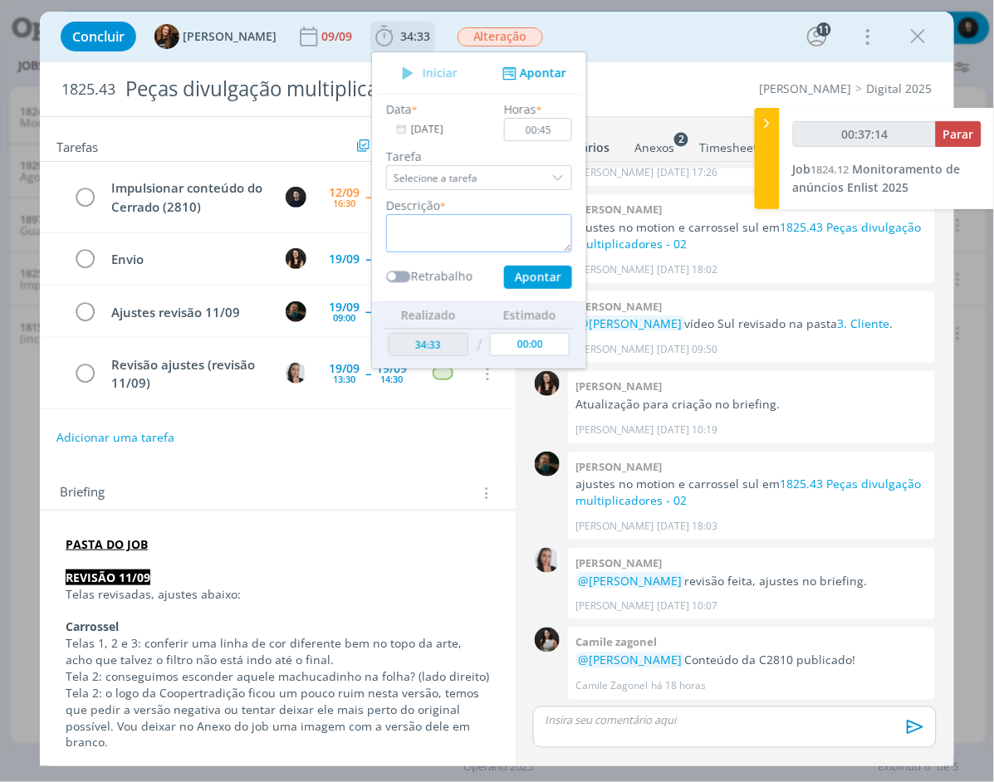
click at [450, 223] on textarea "dialog" at bounding box center [479, 233] width 186 height 38
type textarea "v"
type input "00:37:15"
type textarea "vaicul"
type input "00:37:16"
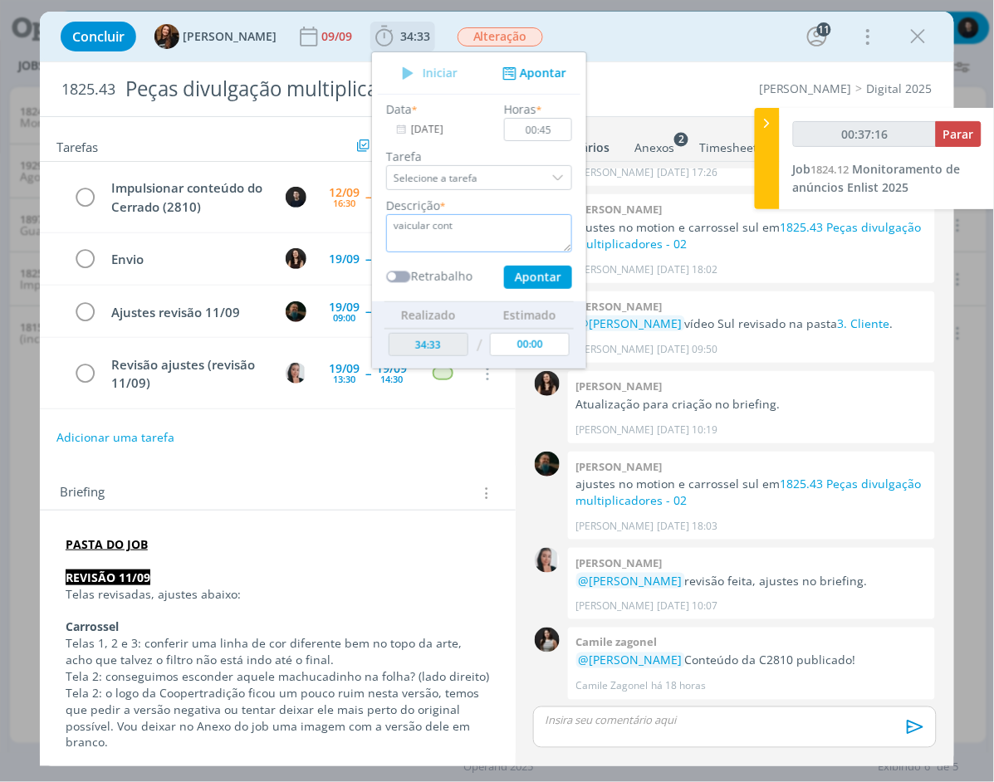
type textarea "vaicular conte"
type input "00:37:17"
type textarea "vaicular conte´d"
type input "00:37:18"
type textarea "vaicular conte"
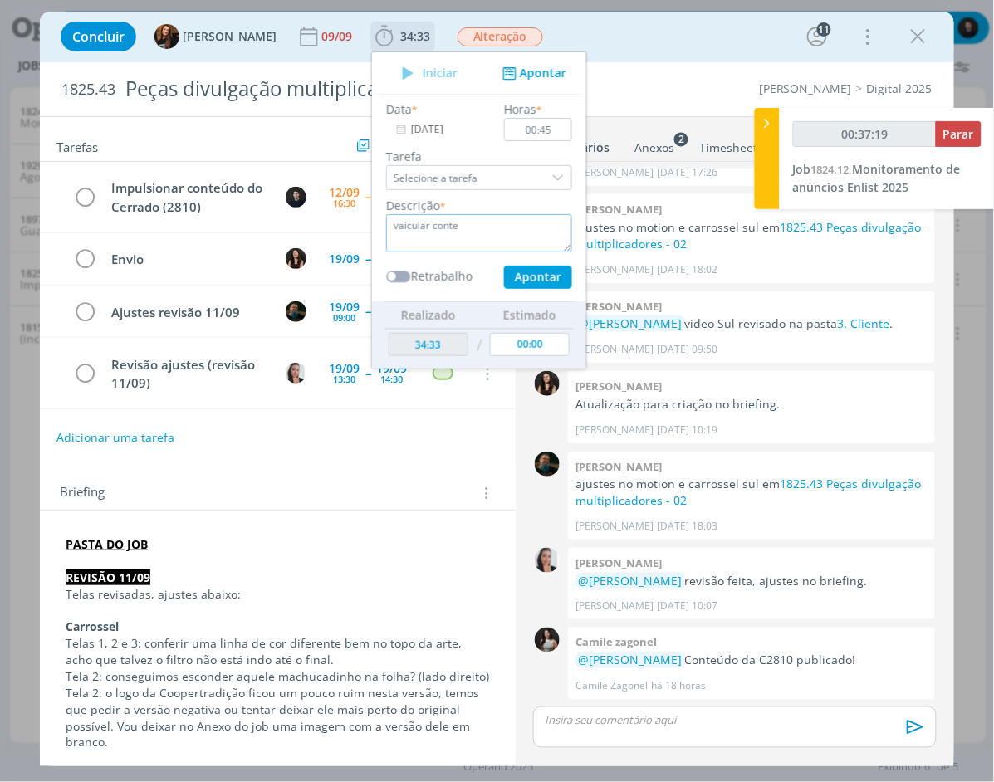
type input "00:37:20"
type textarea "vaicular contepudo"
type input "00:37:21"
click at [504, 266] on button "Apontar" at bounding box center [538, 277] width 68 height 23
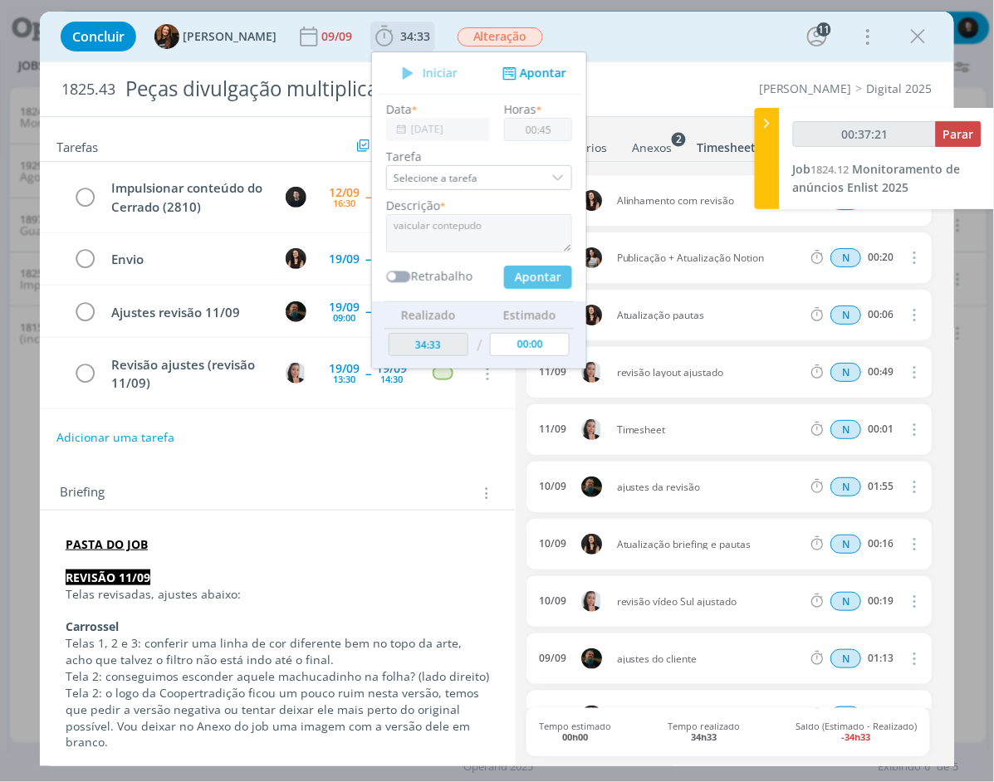
type input "00:37:22"
type input "35:18"
type input "00:00"
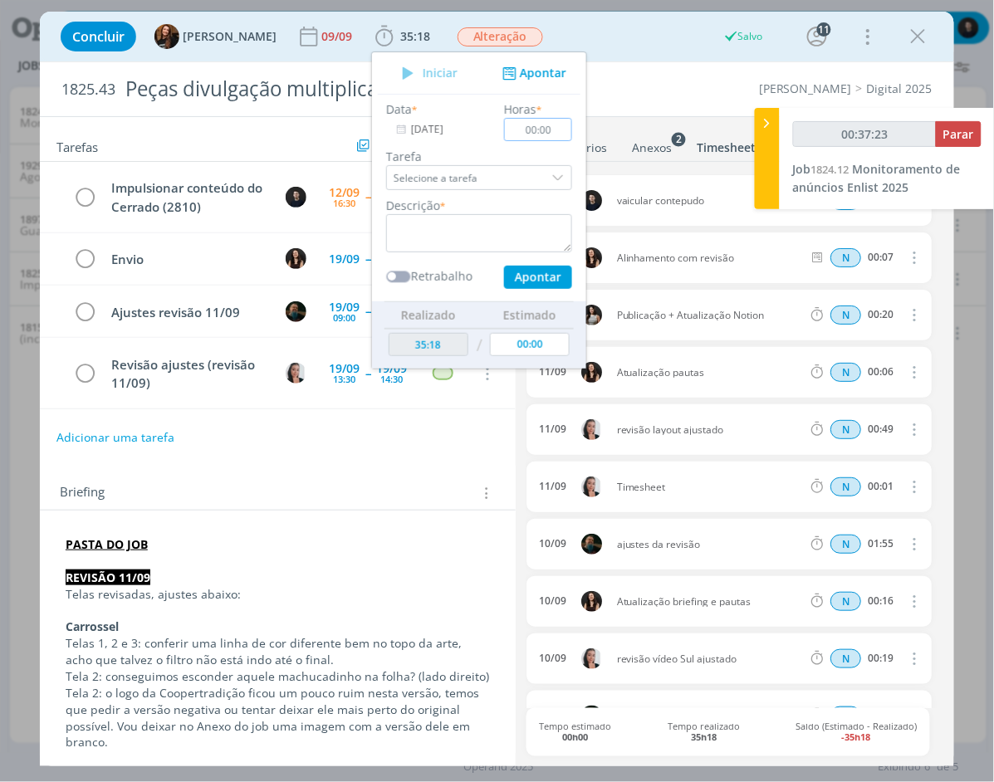
type input "00:37:24"
drag, startPoint x: 767, startPoint y: 146, endPoint x: 790, endPoint y: 151, distance: 23.8
click at [767, 146] on div at bounding box center [767, 158] width 25 height 101
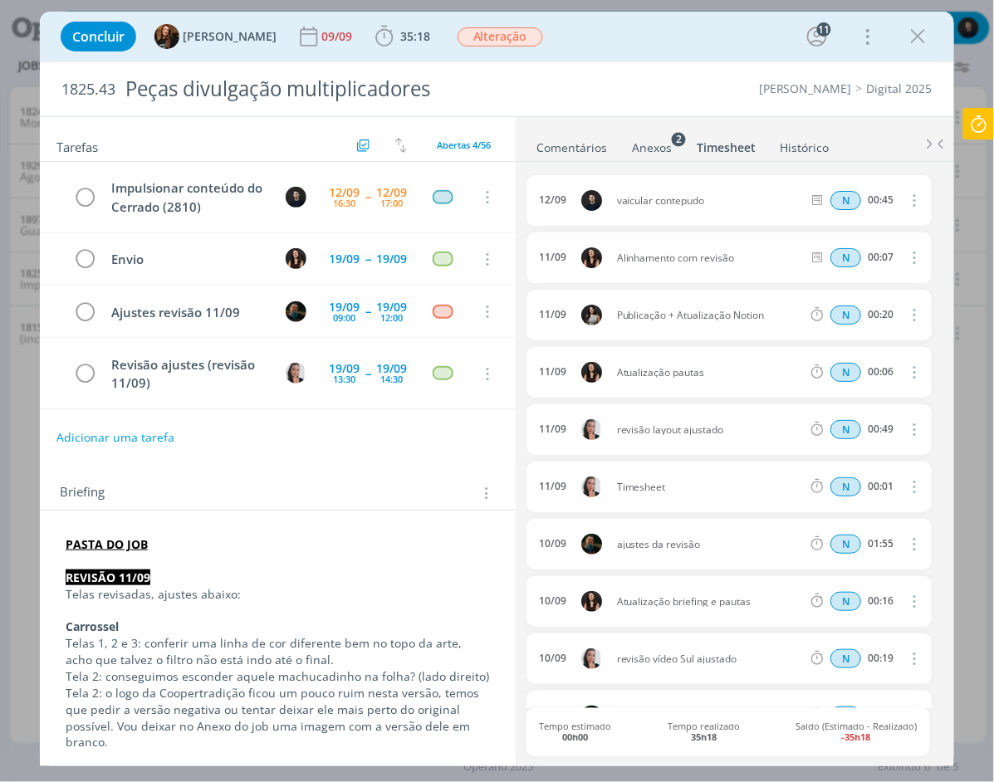
click at [913, 201] on icon "dialog" at bounding box center [913, 200] width 18 height 20
click at [884, 232] on link "Excluir" at bounding box center [866, 229] width 131 height 27
click at [854, 204] on button "Não" at bounding box center [861, 201] width 34 height 18
click at [910, 204] on icon "dialog" at bounding box center [913, 200] width 18 height 20
click at [889, 257] on link "Editar" at bounding box center [866, 255] width 131 height 27
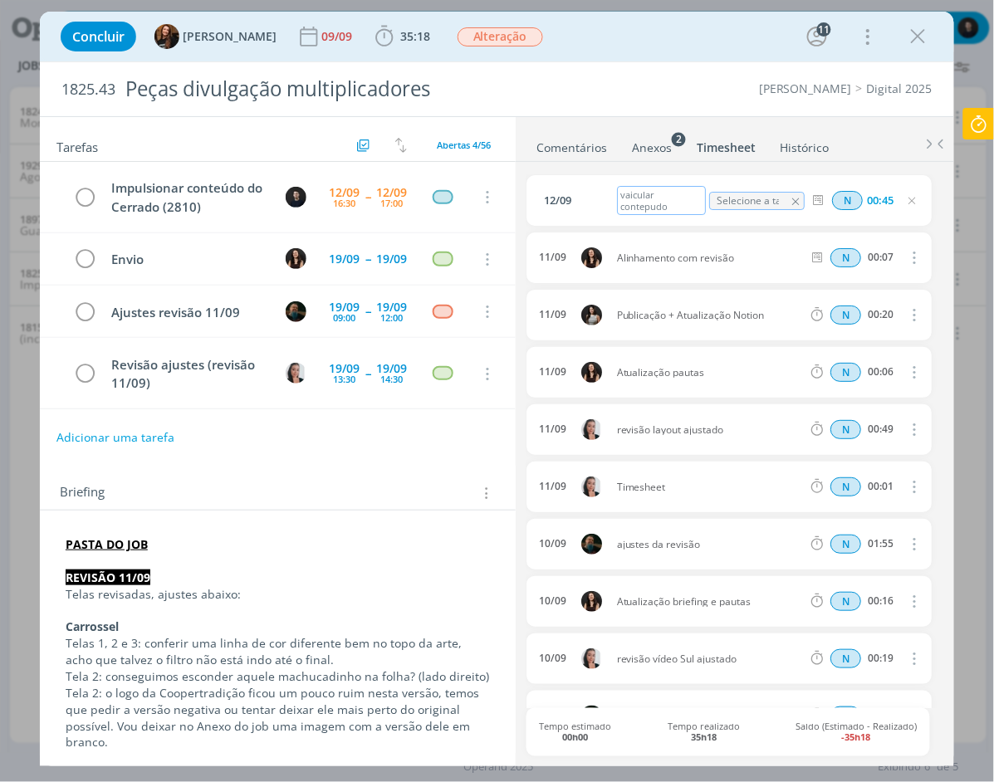
click at [649, 193] on div "vaicular contepudo" at bounding box center [662, 200] width 90 height 29
click at [652, 192] on div "Veicularcontepudo" at bounding box center [662, 200] width 90 height 29
drag, startPoint x: 653, startPoint y: 195, endPoint x: 677, endPoint y: 198, distance: 24.2
click at [653, 195] on div "Veicularcontepudo" at bounding box center [662, 200] width 90 height 29
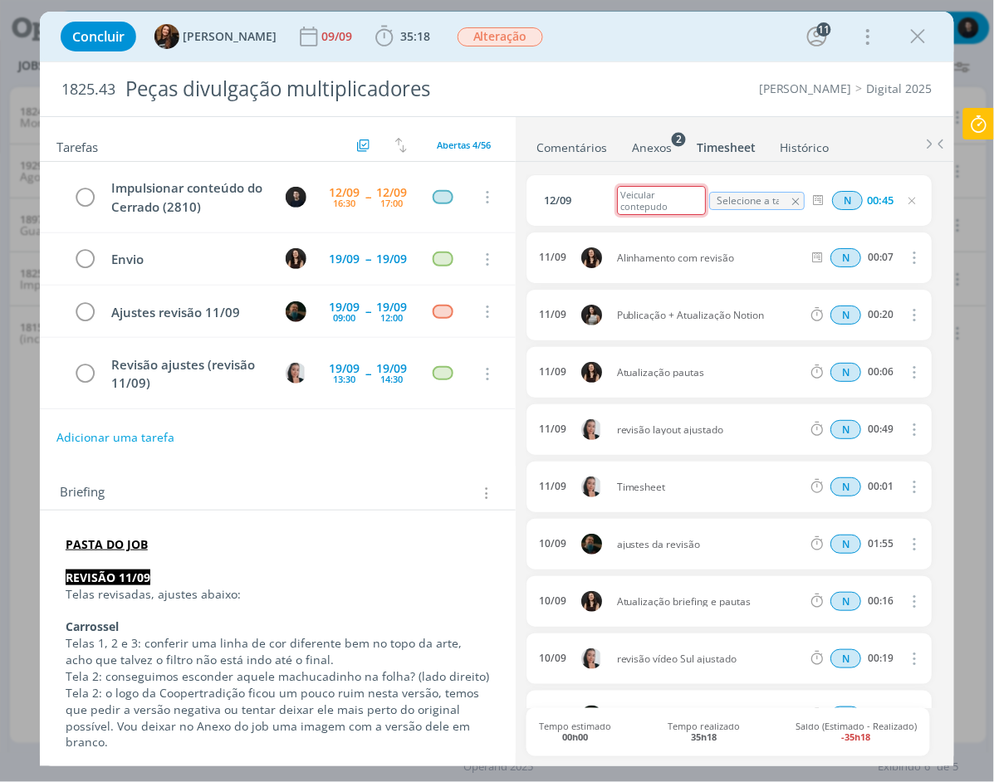
click at [644, 205] on div "Veicular contepudo" at bounding box center [662, 200] width 90 height 29
click at [932, 199] on div "N 00:45" at bounding box center [918, 200] width 226 height 21
click at [642, 197] on div "Veicular conteudo" at bounding box center [662, 201] width 90 height 18
click at [403, 482] on div "Briefing Briefings Predefinidos Versões do Briefing Ver Briefing do Projeto" at bounding box center [278, 488] width 476 height 45
